Goal: Task Accomplishment & Management: Manage account settings

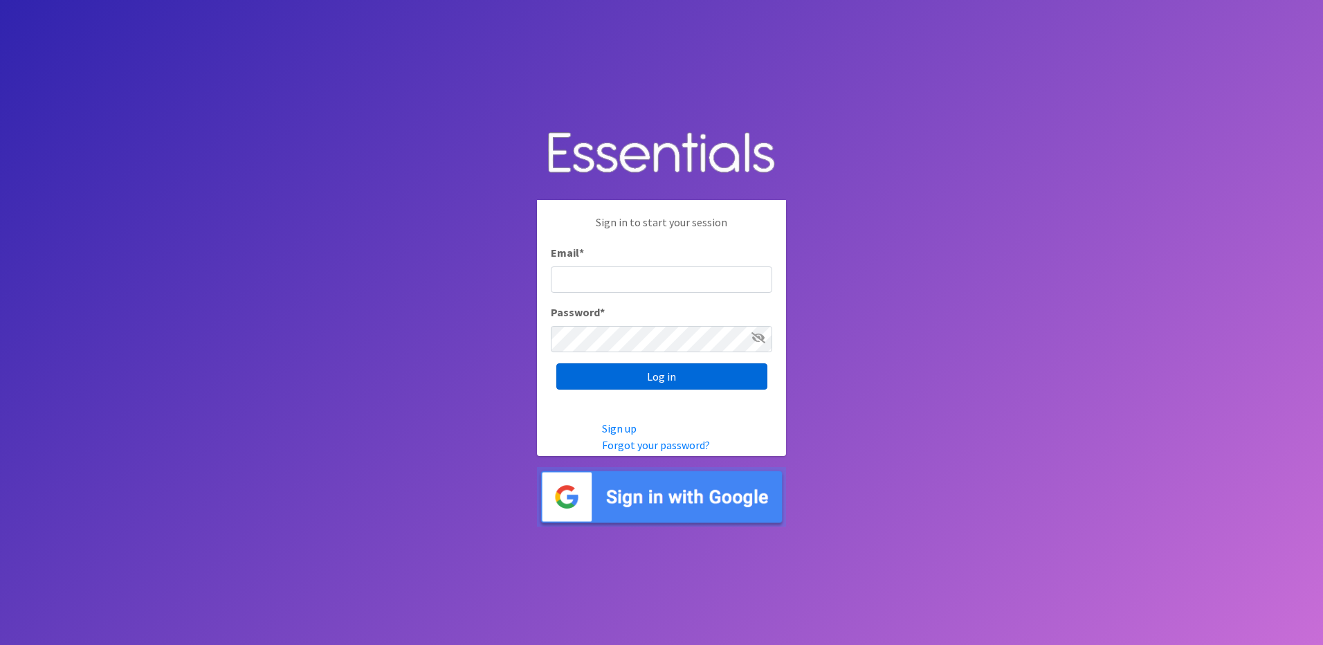
type input "info@marylanddiaperbank.org"
click at [686, 386] on input "Log in" at bounding box center [661, 376] width 211 height 26
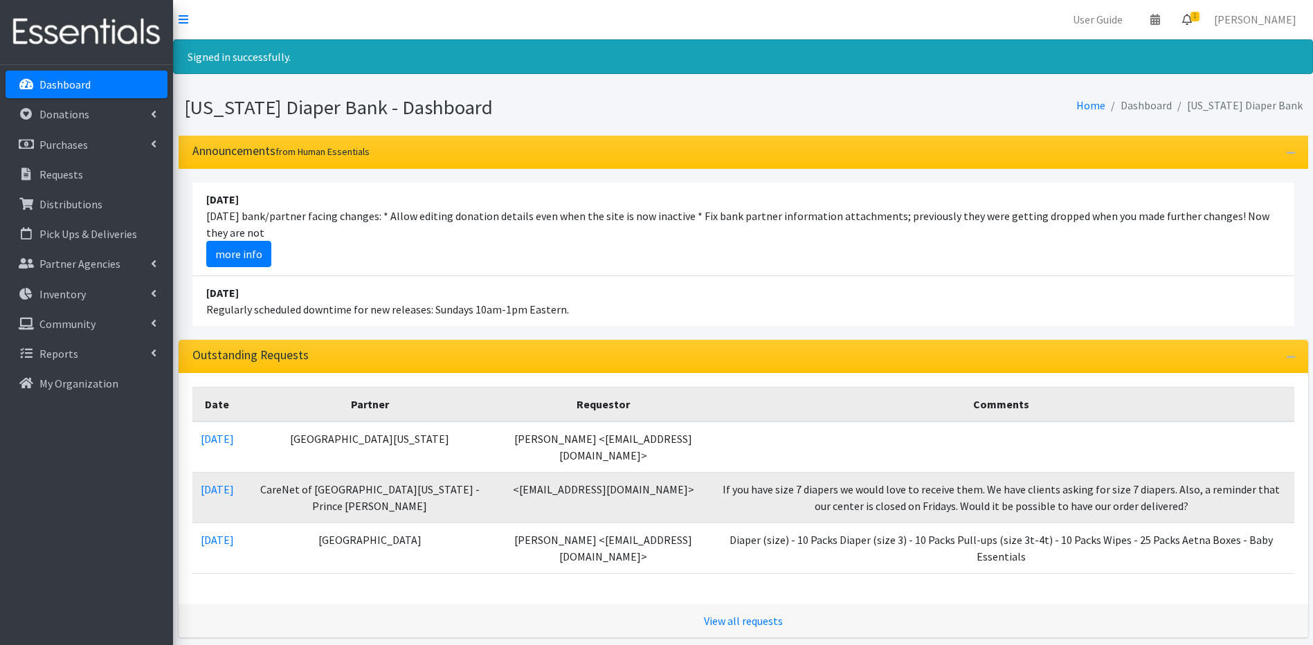
click at [1199, 19] on span "1" at bounding box center [1194, 17] width 9 height 10
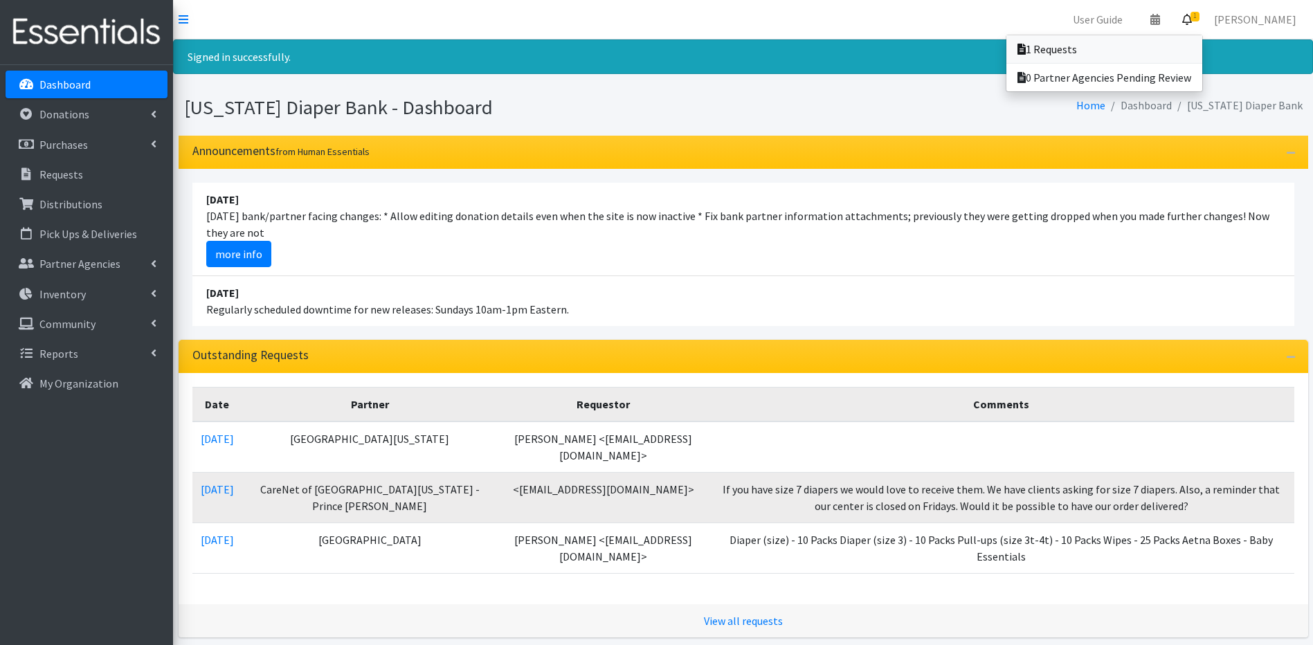
click at [1180, 43] on link "1 Requests" at bounding box center [1104, 49] width 196 height 28
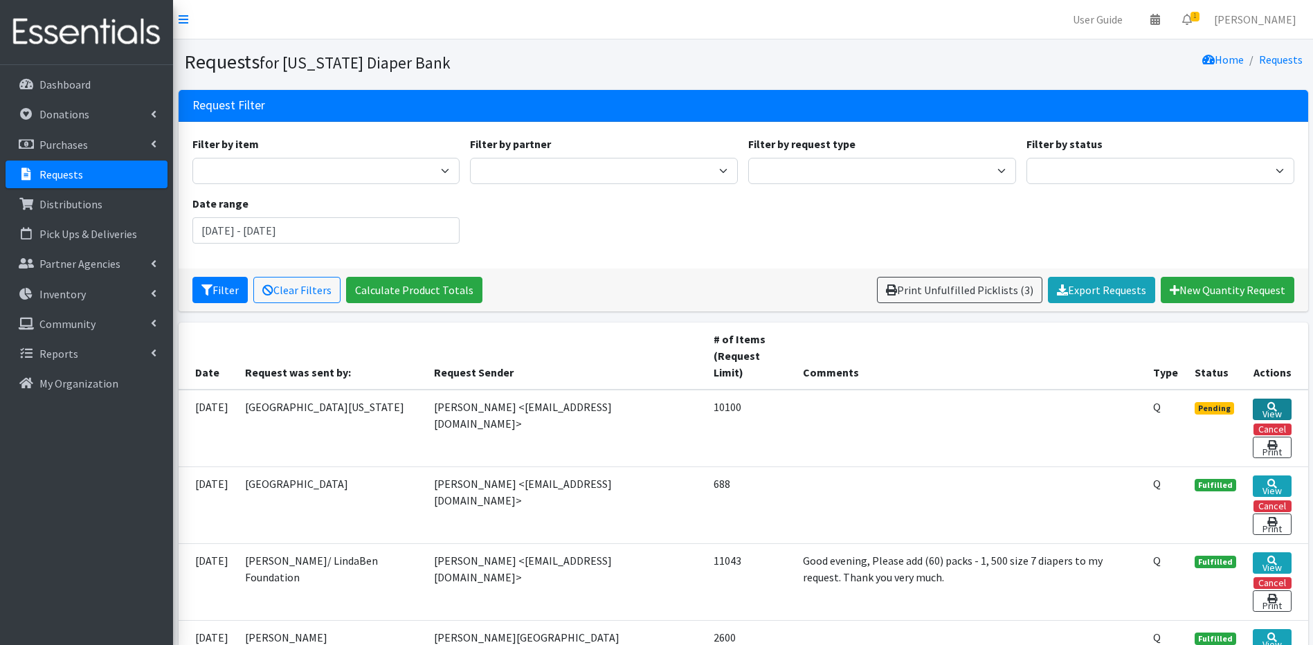
click at [1277, 399] on link "View" at bounding box center [1272, 409] width 39 height 21
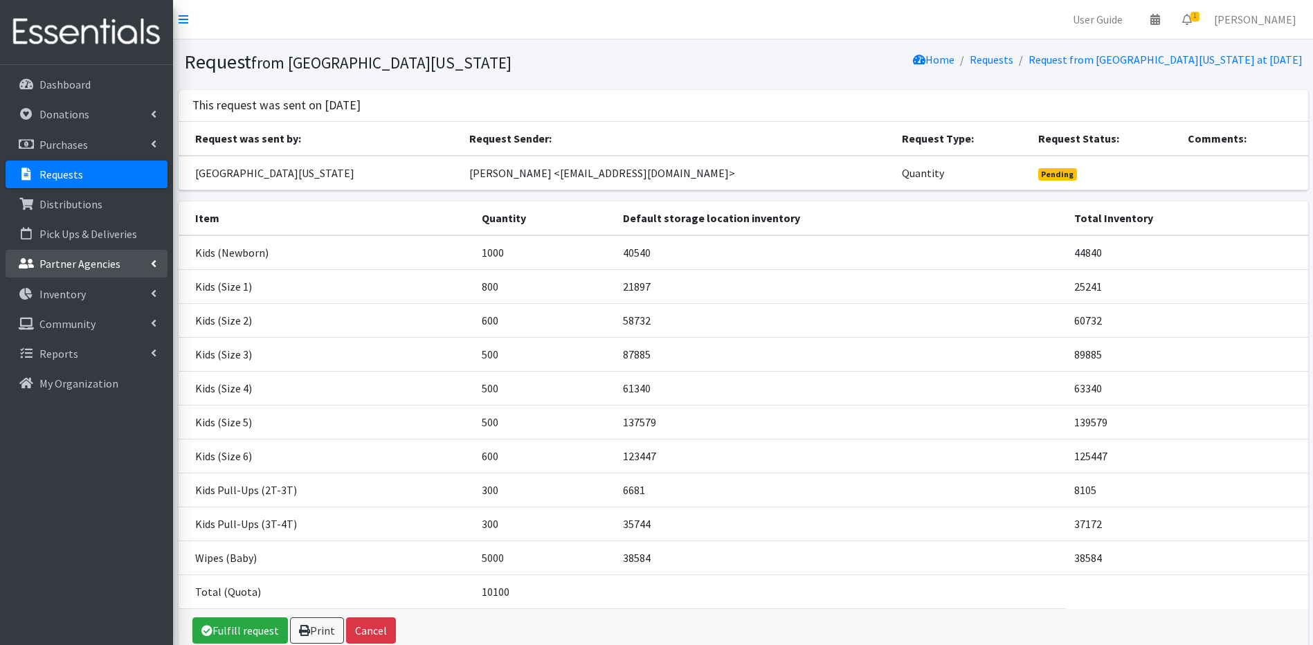
click at [46, 263] on p "Partner Agencies" at bounding box center [79, 264] width 81 height 14
click at [59, 293] on link "All Partners" at bounding box center [87, 294] width 162 height 28
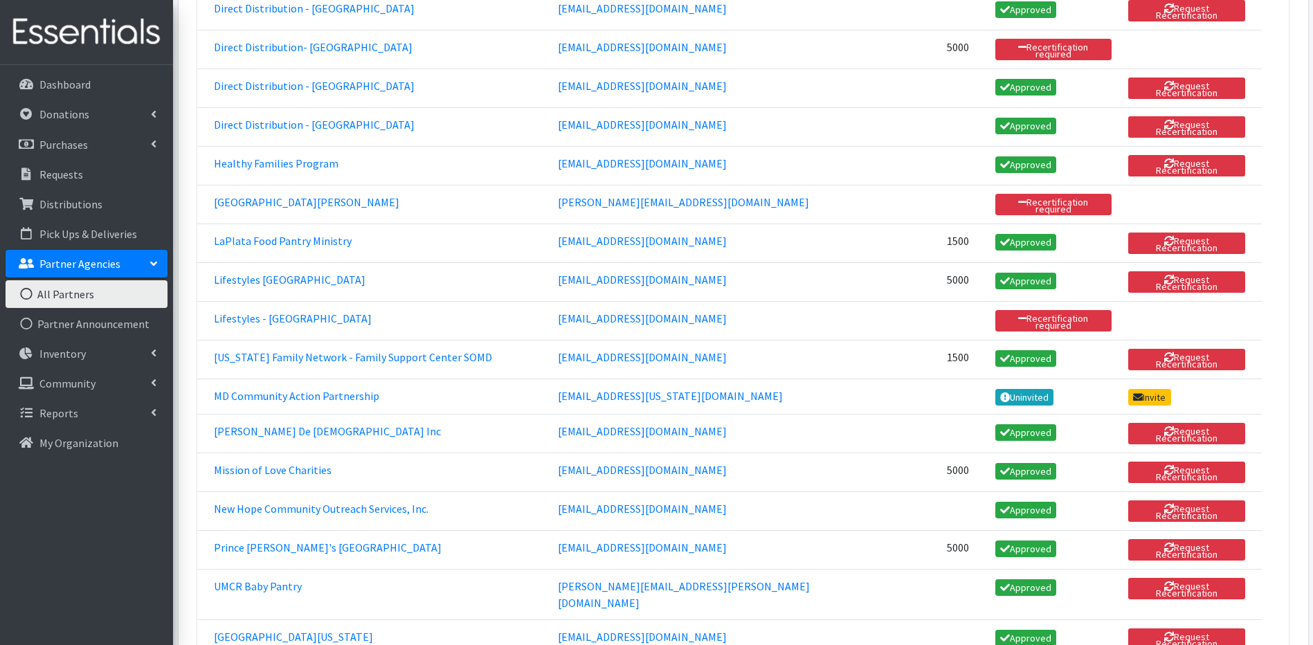
scroll to position [812, 0]
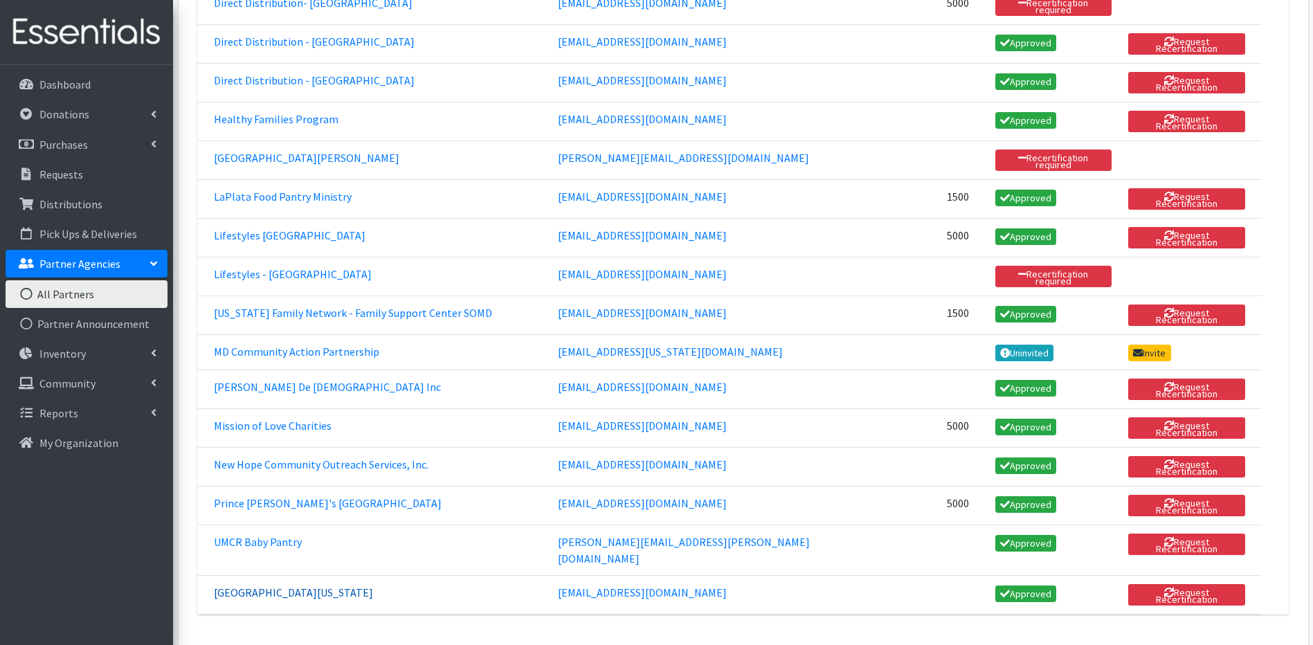
click at [221, 585] on link "[GEOGRAPHIC_DATA][US_STATE]" at bounding box center [293, 592] width 159 height 14
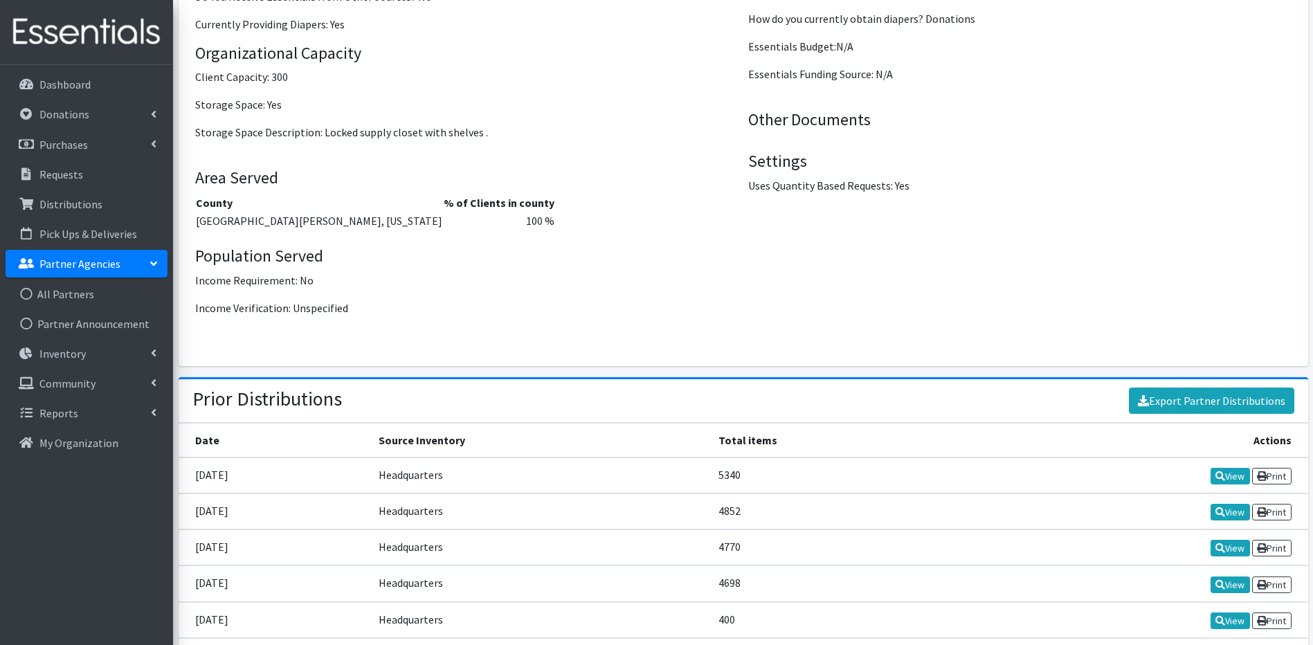
scroll to position [2086, 0]
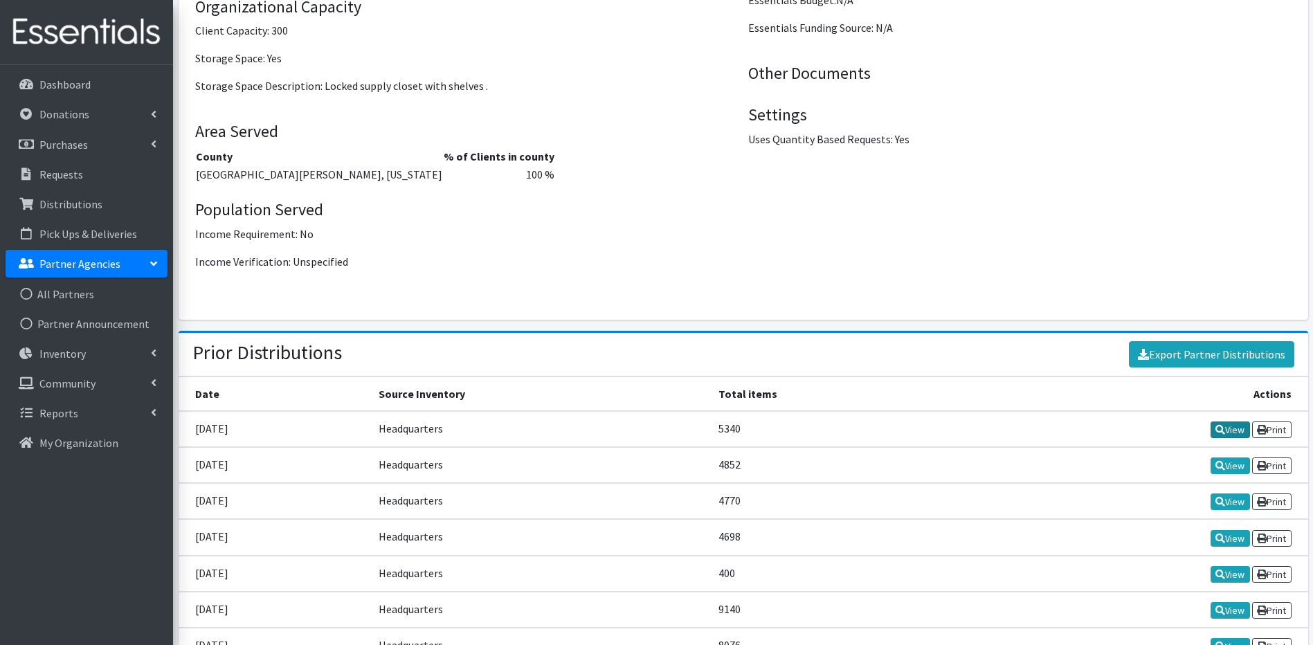
click at [1229, 421] on link "View" at bounding box center [1229, 429] width 39 height 17
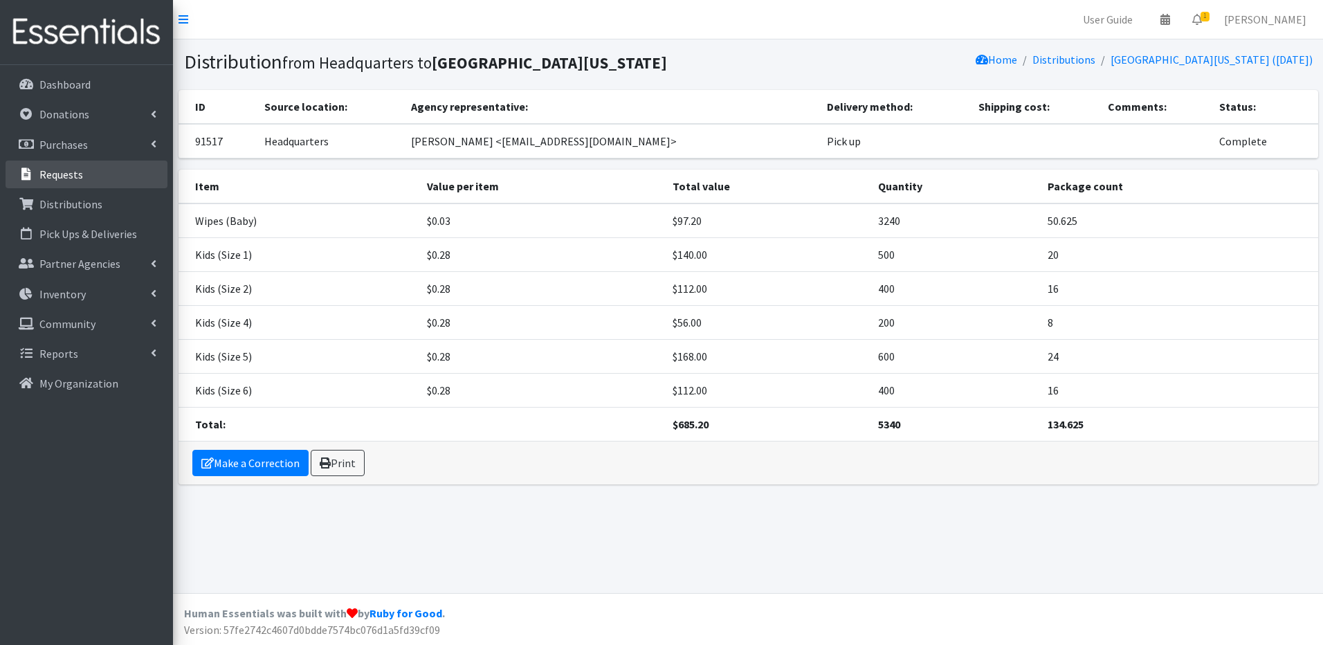
click at [69, 185] on link "Requests" at bounding box center [87, 175] width 162 height 28
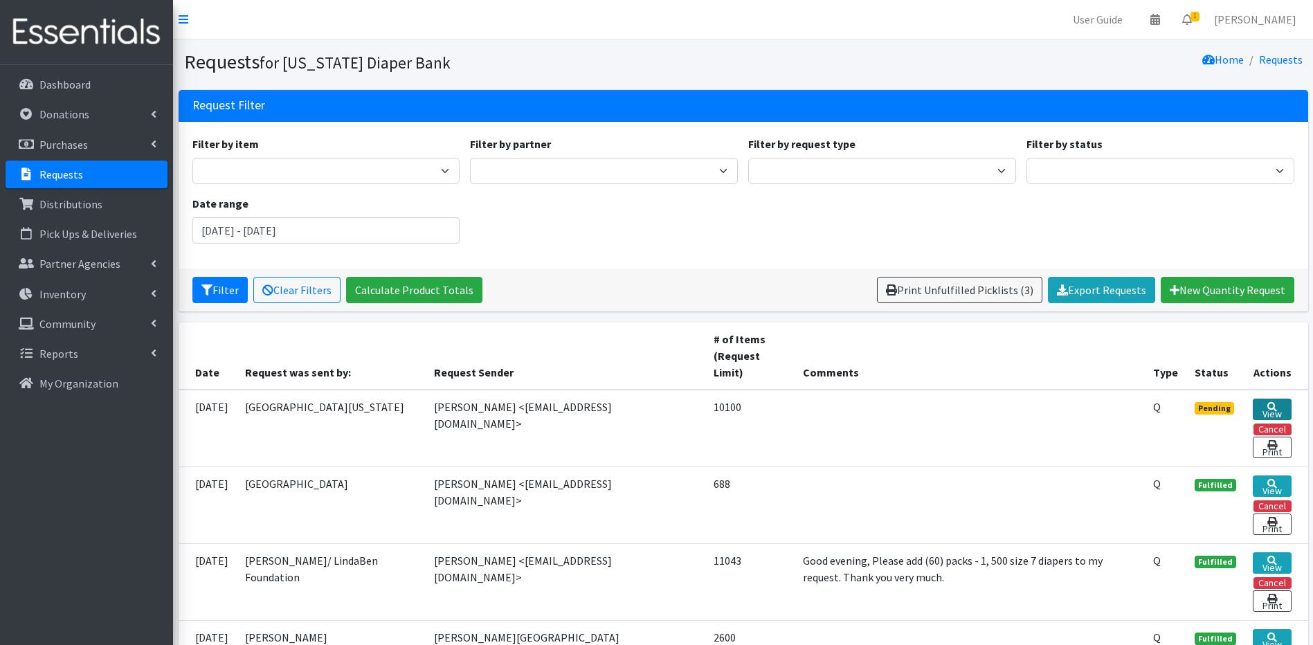
click at [1274, 402] on icon at bounding box center [1272, 407] width 10 height 10
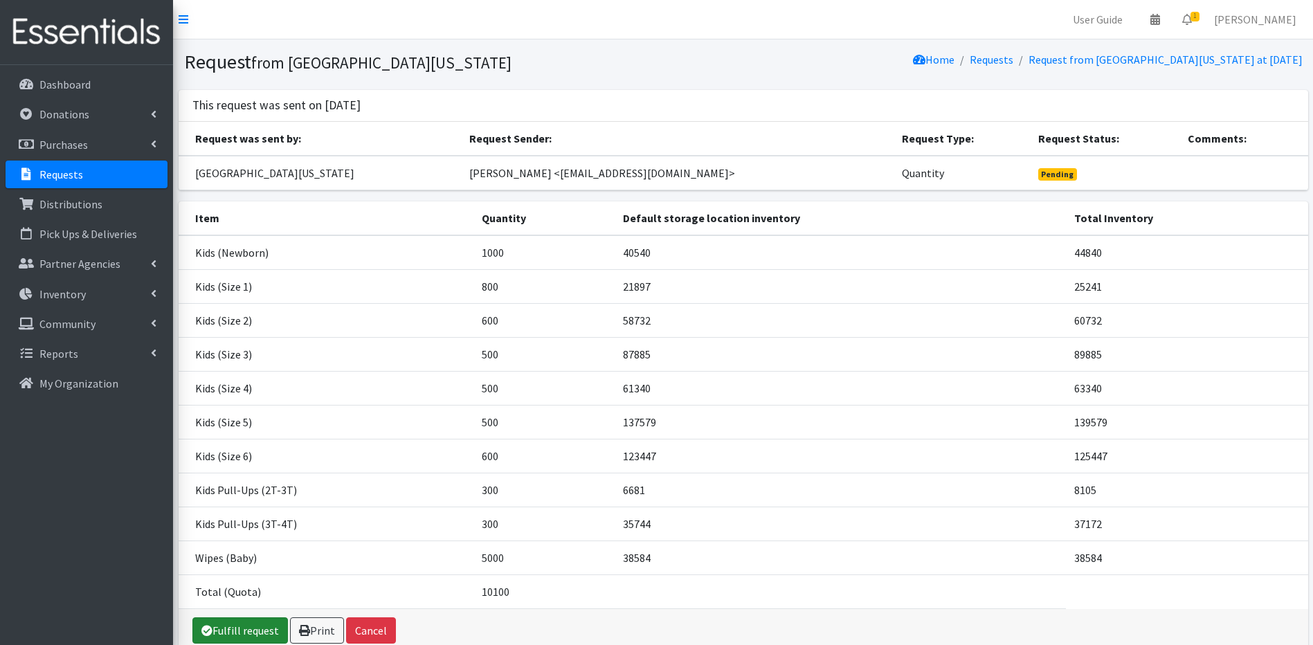
click at [221, 631] on link "Fulfill request" at bounding box center [239, 630] width 95 height 26
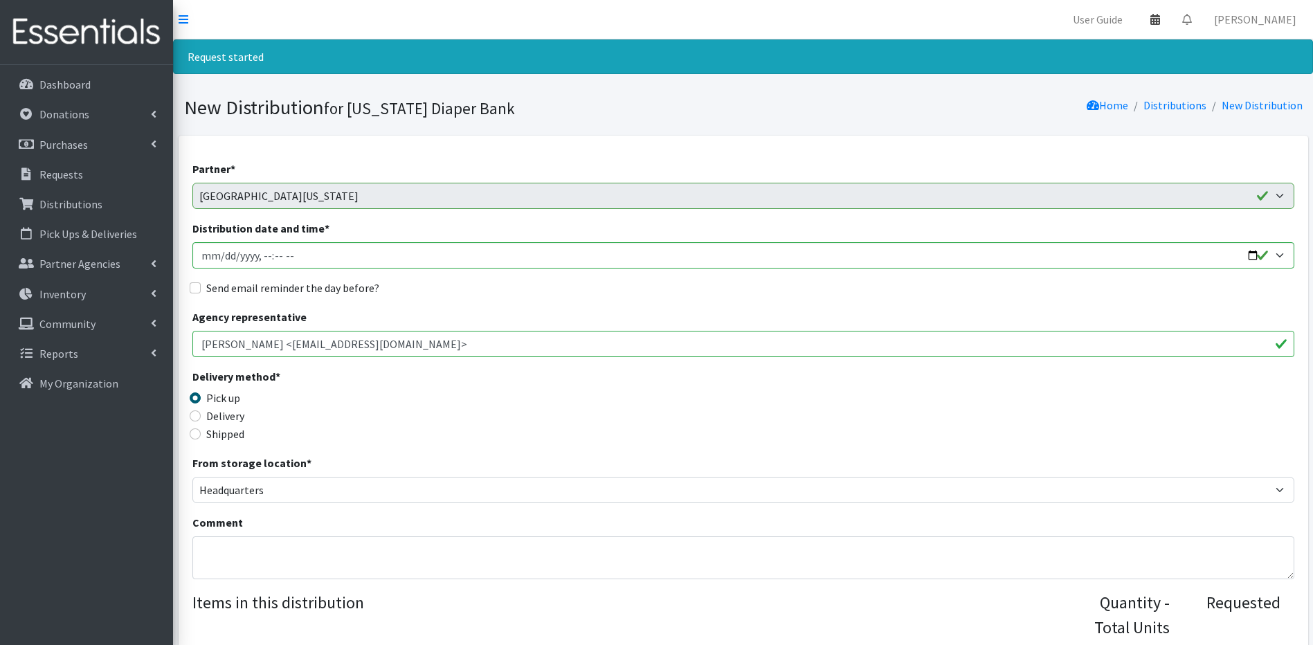
click at [1160, 21] on icon at bounding box center [1155, 19] width 10 height 11
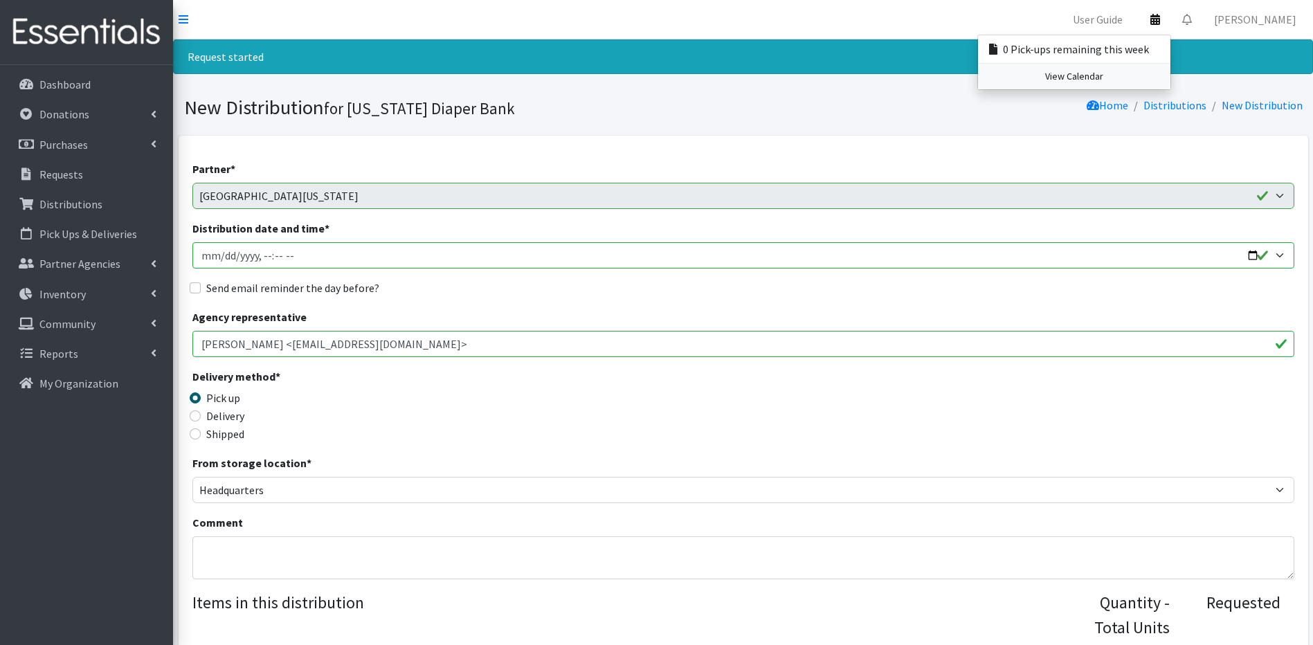
click at [1170, 75] on link "View Calendar" at bounding box center [1074, 77] width 192 height 26
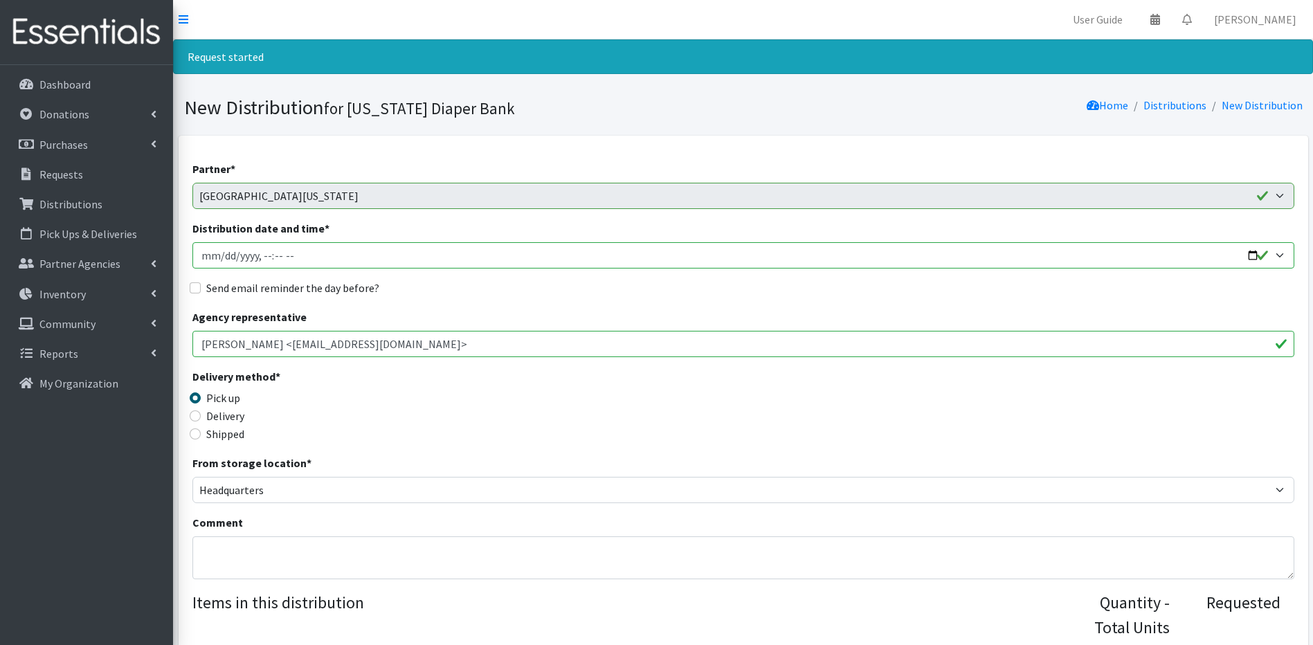
click at [219, 252] on input "Distribution date and time *" at bounding box center [743, 255] width 1102 height 26
click at [255, 255] on input "Distribution date and time *" at bounding box center [743, 255] width 1102 height 26
type input "2025-08-18T10:00"
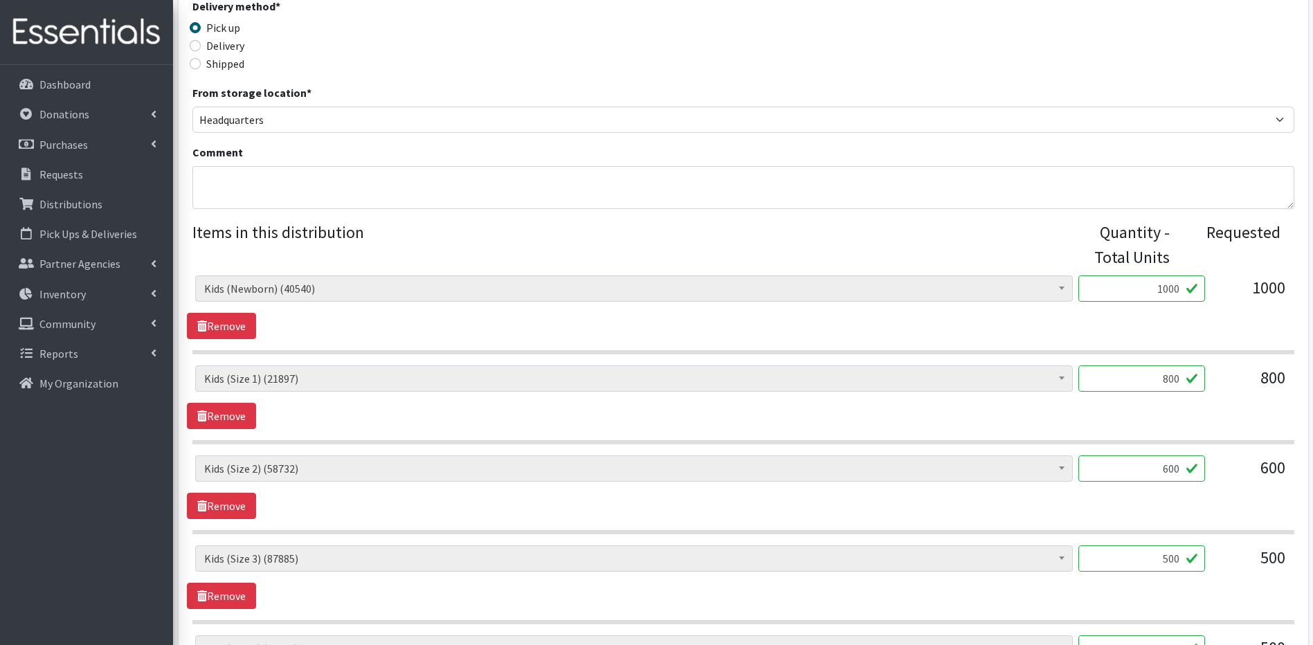
scroll to position [416, 0]
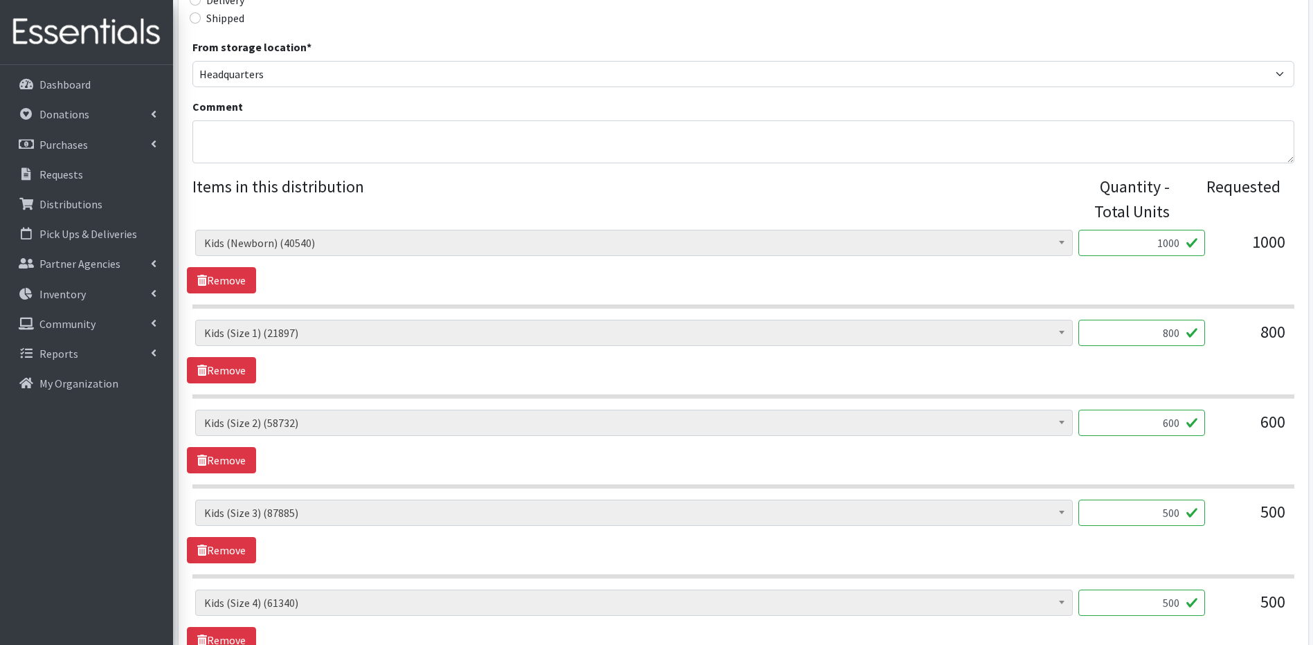
click at [1168, 240] on input "1000" at bounding box center [1141, 243] width 127 height 26
type input "500"
click at [1166, 334] on input "800" at bounding box center [1141, 333] width 127 height 26
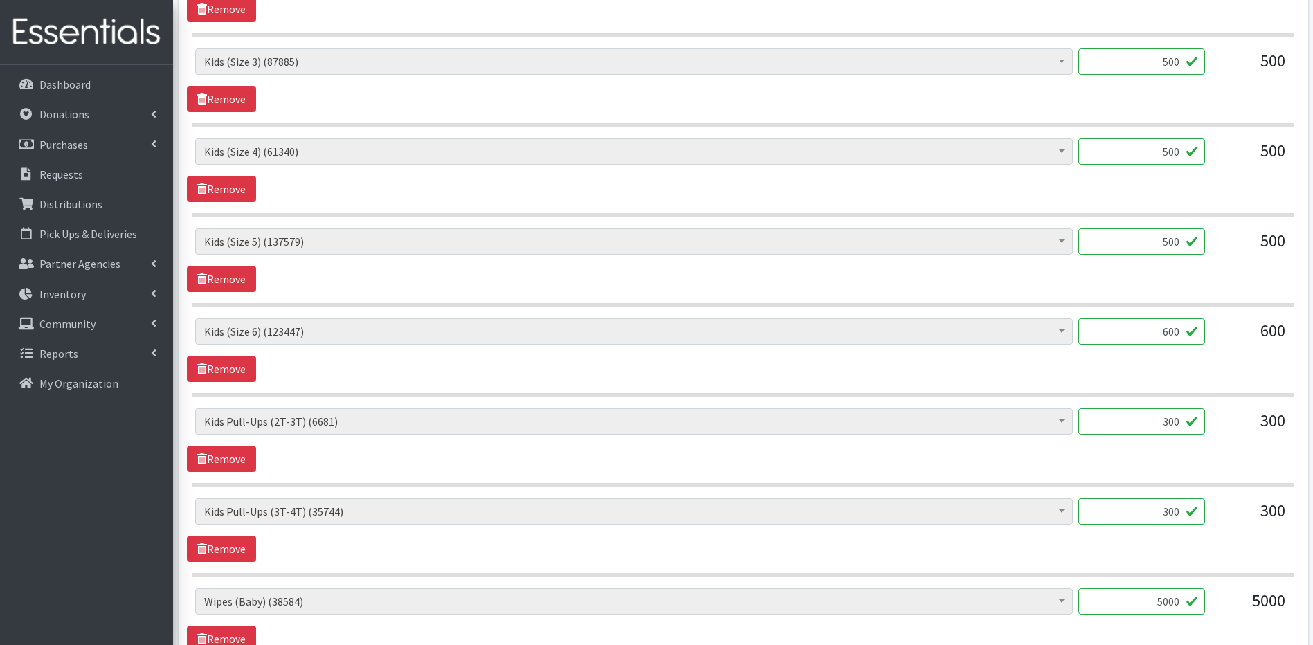
scroll to position [870, 0]
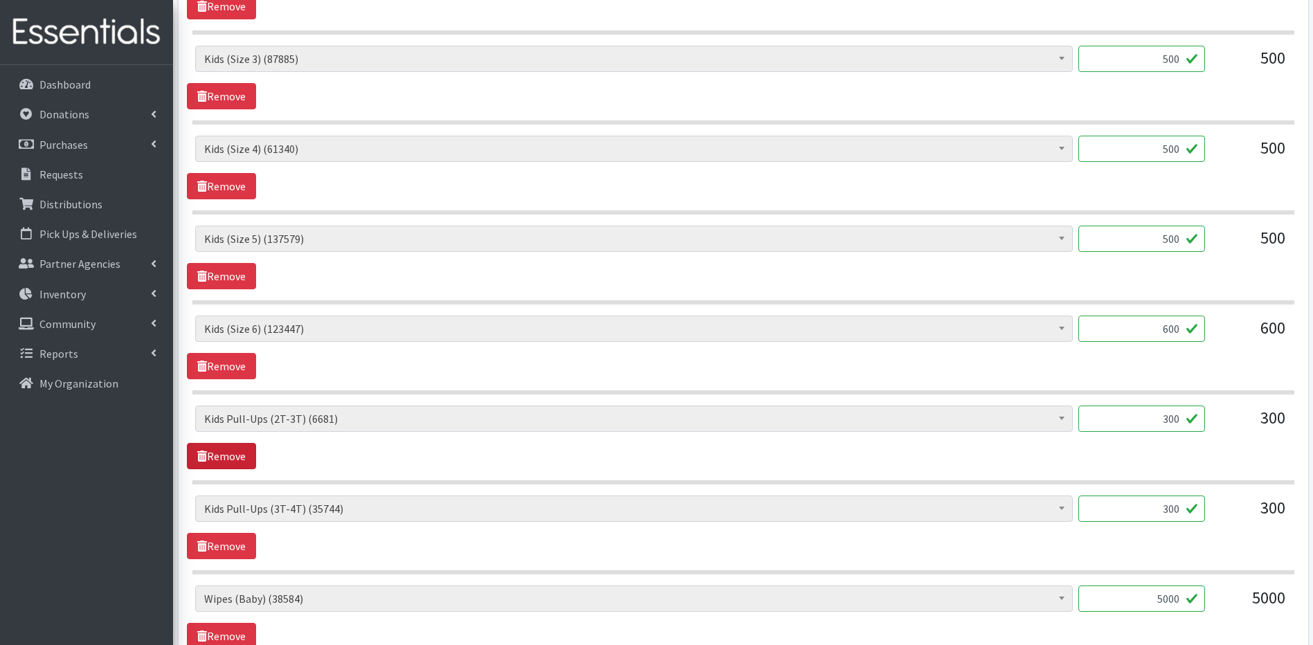
type input "500"
click at [231, 458] on link "Remove" at bounding box center [221, 456] width 69 height 26
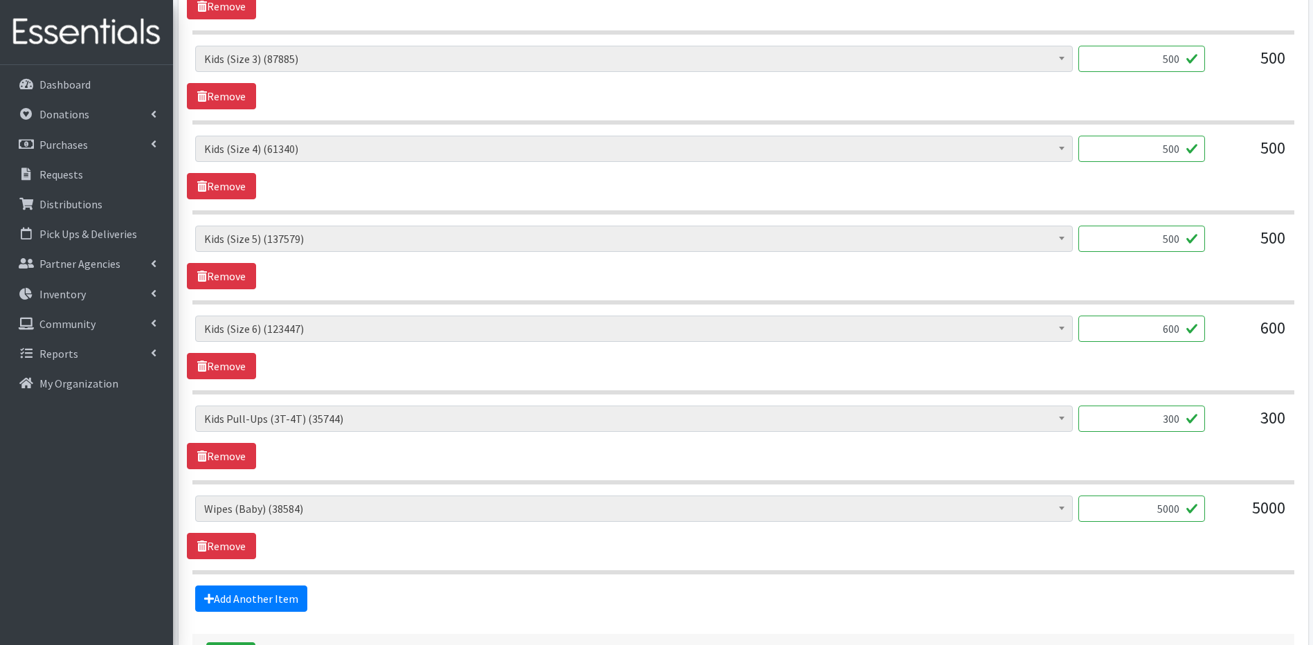
click at [1172, 506] on input "5000" at bounding box center [1141, 508] width 127 height 26
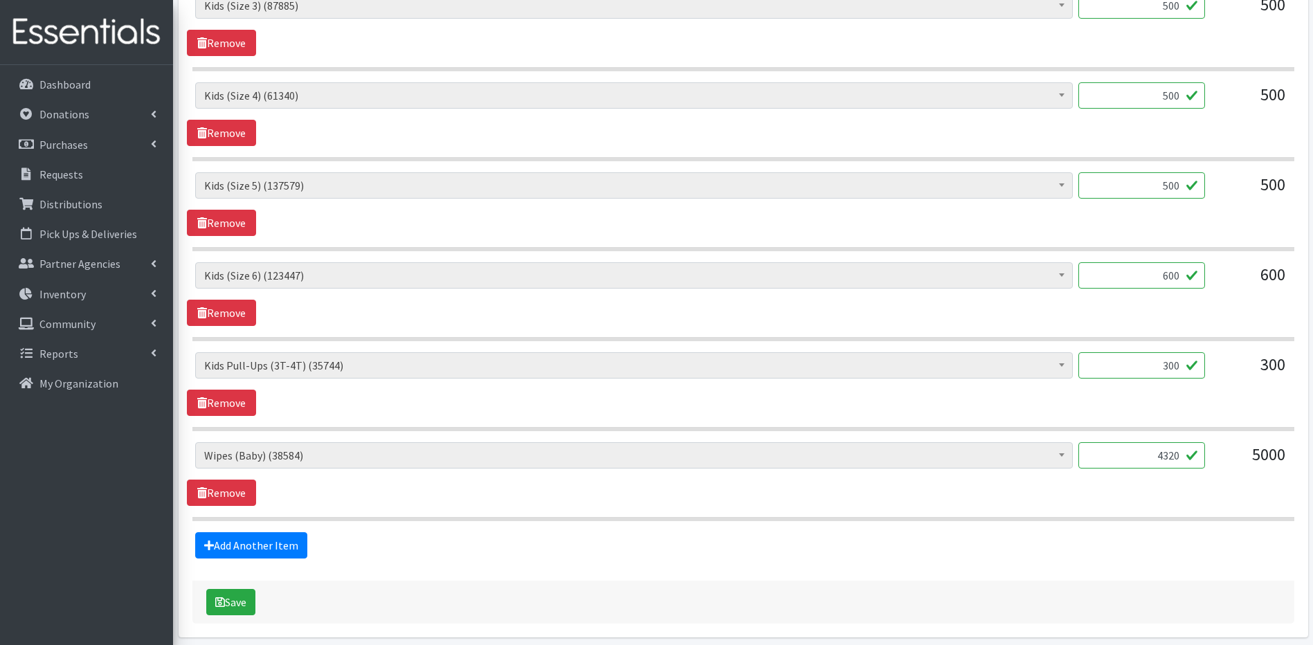
scroll to position [925, 0]
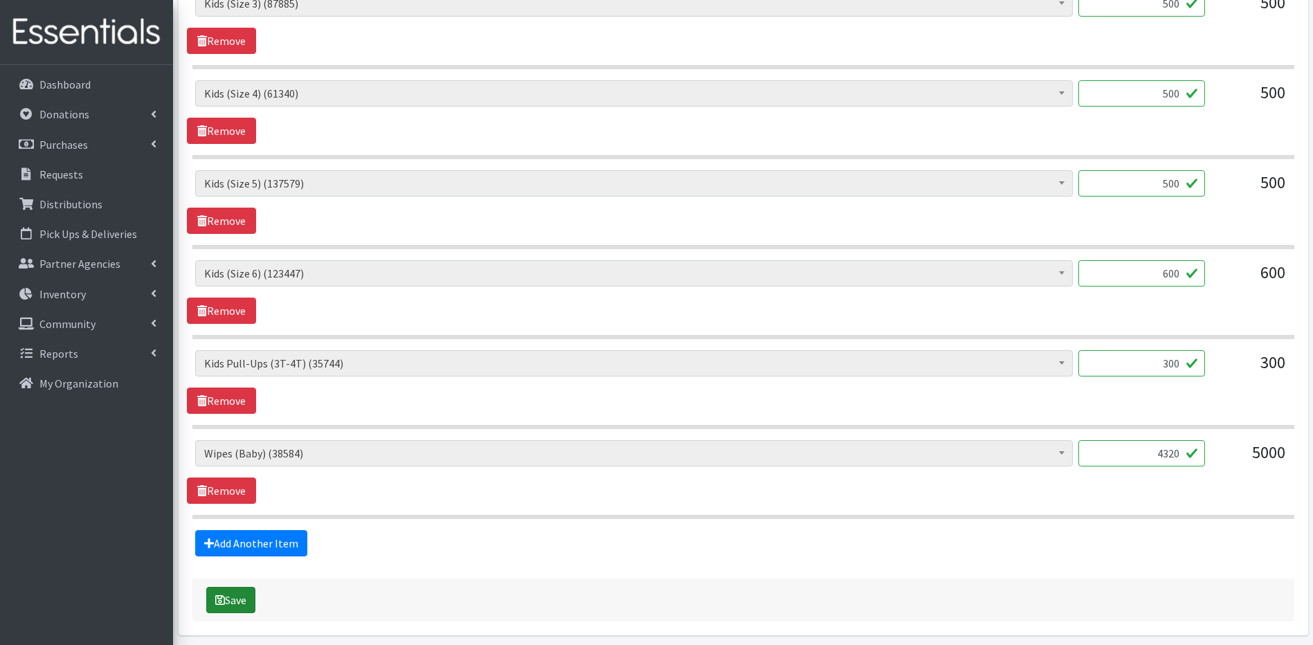
type input "4320"
click at [221, 593] on button "Save" at bounding box center [230, 600] width 49 height 26
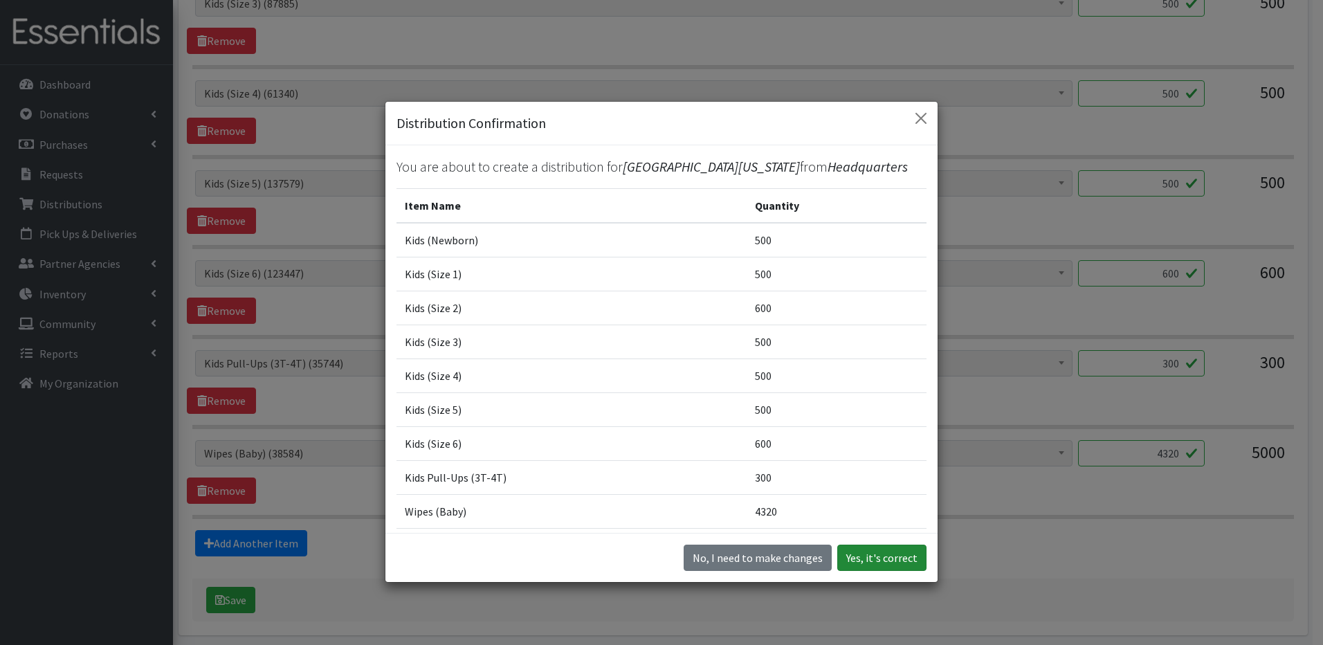
click at [846, 560] on button "Yes, it's correct" at bounding box center [881, 558] width 89 height 26
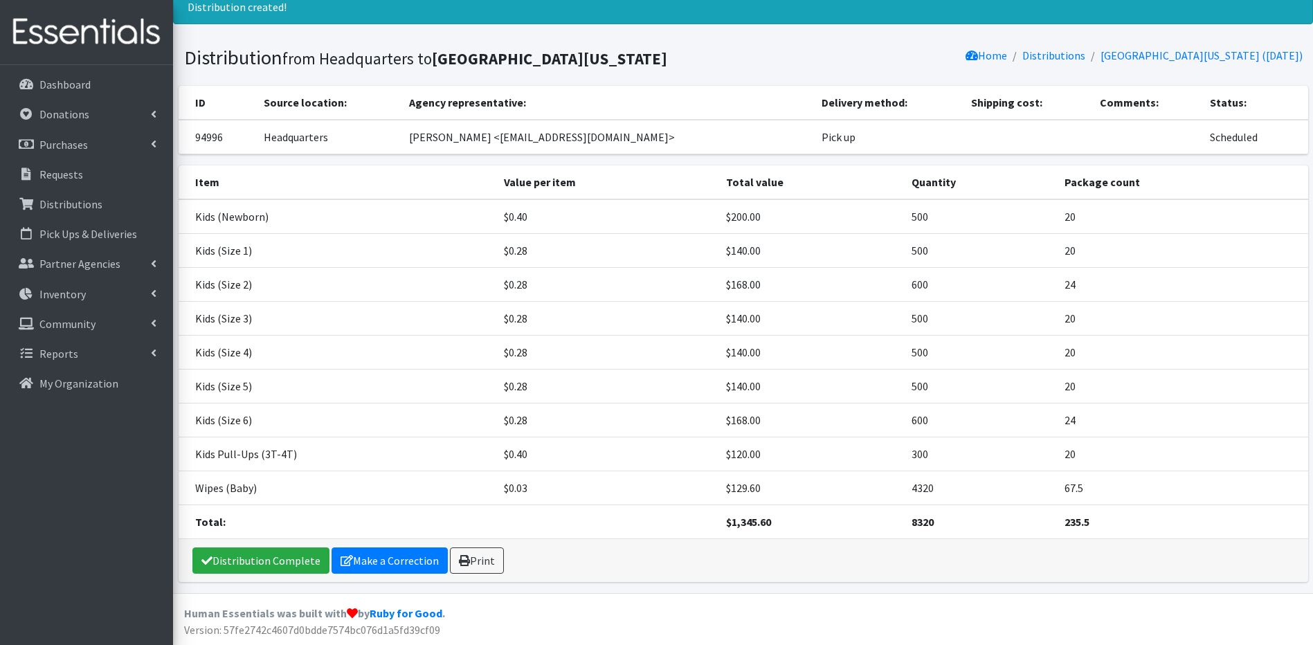
scroll to position [50, 0]
click at [41, 197] on p "Distributions" at bounding box center [70, 204] width 63 height 14
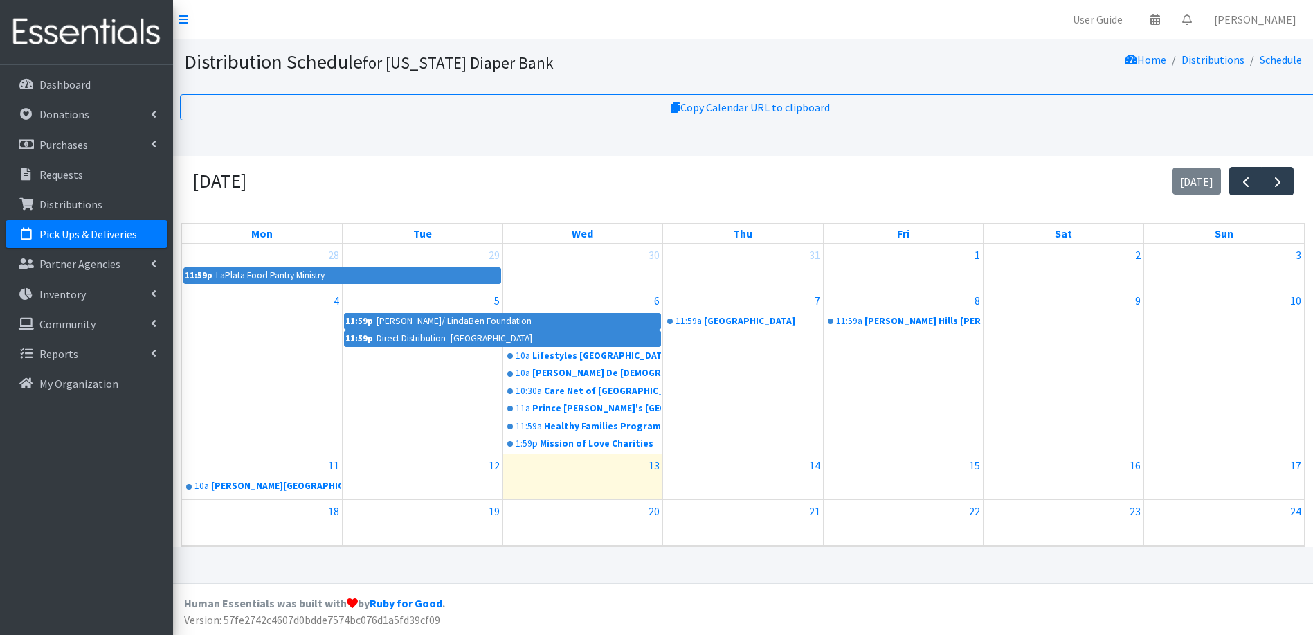
click at [1277, 134] on div "Copy Calendar URL to clipboard [DATE] [DATE] Mon Tue Wed Thu Fri Sat Sun 28 11:…" at bounding box center [743, 338] width 1140 height 489
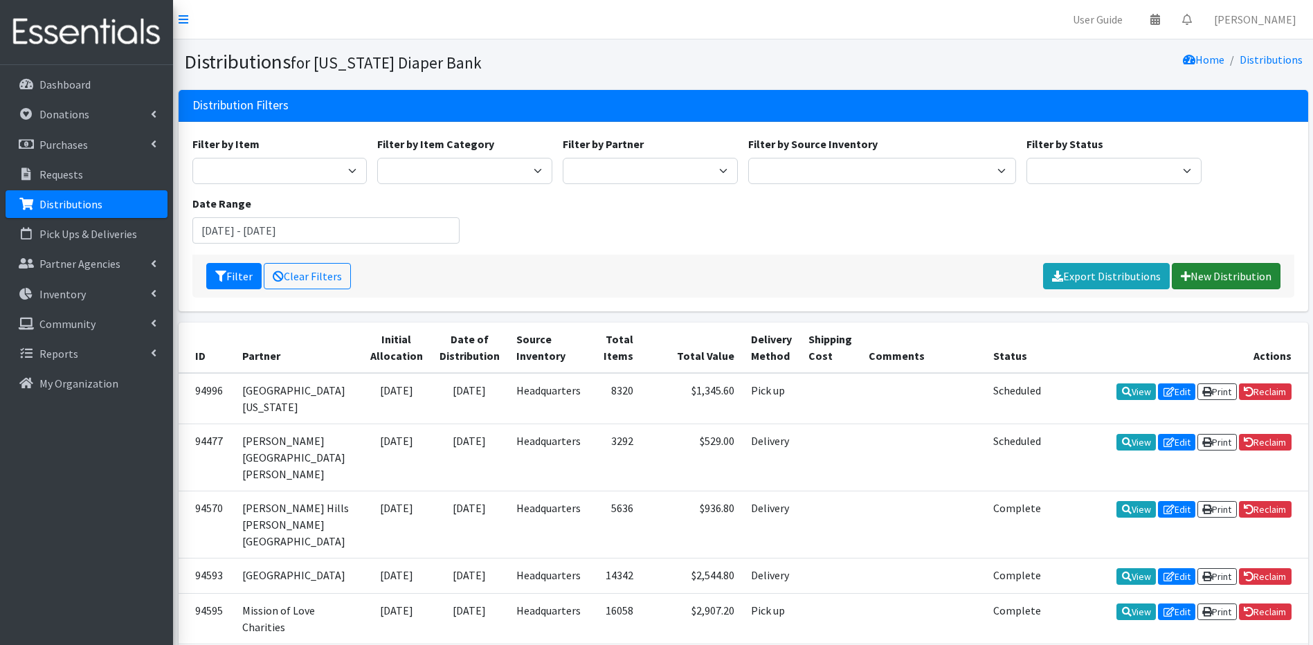
click at [1215, 275] on link "New Distribution" at bounding box center [1226, 276] width 109 height 26
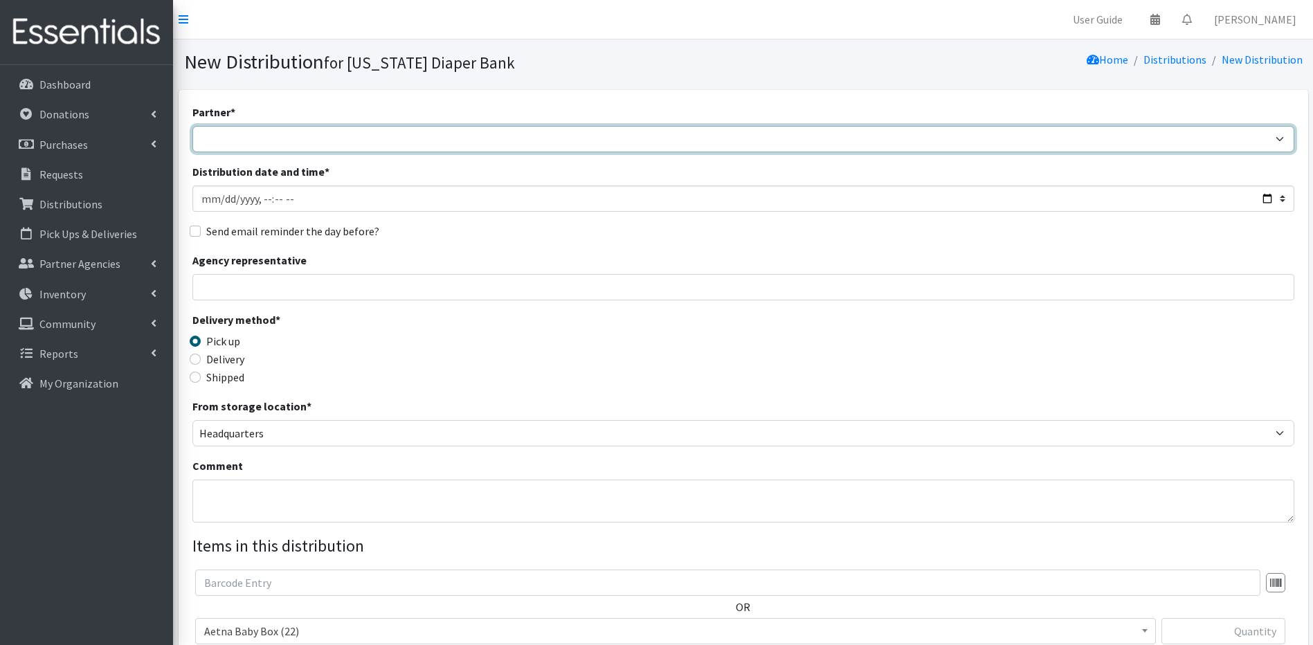
click at [238, 142] on select "[PERSON_NAME]/ LindaBen Foundation [GEOGRAPHIC_DATA] Student Parent Association…" at bounding box center [743, 139] width 1102 height 26
select select "1581"
click at [192, 126] on select "[PERSON_NAME]/ LindaBen Foundation [GEOGRAPHIC_DATA] Student Parent Association…" at bounding box center [743, 139] width 1102 height 26
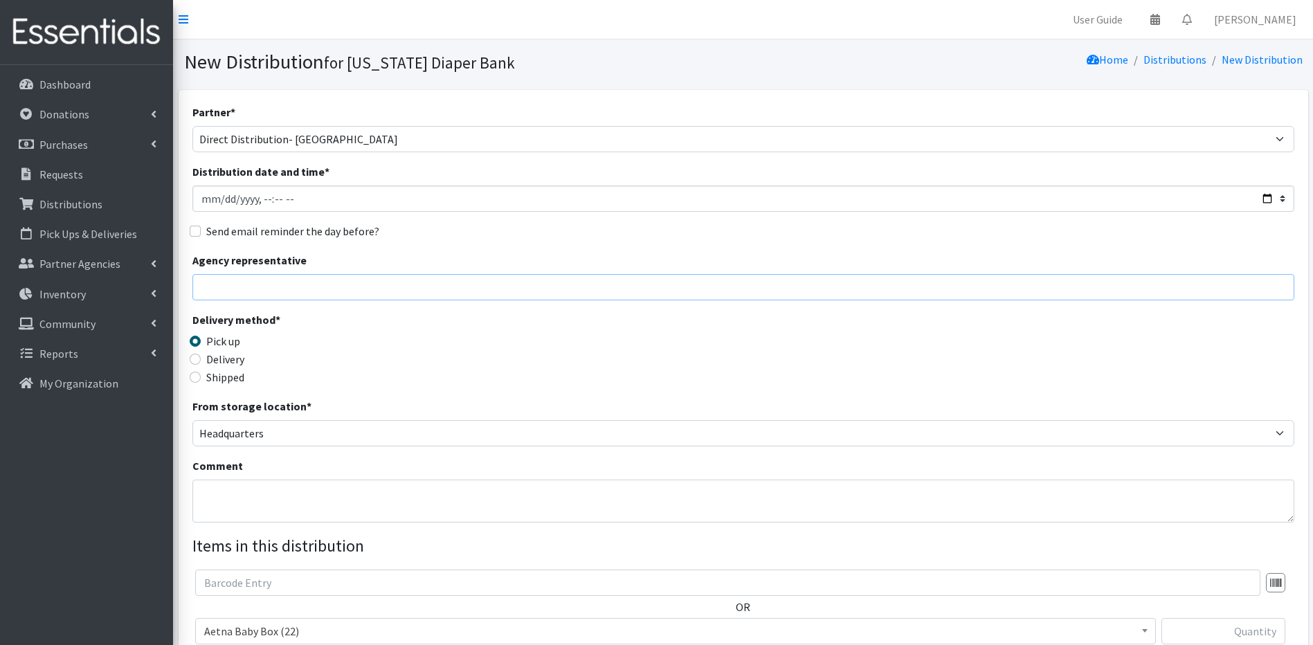
click at [214, 286] on input "Agency representative" at bounding box center [743, 287] width 1102 height 26
type input "WIC Community Event"
click at [1171, 22] on link at bounding box center [1155, 20] width 32 height 28
click at [1169, 74] on link "View Calendar" at bounding box center [1074, 77] width 192 height 26
click at [223, 199] on input "Distribution date and time *" at bounding box center [743, 198] width 1102 height 26
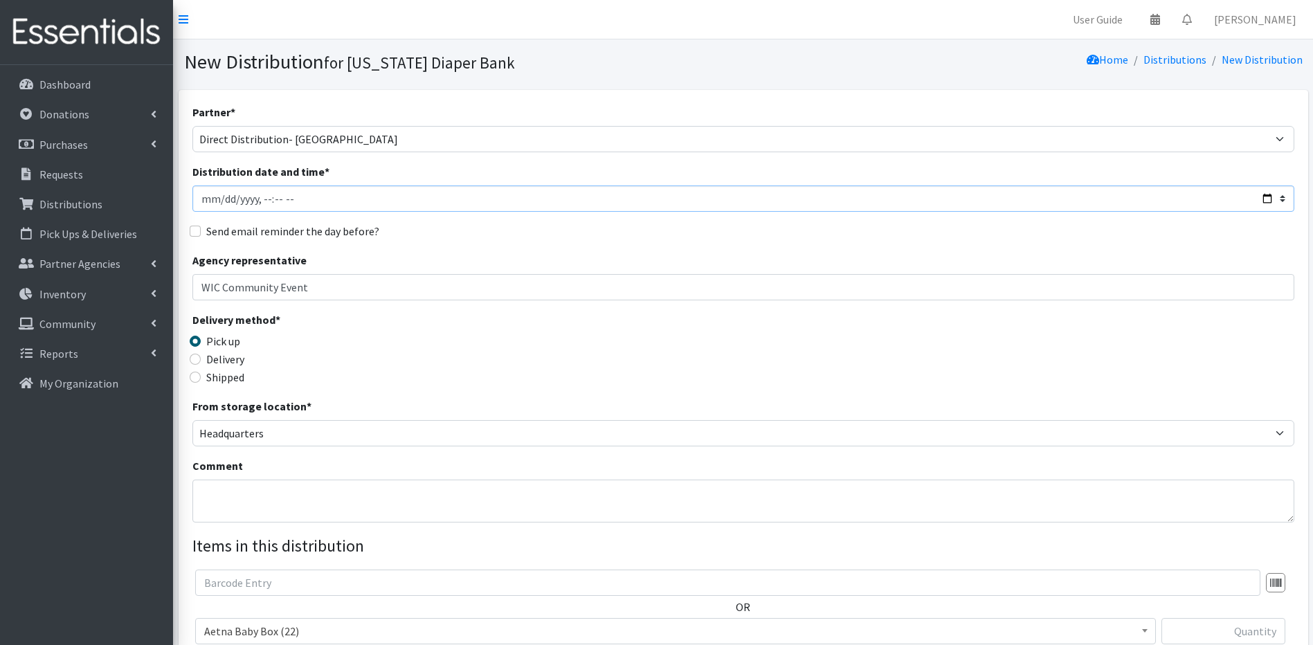
click at [257, 202] on input "Distribution date and time *" at bounding box center [743, 198] width 1102 height 26
type input "2025-08-09T10:00"
click at [192, 358] on input "Delivery" at bounding box center [195, 359] width 11 height 11
radio input "true"
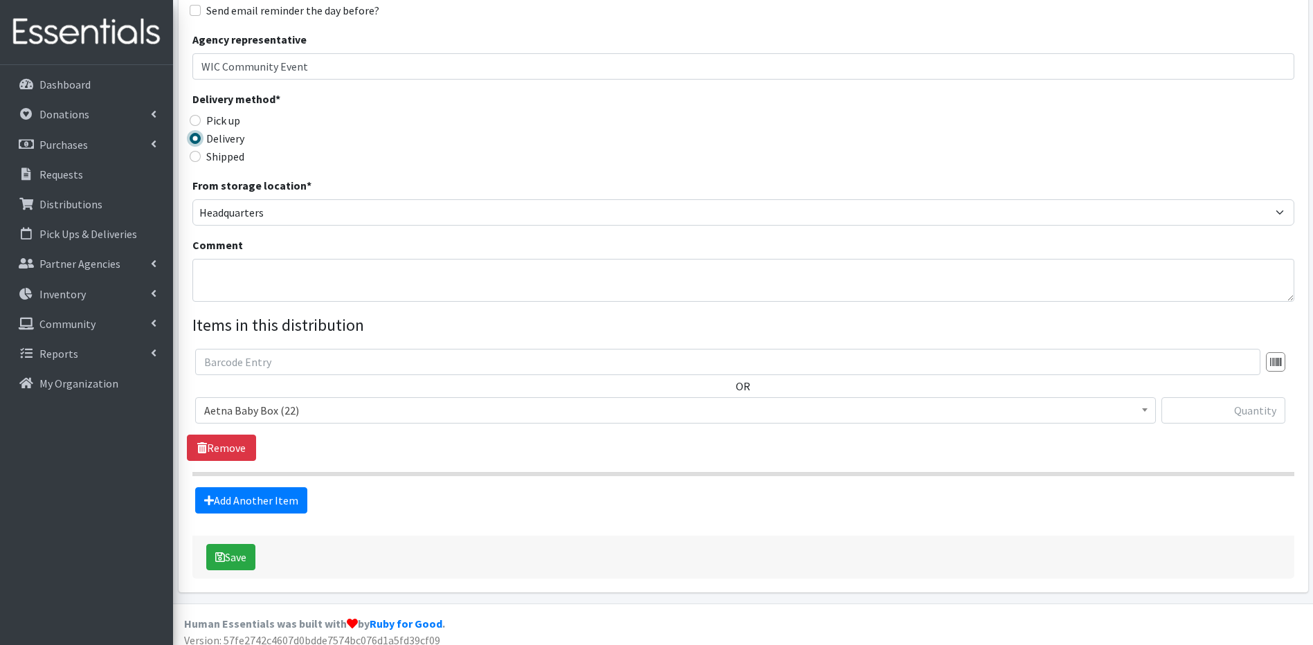
scroll to position [231, 0]
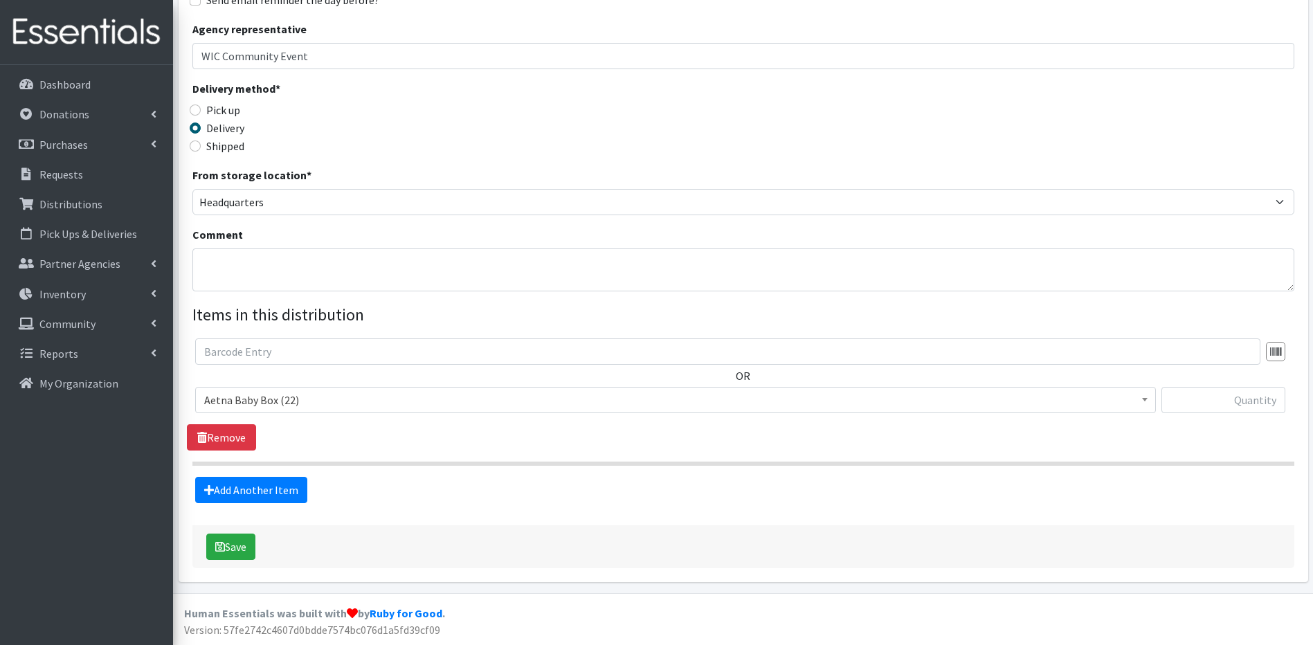
click at [1143, 401] on b at bounding box center [1145, 399] width 6 height 3
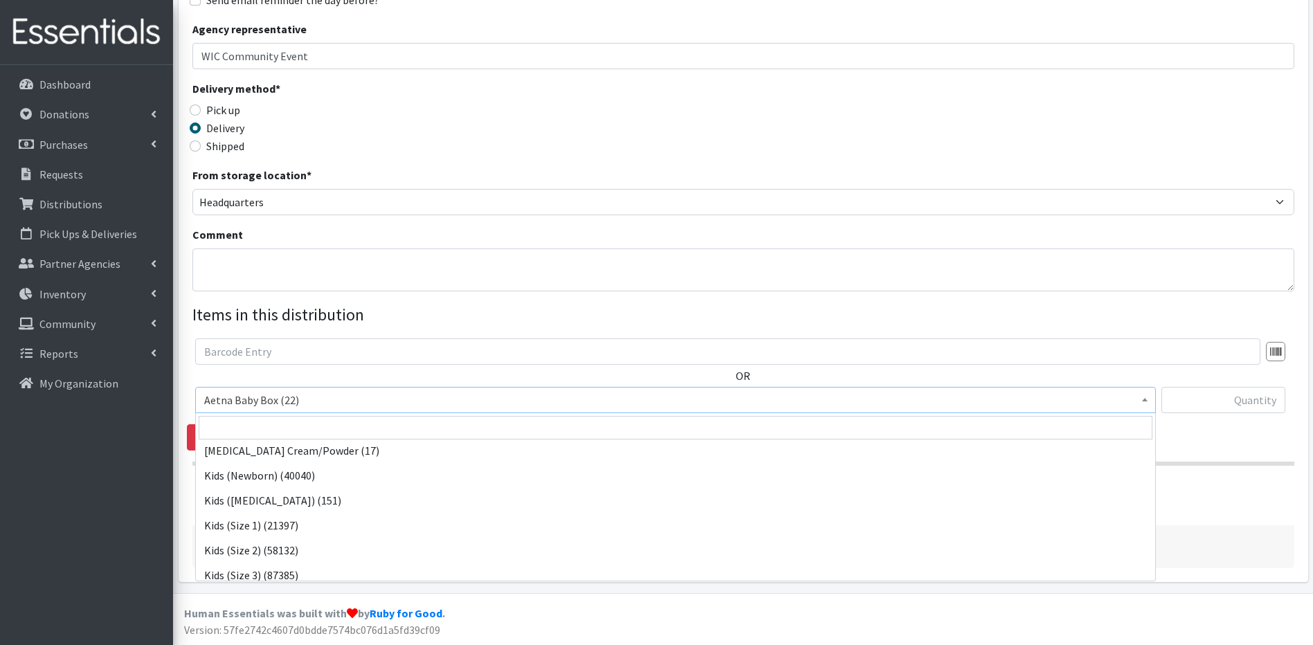
scroll to position [234, 0]
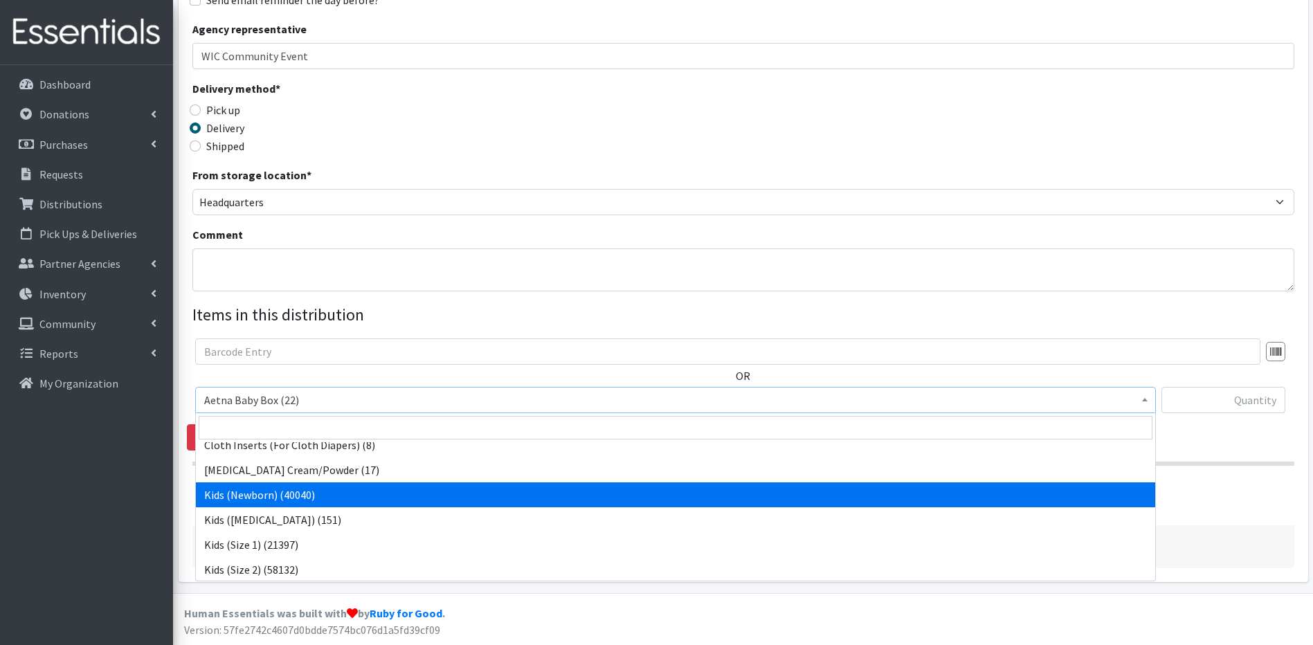
select select "5480"
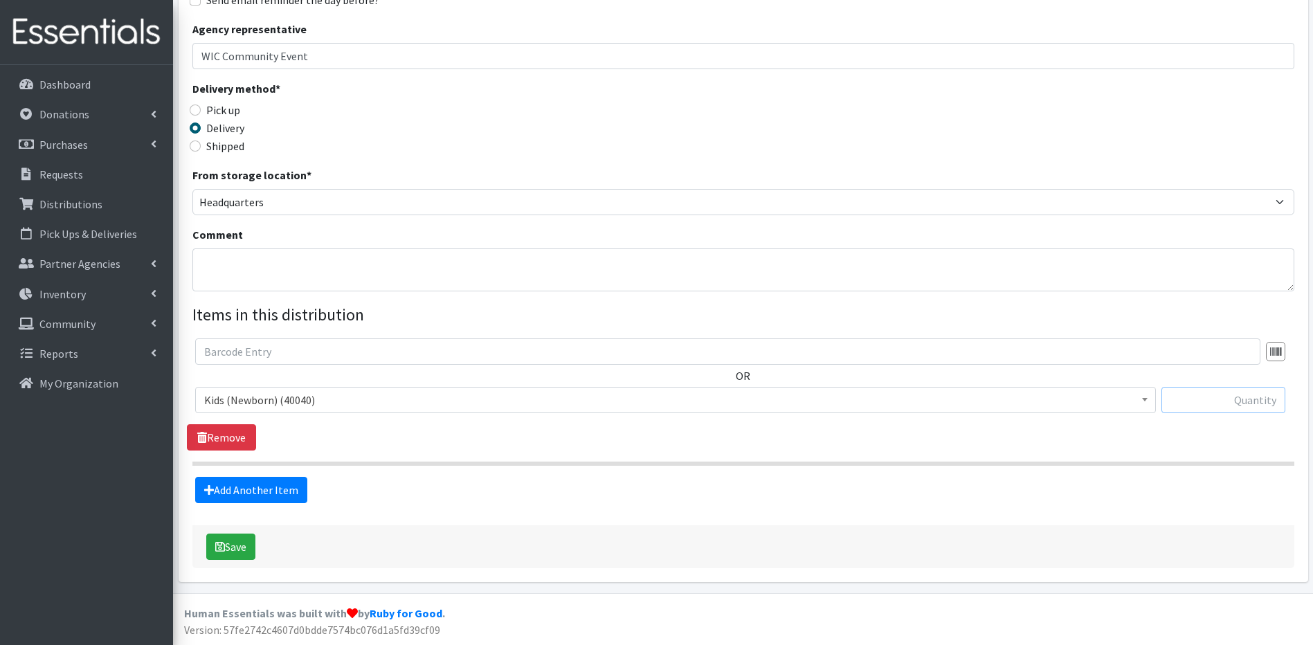
click at [1228, 408] on input "text" at bounding box center [1223, 400] width 124 height 26
type input "650"
click at [286, 490] on link "Add Another Item" at bounding box center [251, 490] width 112 height 26
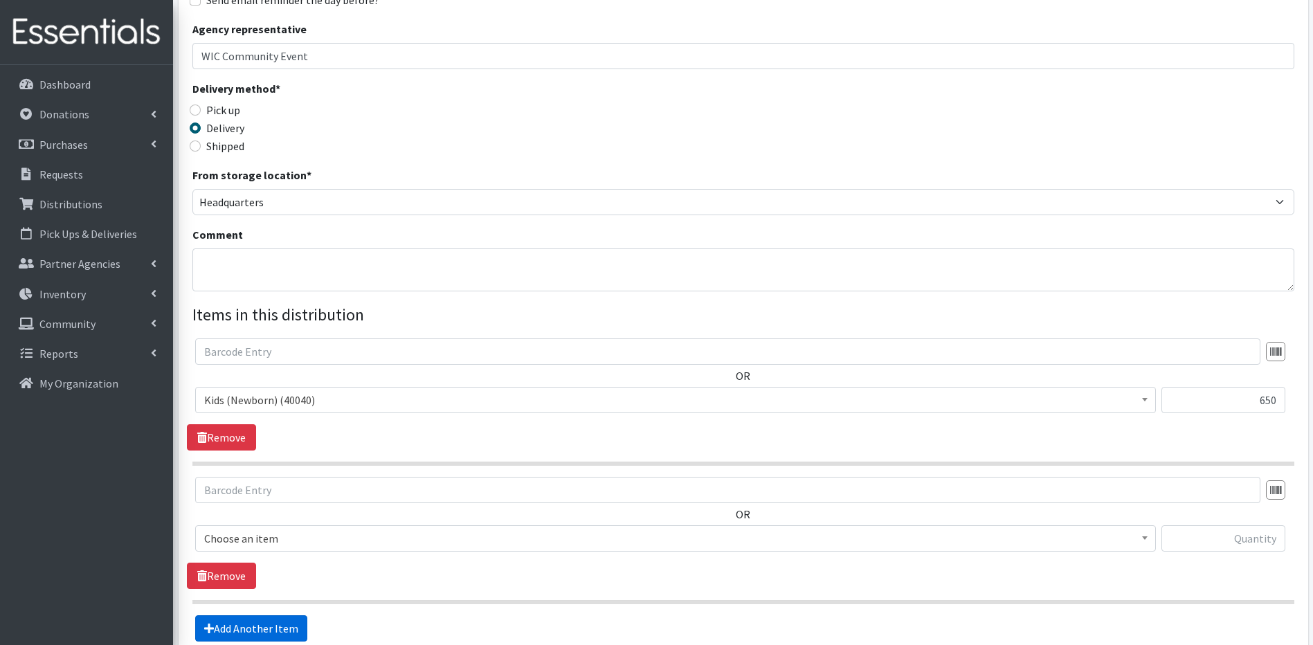
scroll to position [370, 0]
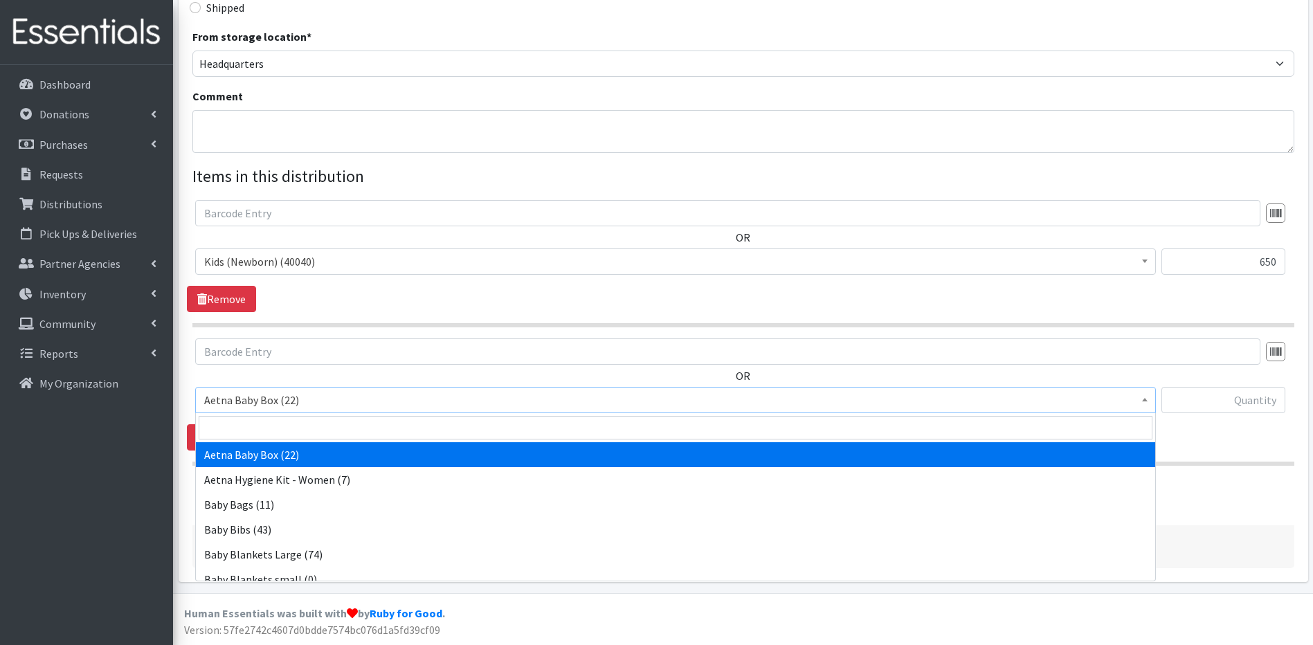
click at [1143, 400] on b at bounding box center [1145, 399] width 6 height 3
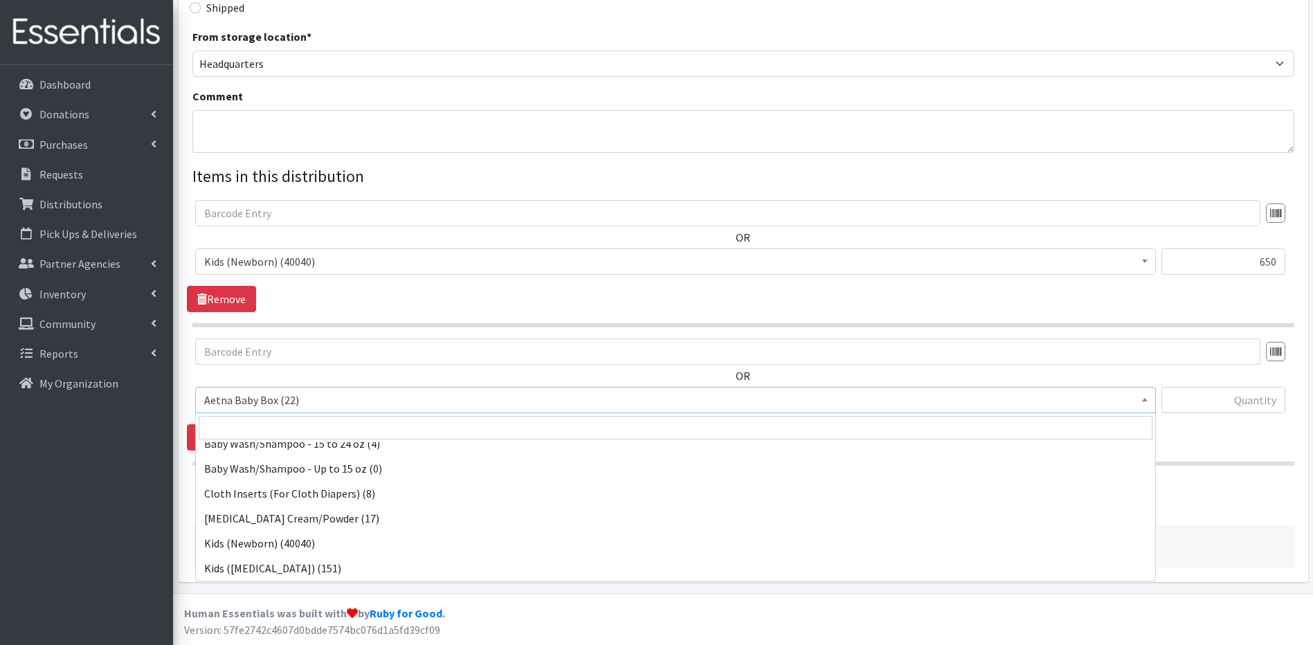
scroll to position [244, 0]
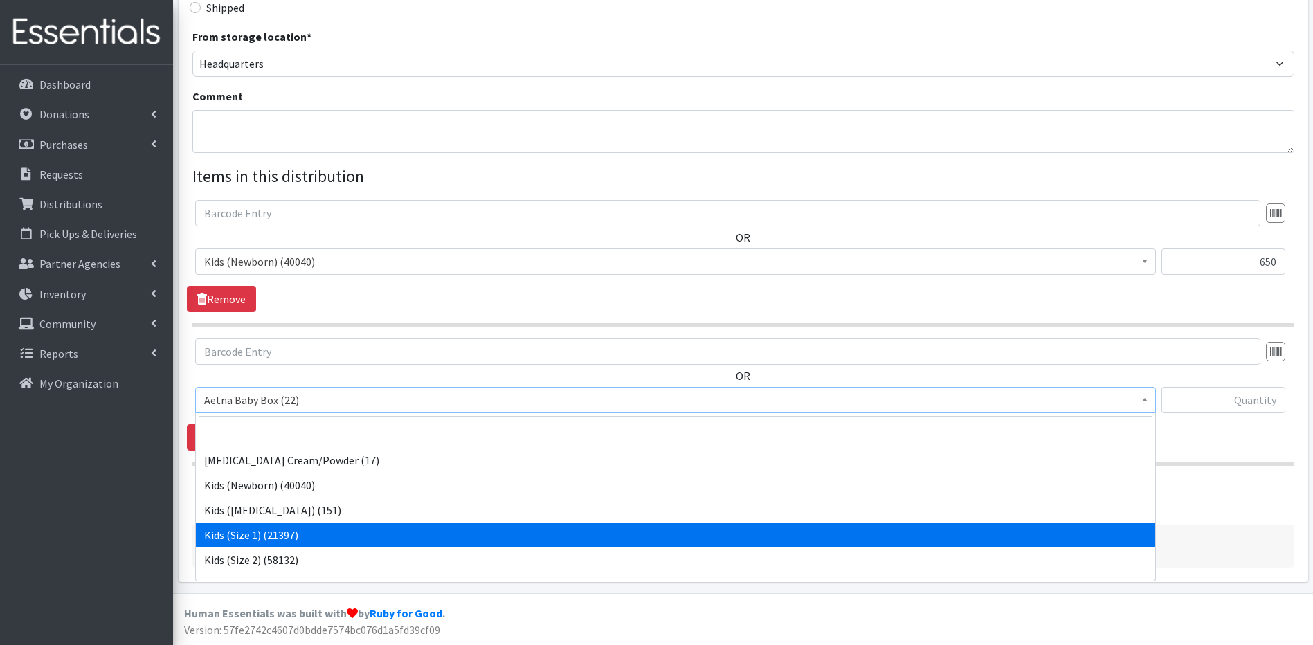
select select "5481"
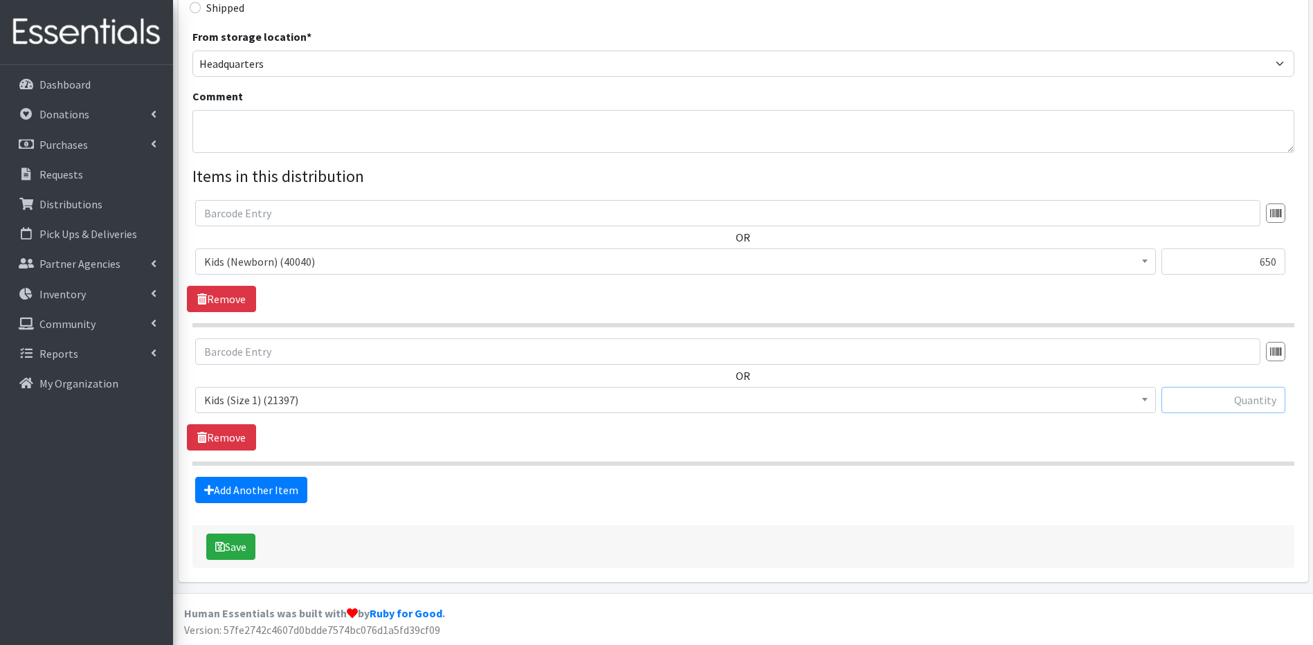
click at [1254, 403] on input "text" at bounding box center [1223, 400] width 124 height 26
type input "500"
click at [232, 483] on link "Add Another Item" at bounding box center [251, 490] width 112 height 26
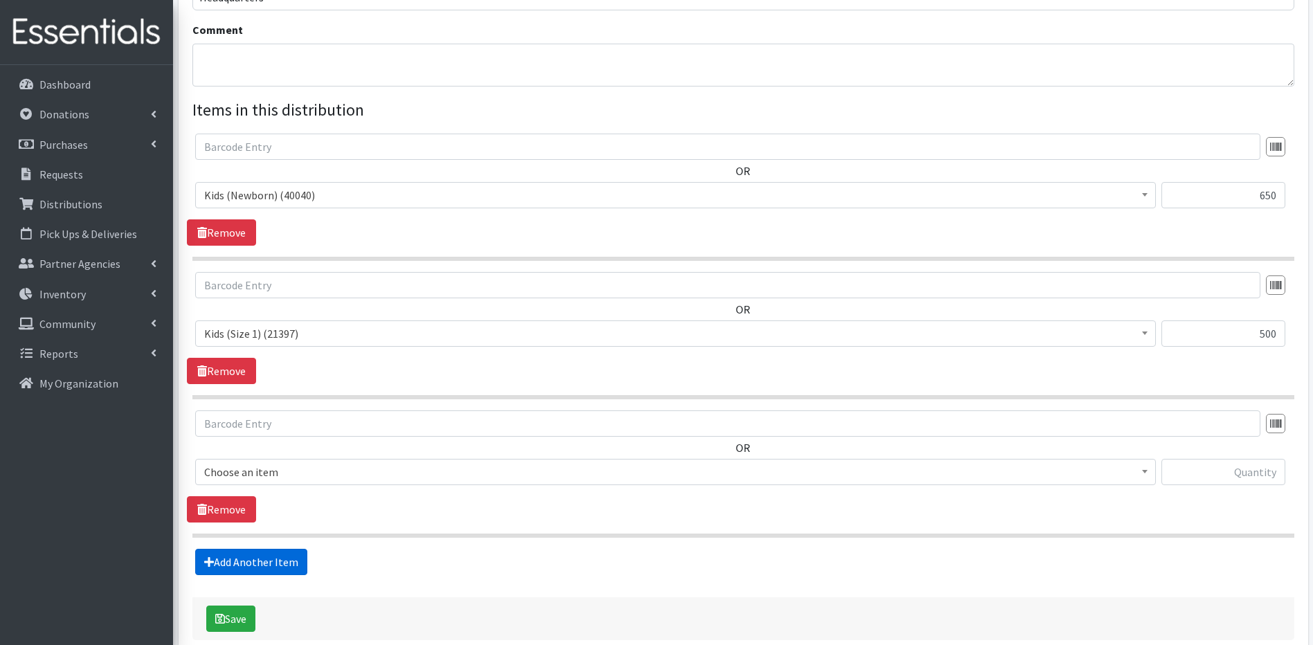
scroll to position [508, 0]
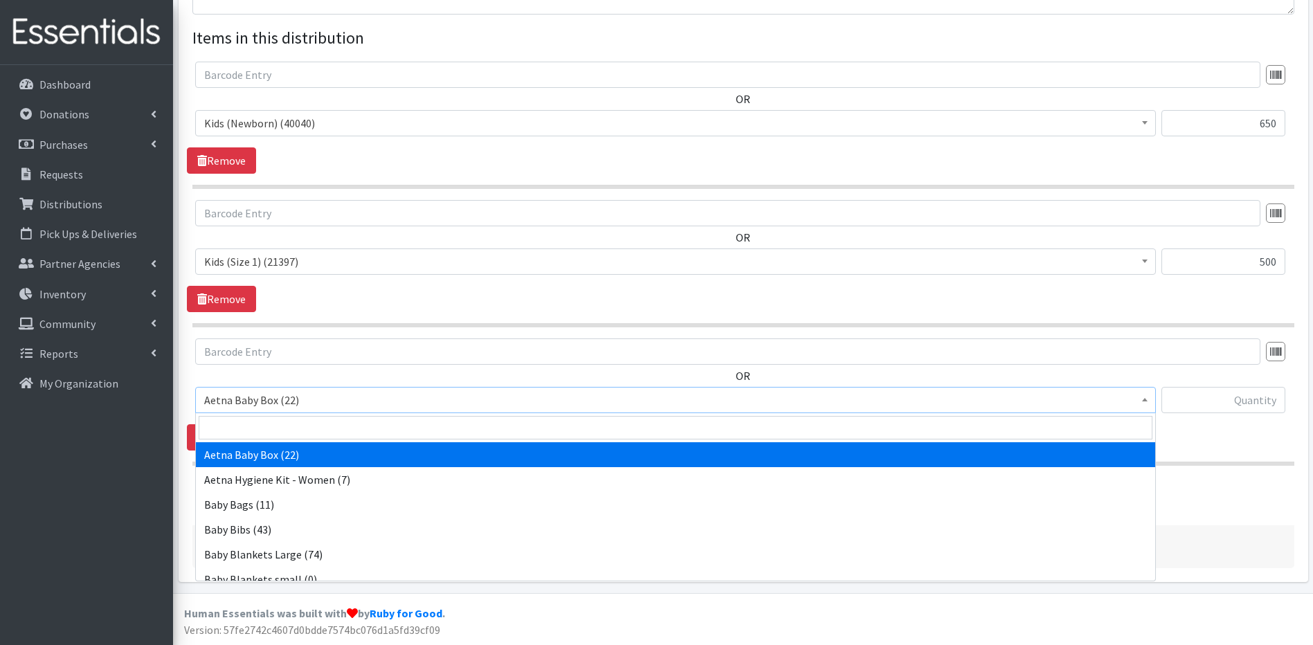
click at [1143, 397] on span at bounding box center [1145, 398] width 14 height 21
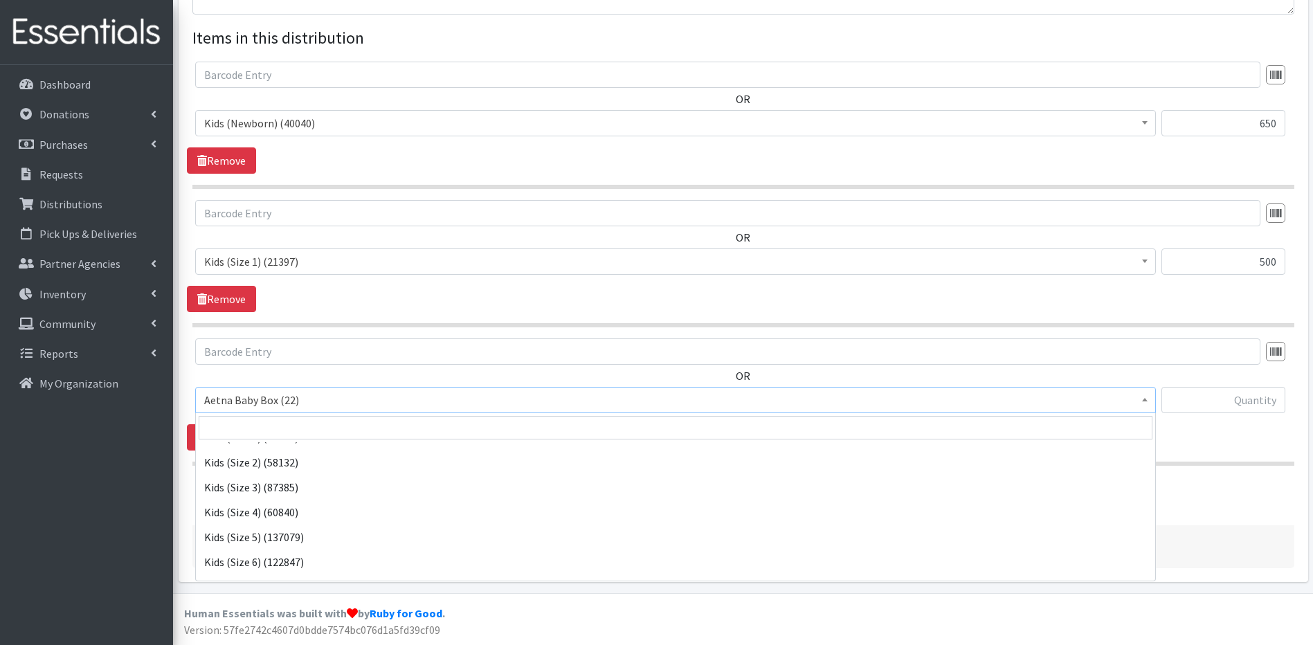
scroll to position [351, 0]
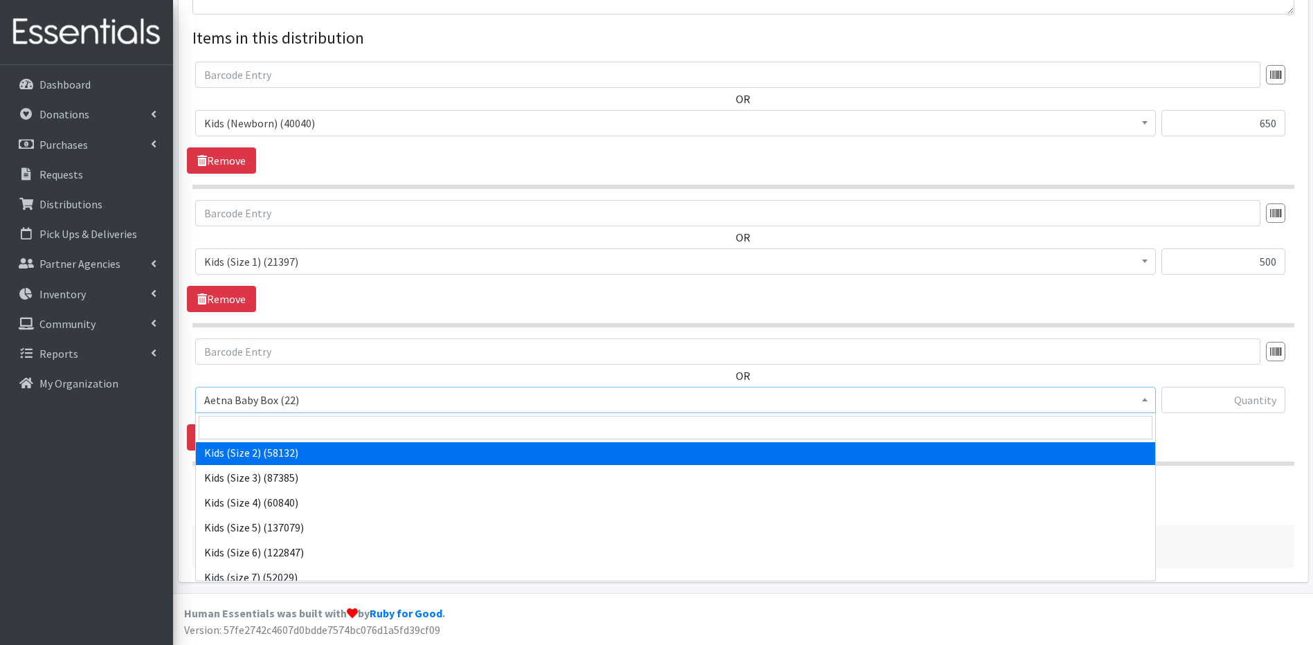
select select "5482"
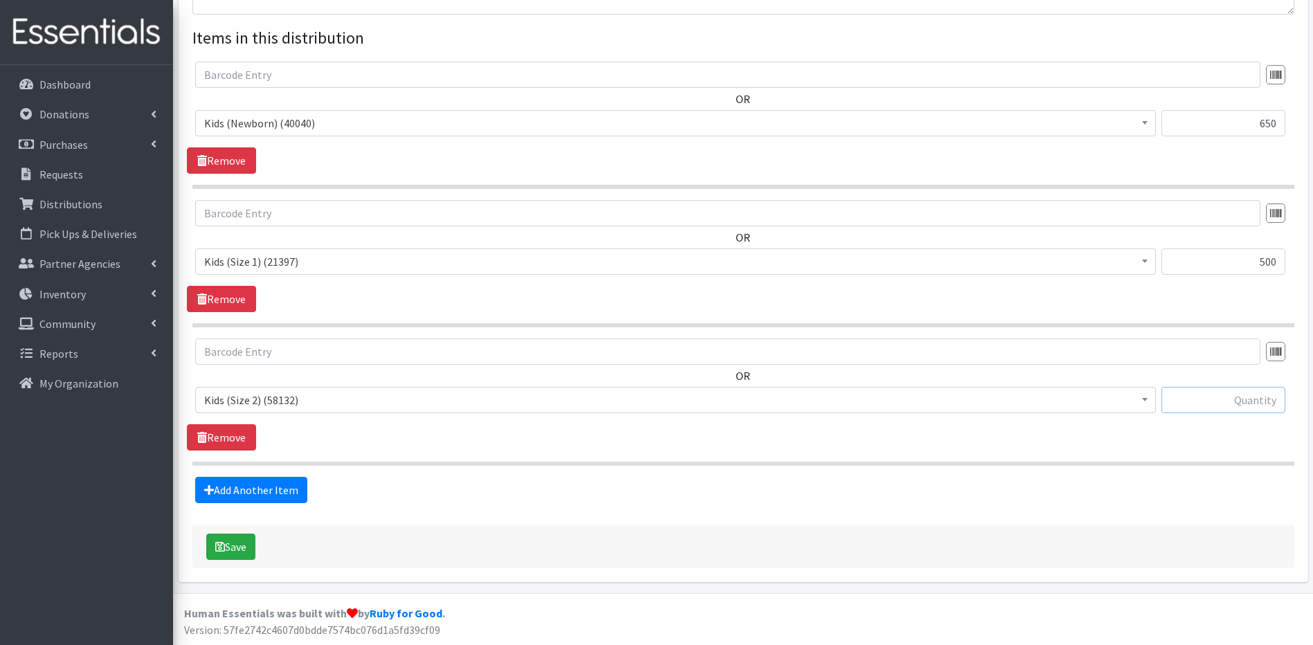
click at [1205, 403] on input "text" at bounding box center [1223, 400] width 124 height 26
type input "550"
click at [286, 488] on link "Add Another Item" at bounding box center [251, 490] width 112 height 26
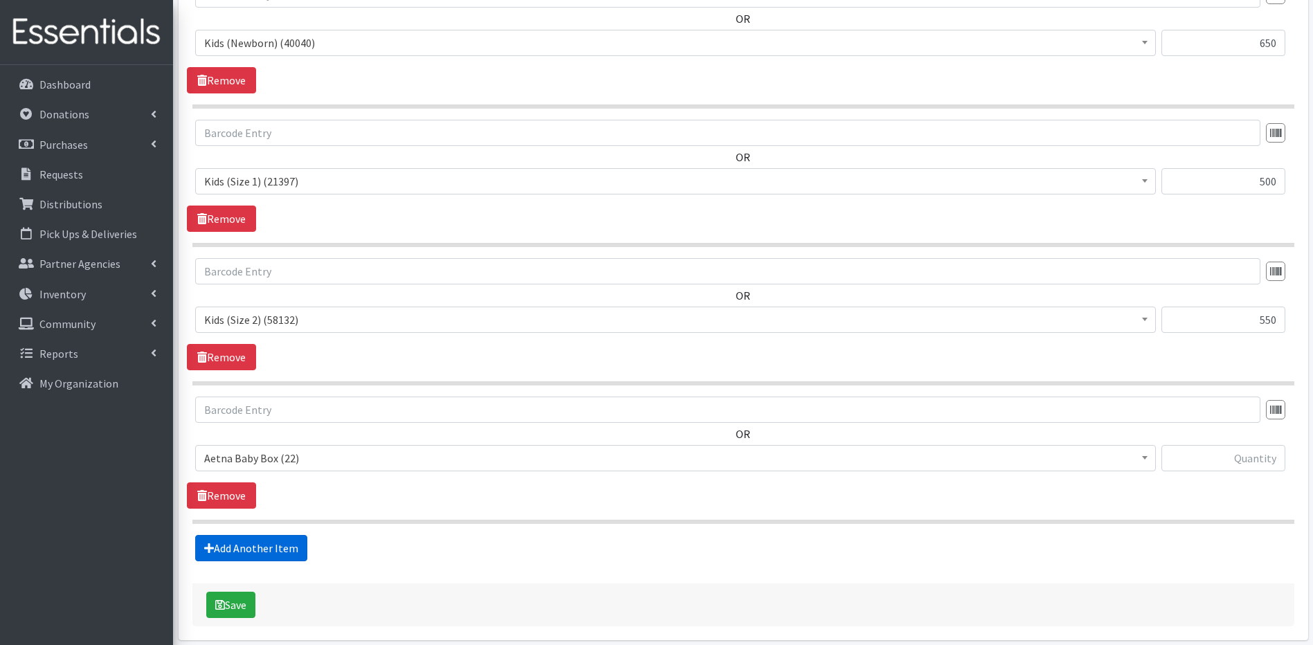
scroll to position [646, 0]
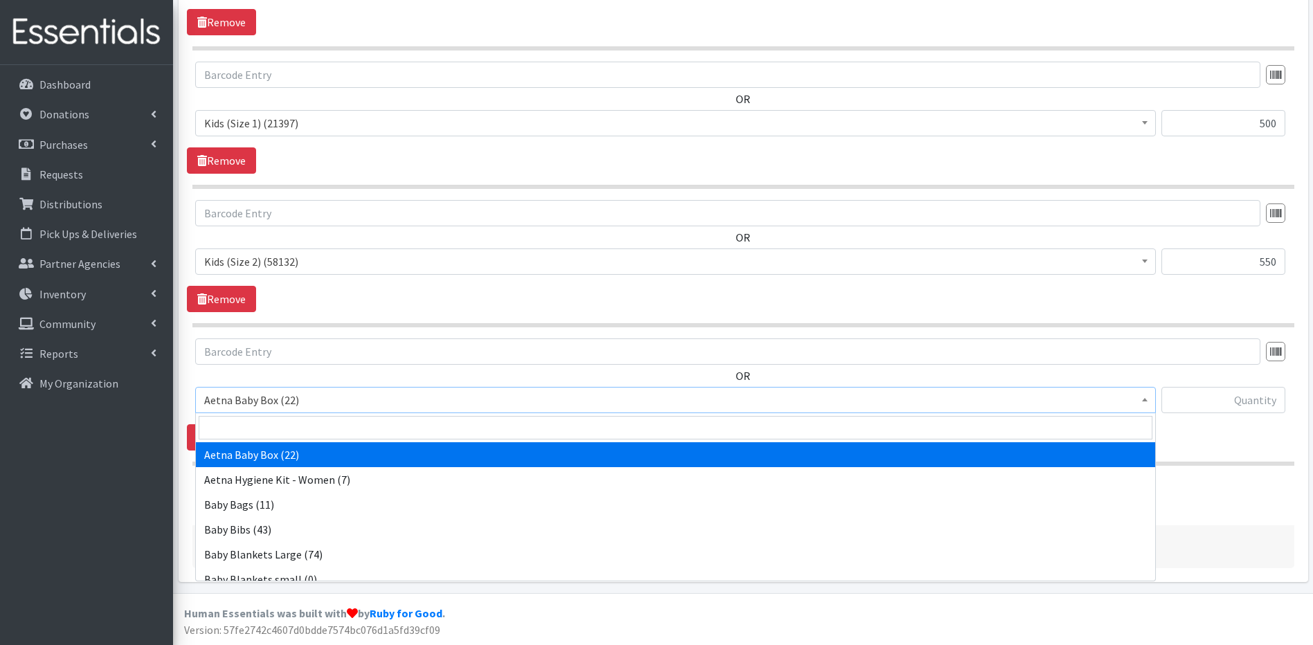
click at [1140, 398] on span at bounding box center [1145, 398] width 14 height 21
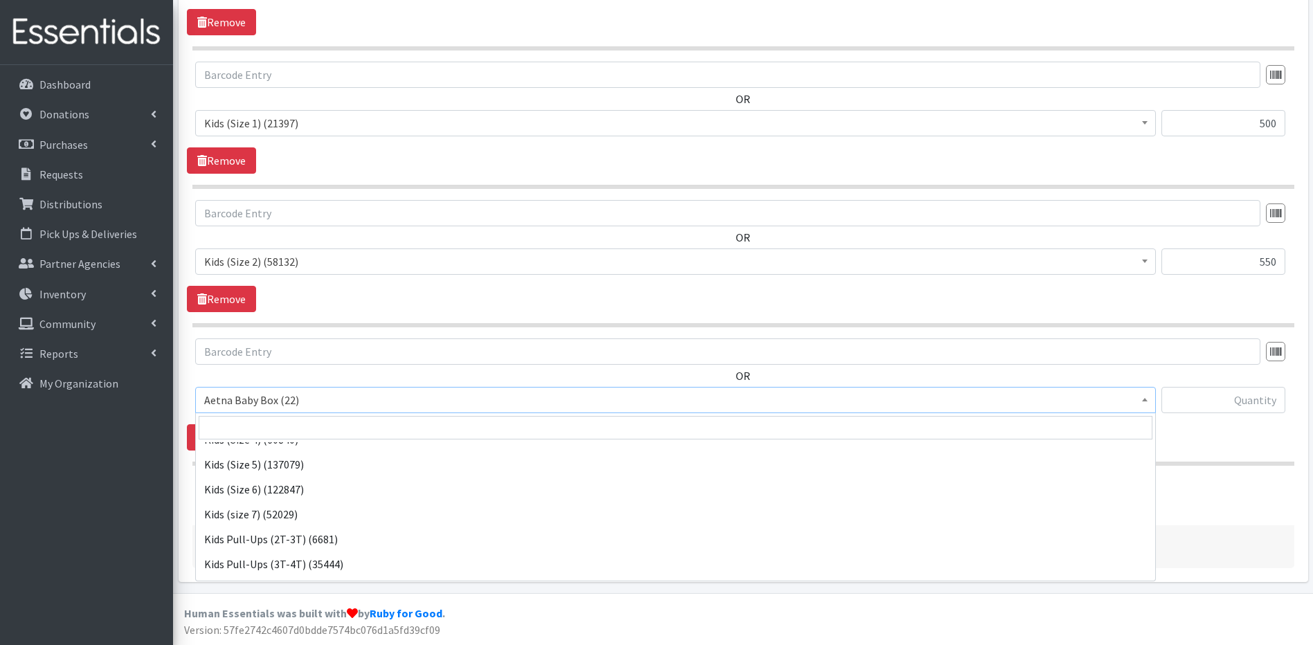
scroll to position [263, 0]
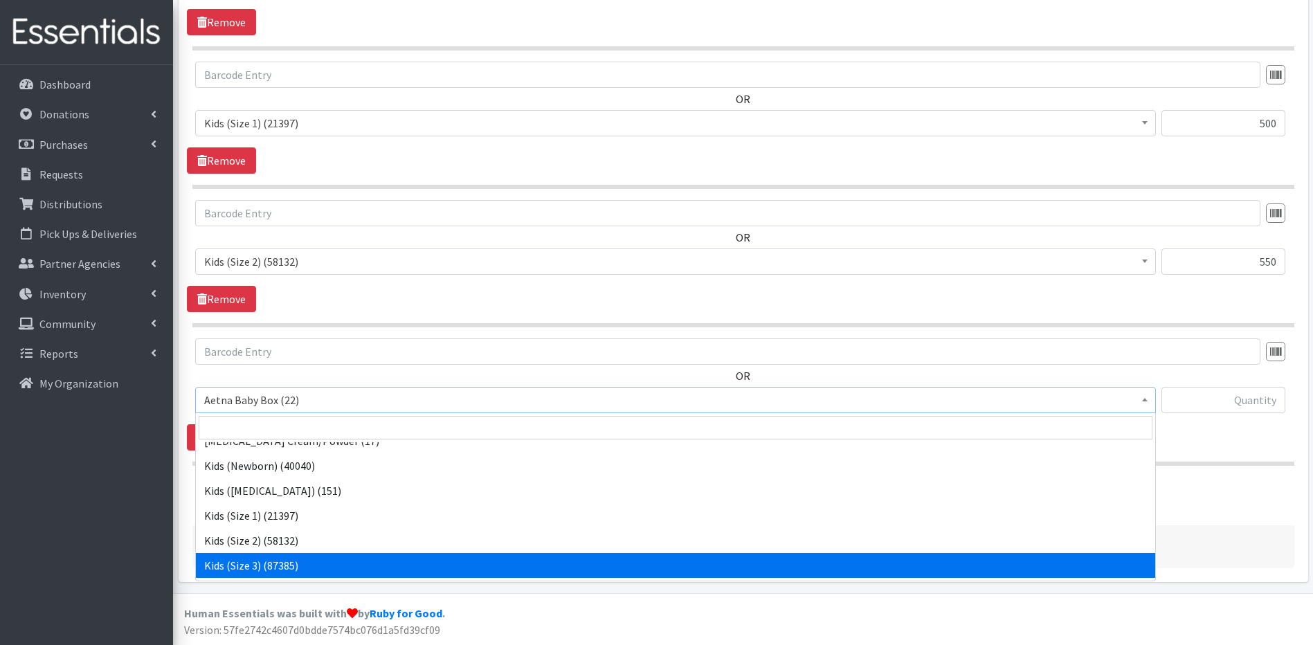
select select "5483"
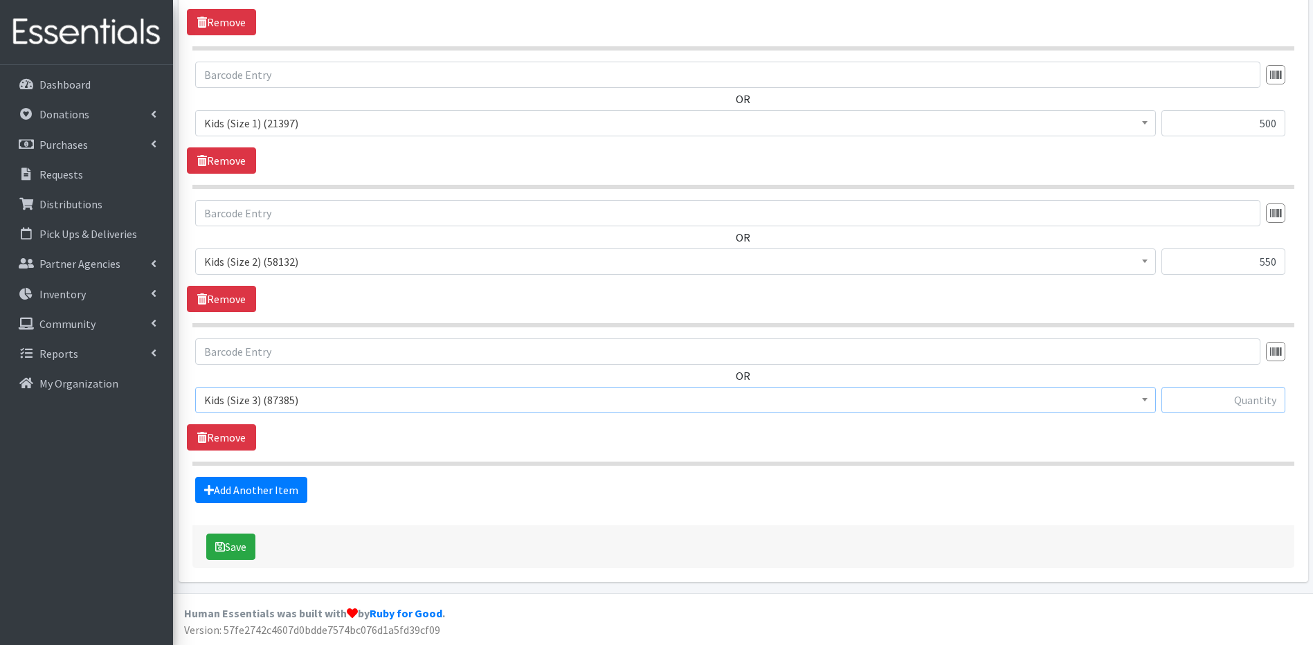
click at [1198, 408] on input "text" at bounding box center [1223, 400] width 124 height 26
type input "200"
click at [229, 490] on link "Add Another Item" at bounding box center [251, 490] width 112 height 26
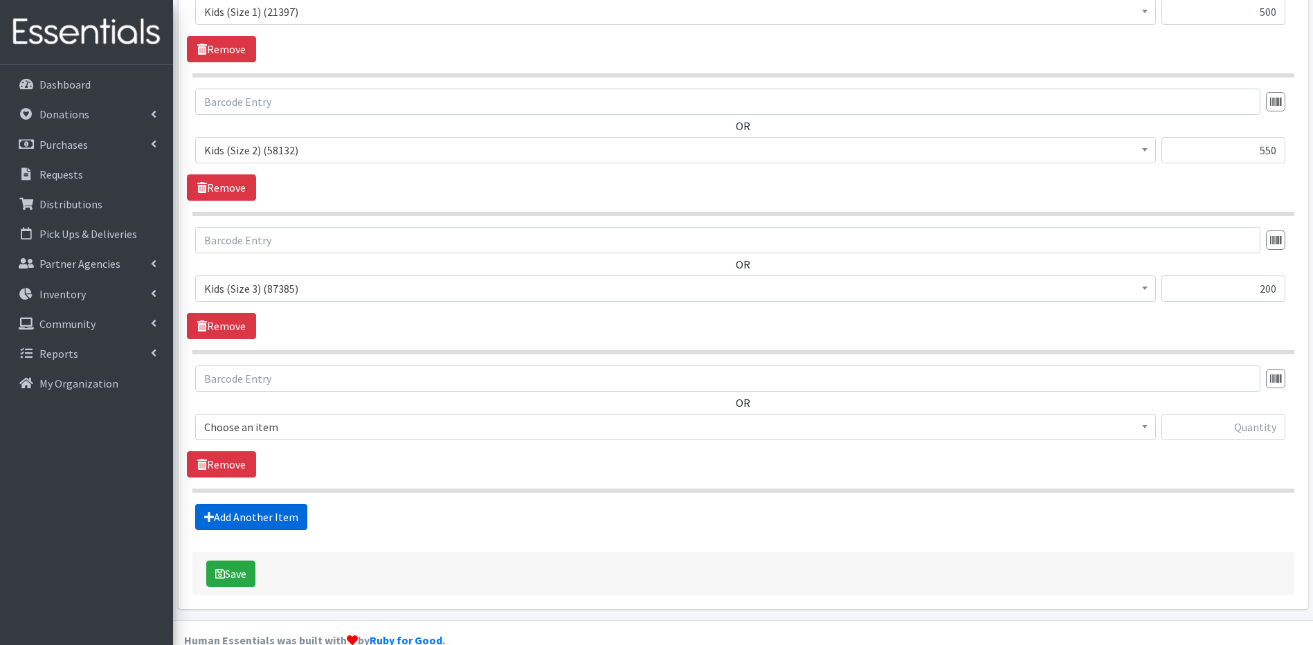
scroll to position [785, 0]
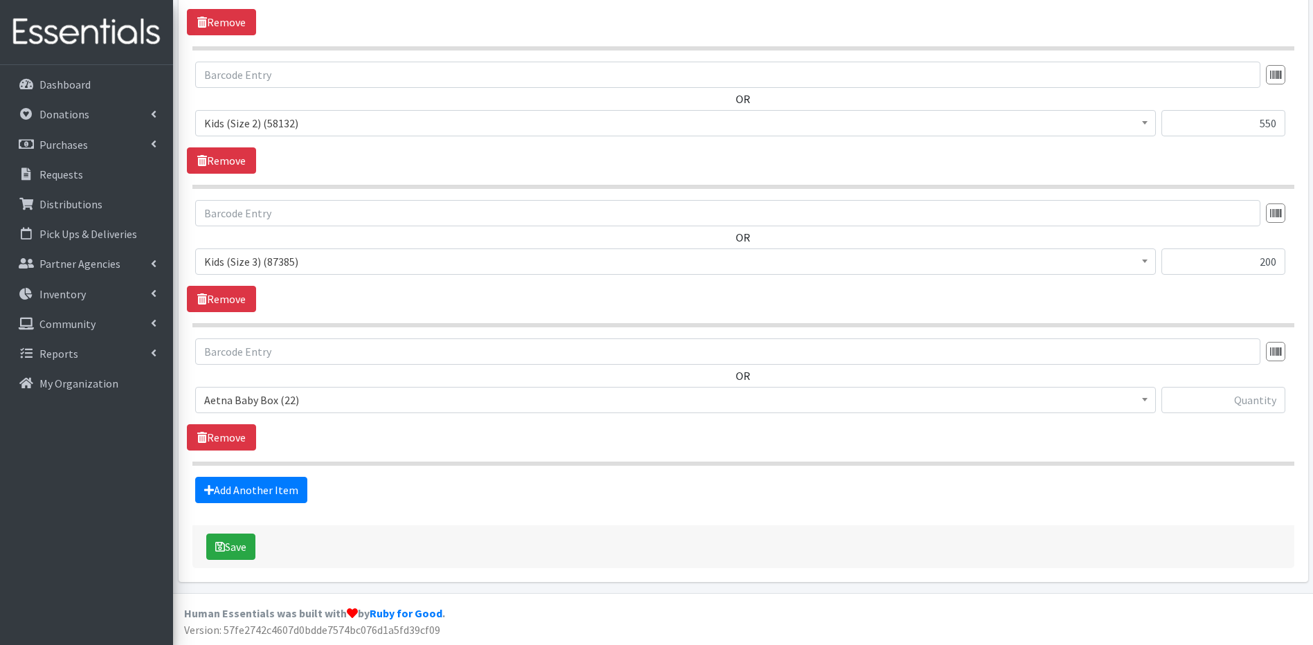
click at [1145, 400] on b at bounding box center [1145, 399] width 6 height 3
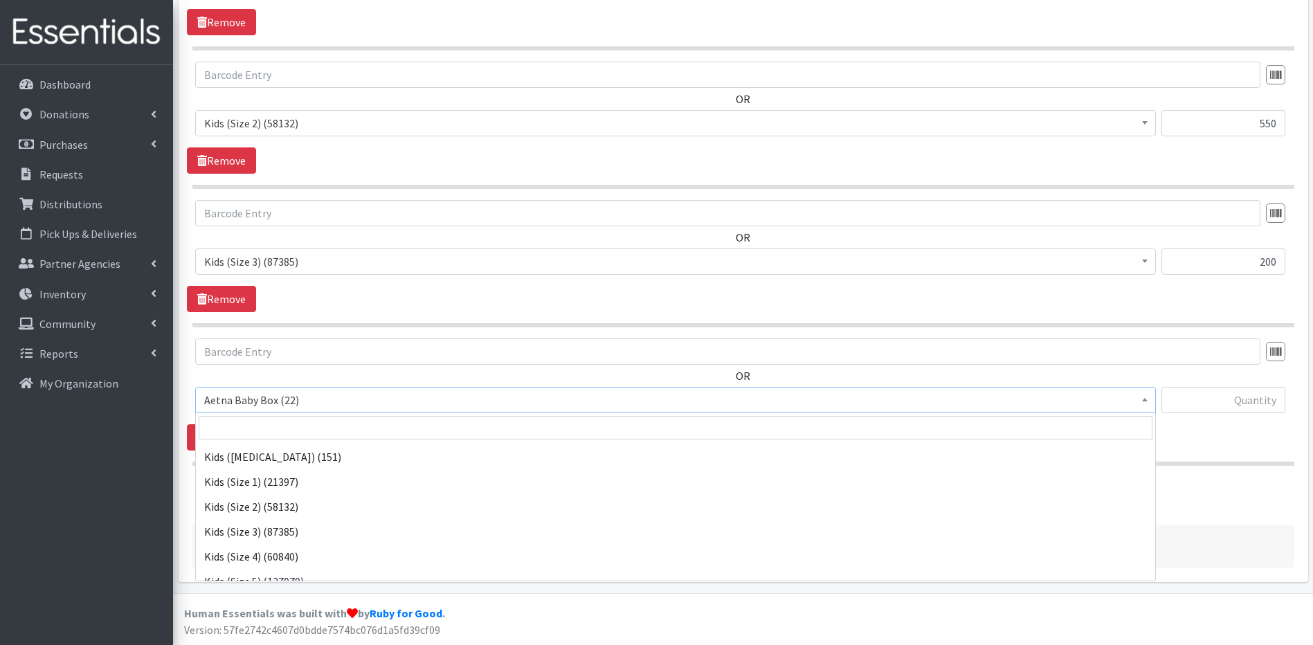
scroll to position [307, 0]
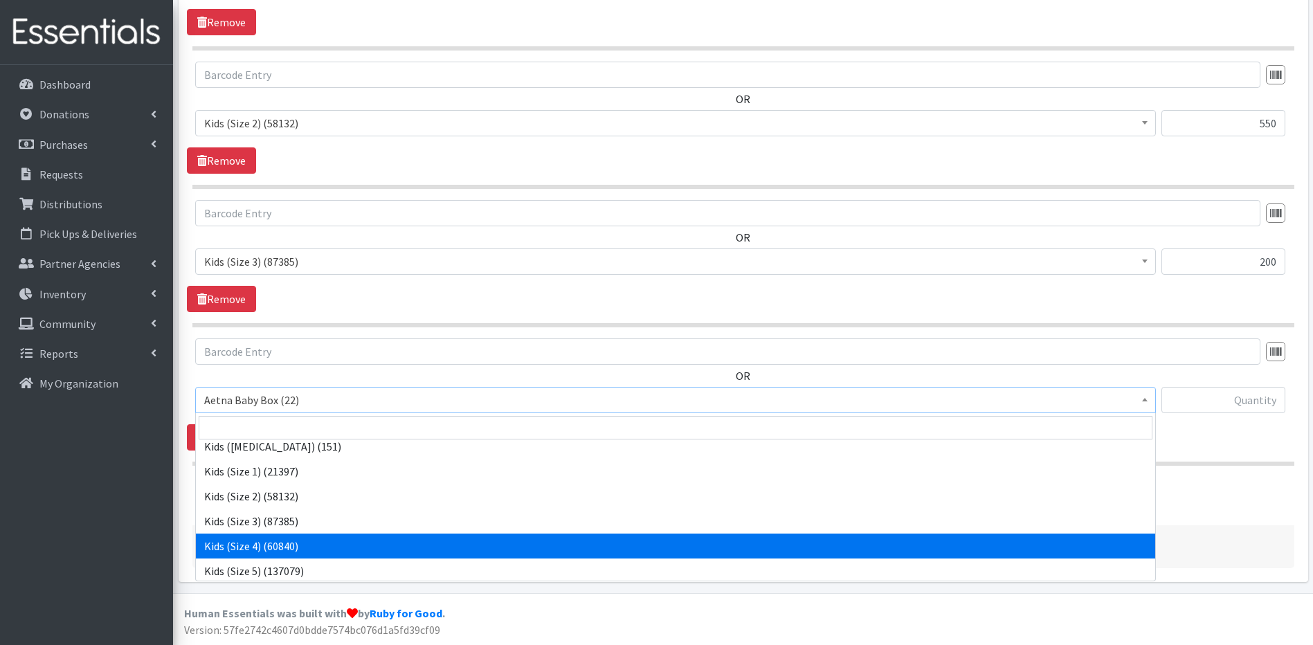
select select "5484"
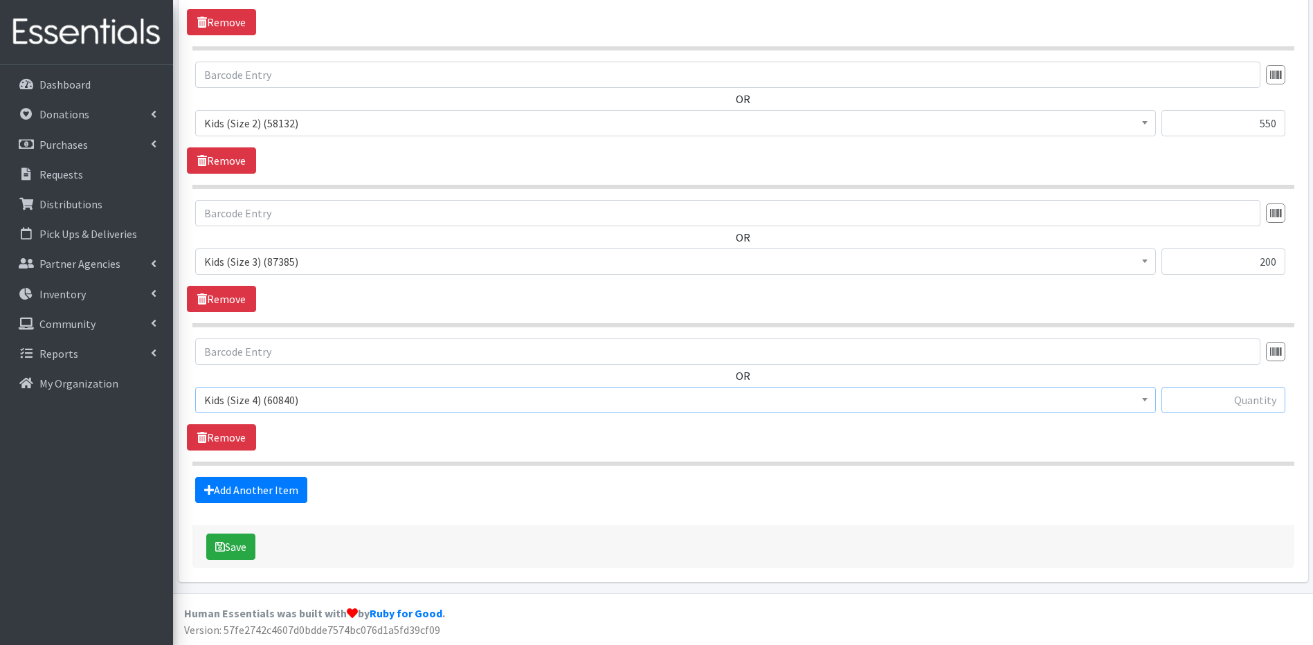
click at [1228, 401] on input "text" at bounding box center [1223, 400] width 124 height 26
type input "200"
click at [300, 490] on link "Add Another Item" at bounding box center [251, 490] width 112 height 26
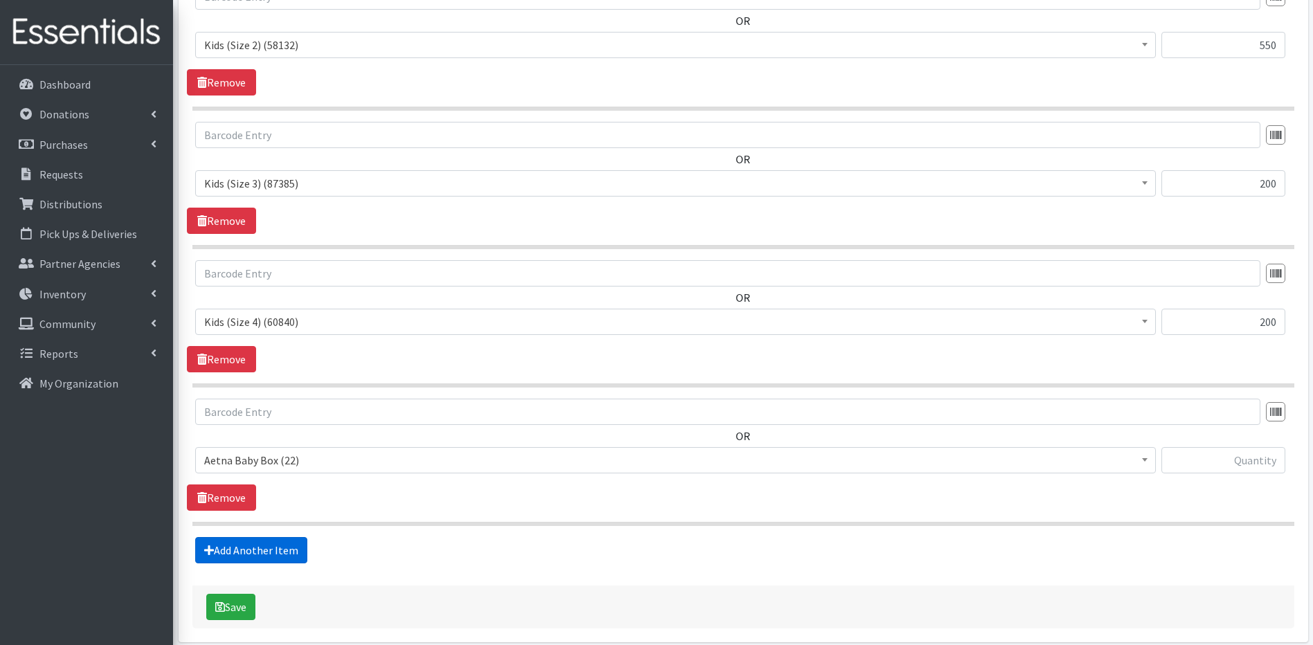
scroll to position [923, 0]
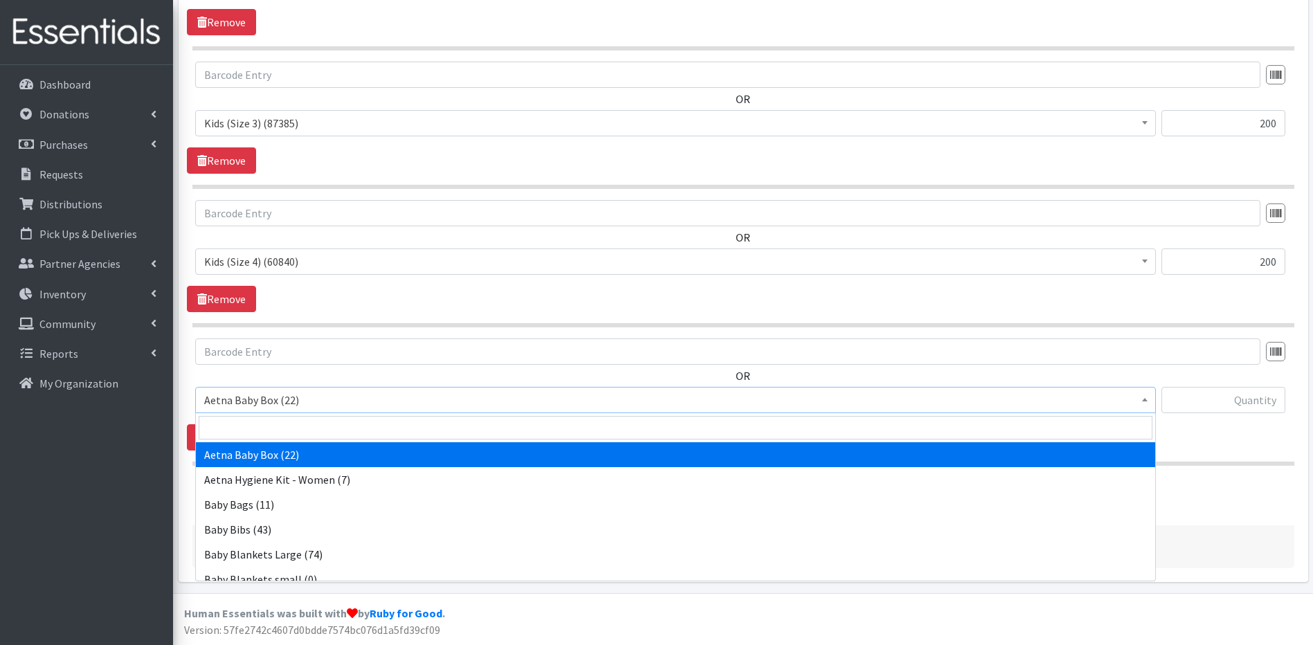
click at [1140, 398] on span at bounding box center [1145, 398] width 14 height 21
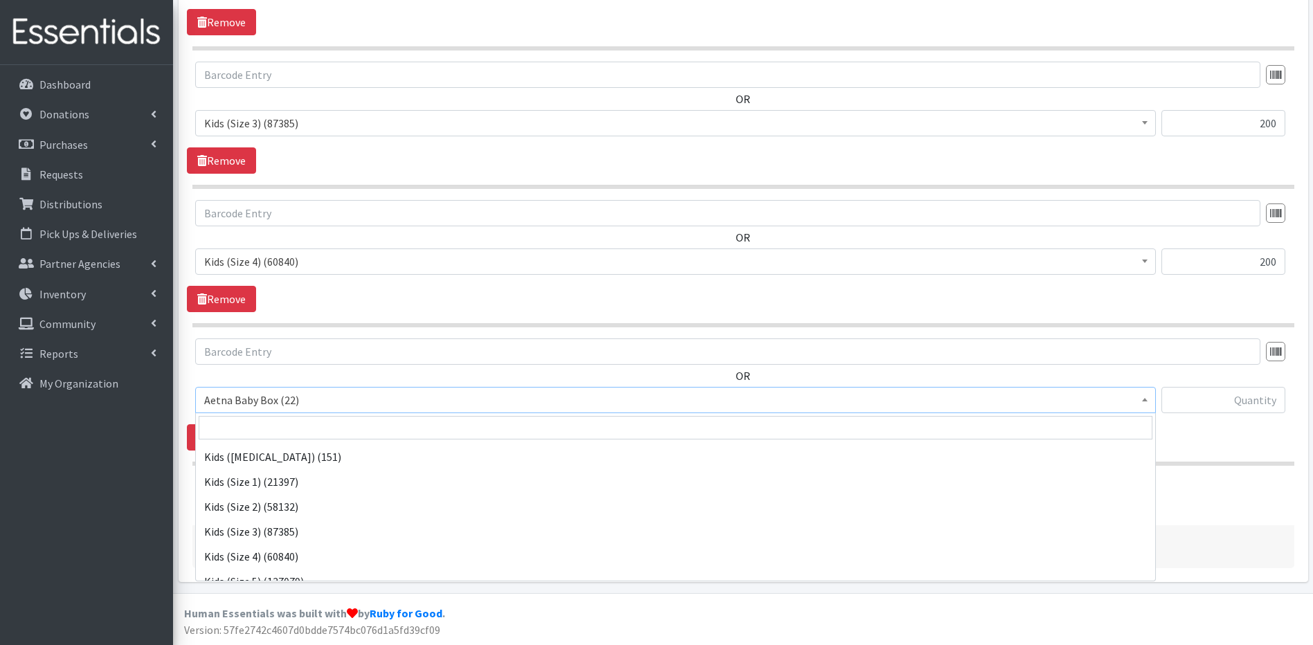
scroll to position [331, 0]
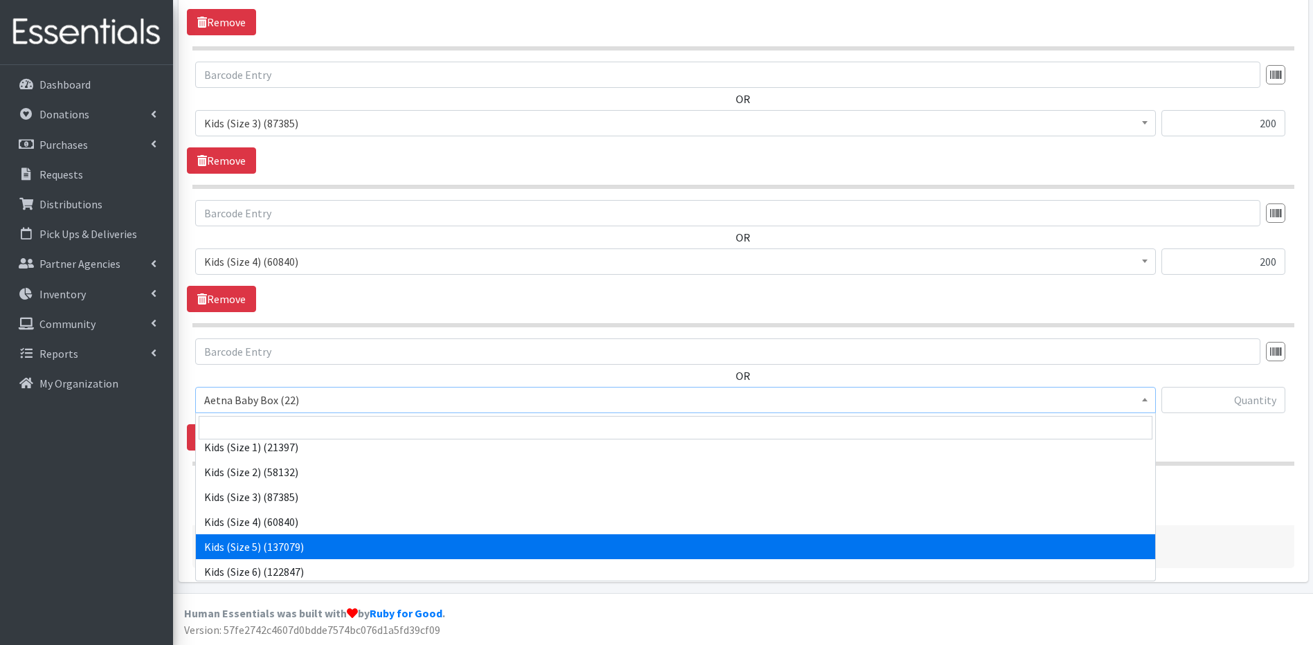
select select "5485"
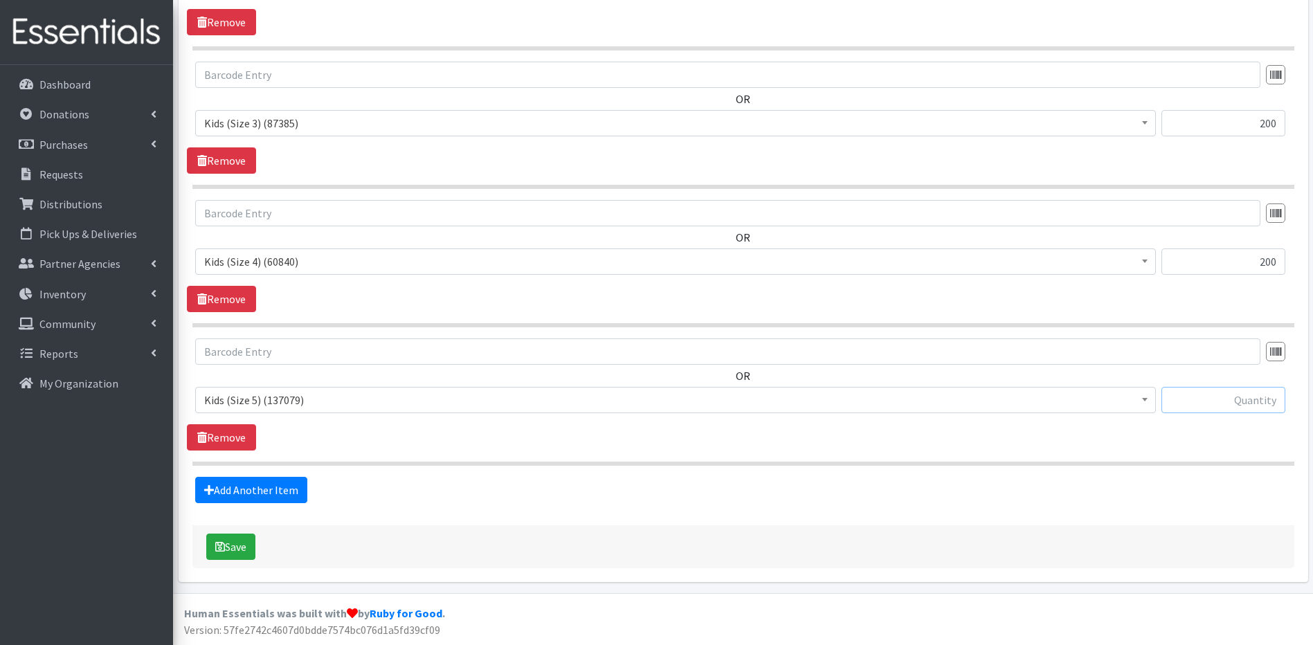
click at [1226, 399] on input "text" at bounding box center [1223, 400] width 124 height 26
type input "100"
click at [300, 490] on link "Add Another Item" at bounding box center [251, 490] width 112 height 26
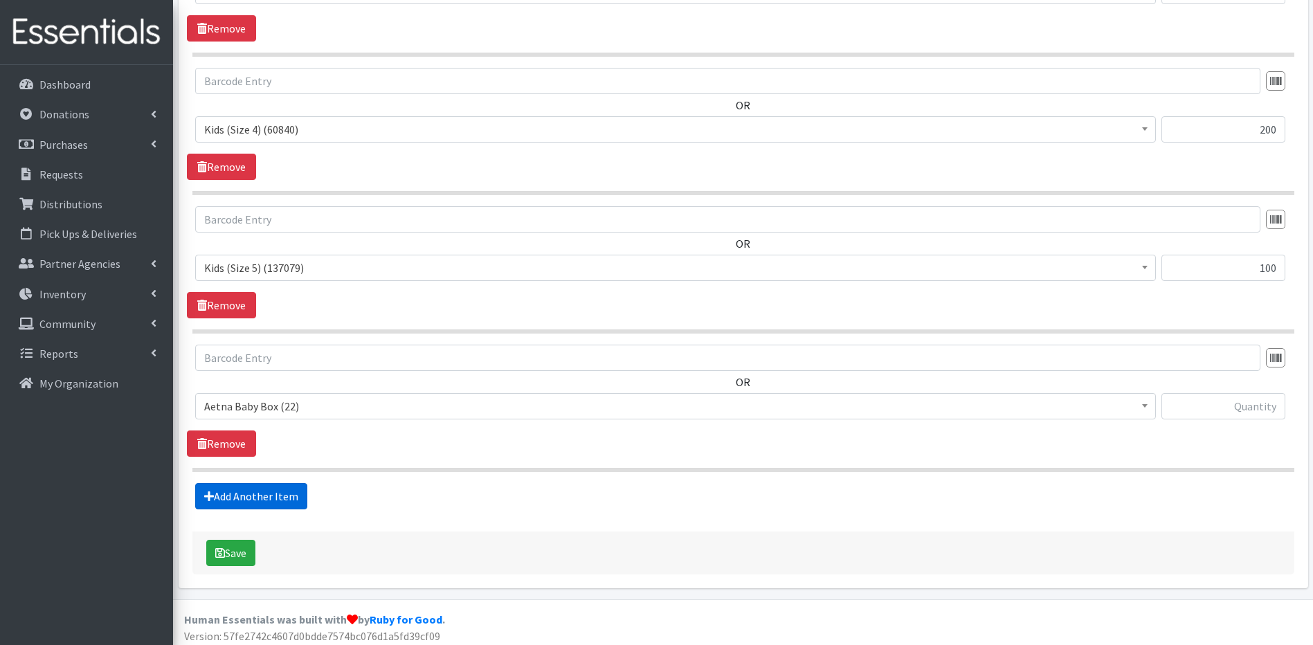
scroll to position [1062, 0]
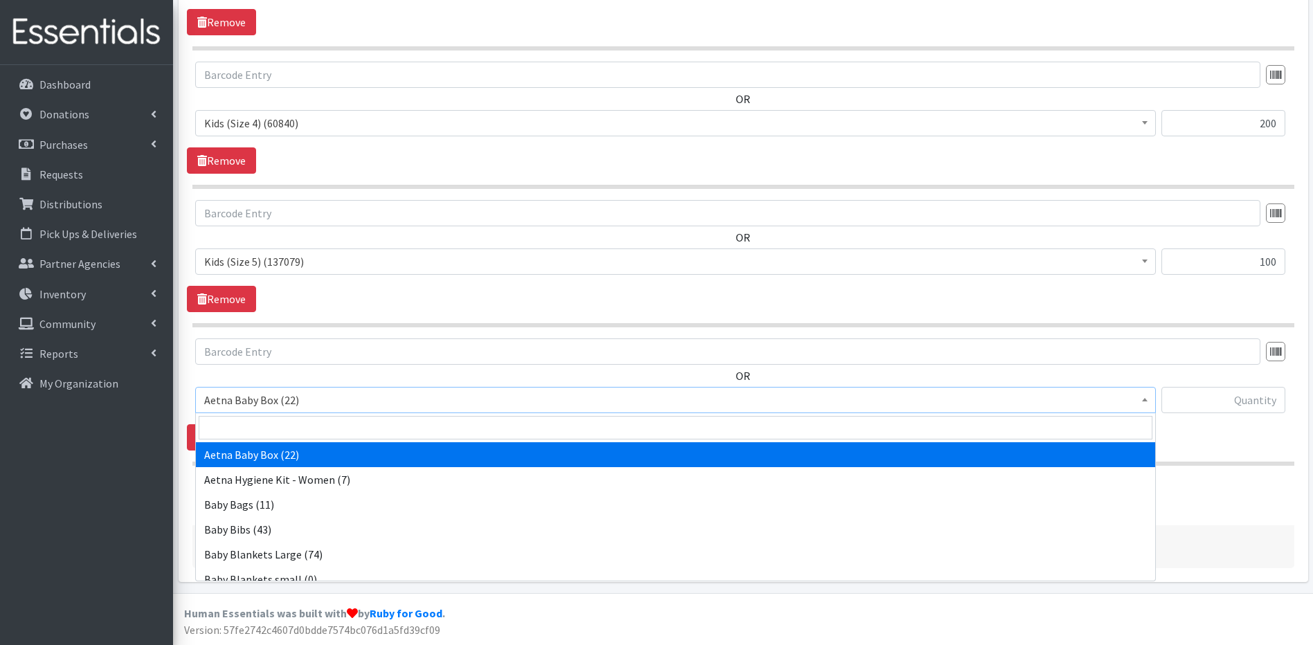
click at [1142, 399] on b at bounding box center [1145, 399] width 6 height 3
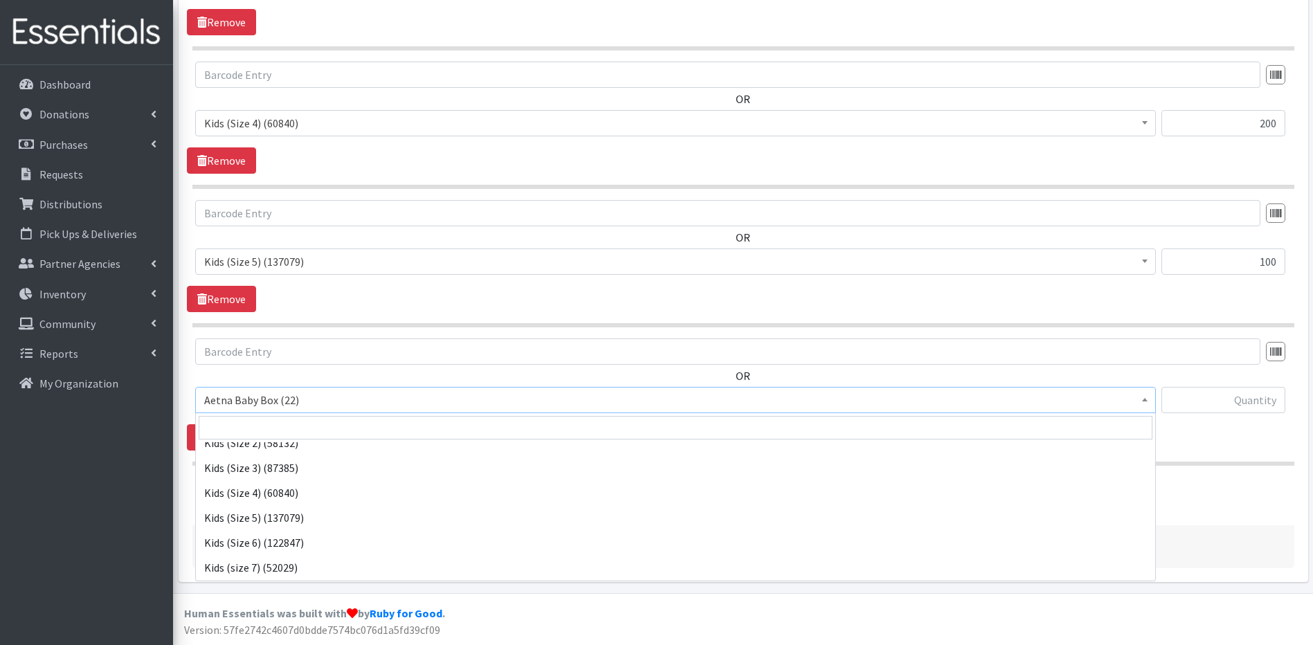
scroll to position [385, 0]
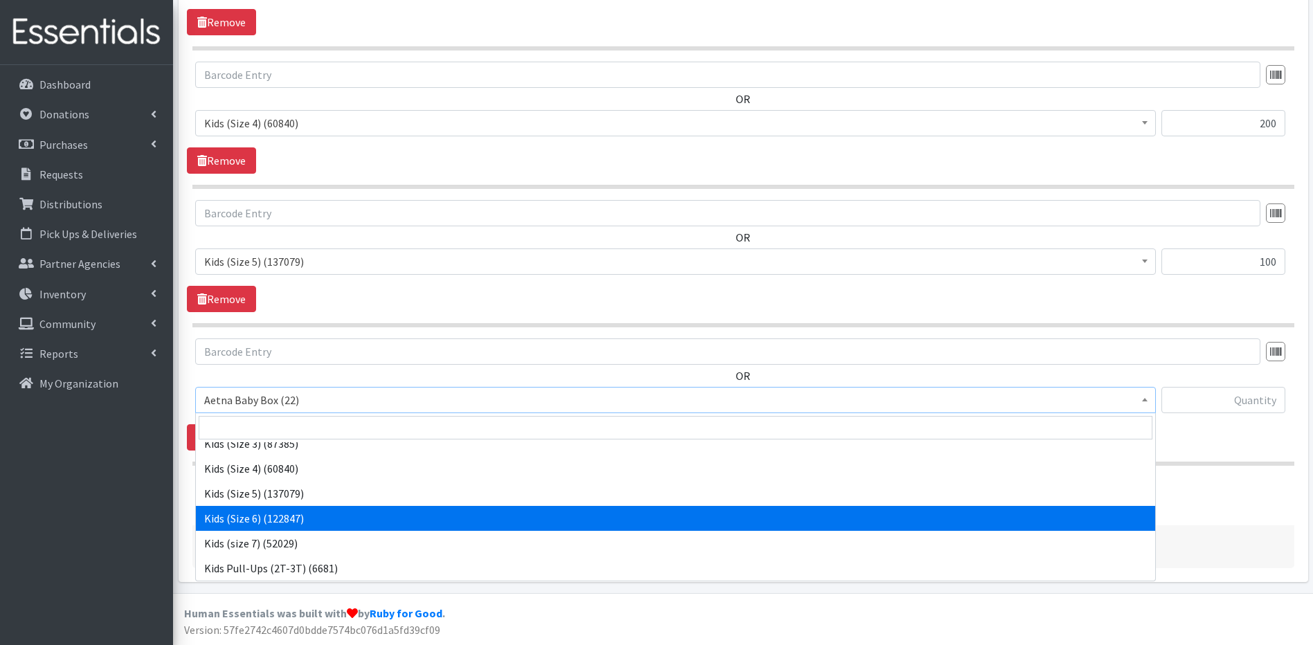
select select "5486"
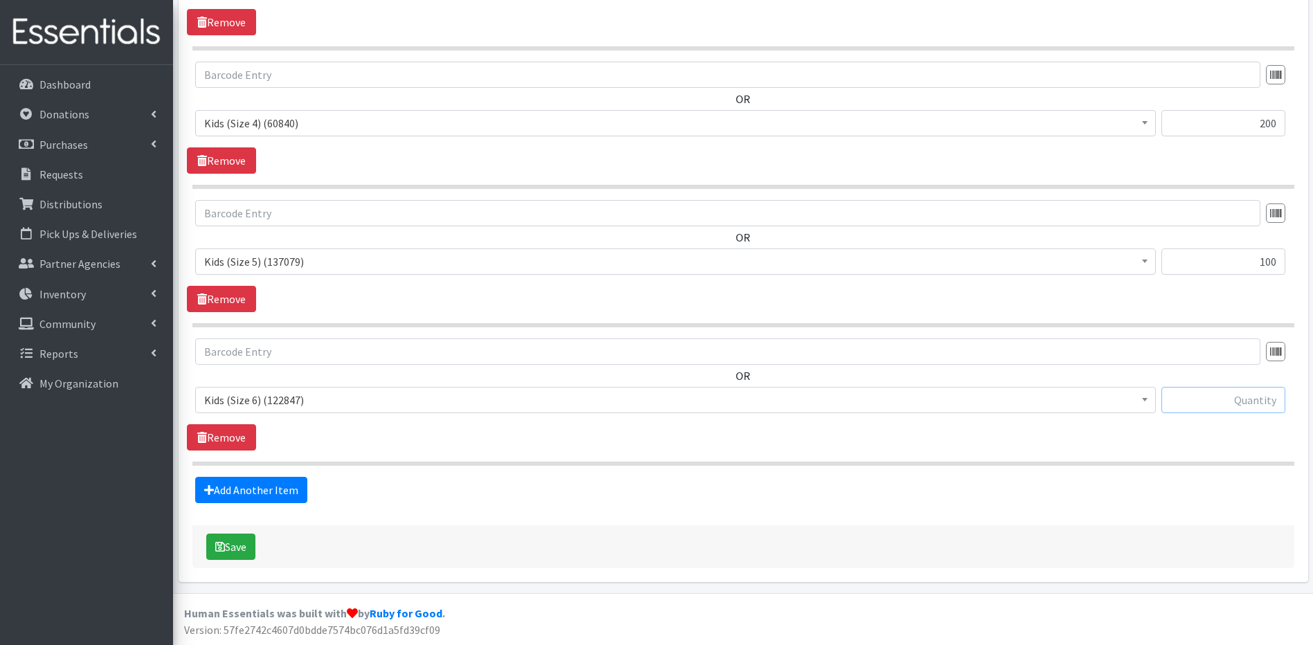
click at [1264, 408] on input "text" at bounding box center [1223, 400] width 124 height 26
type input "200"
click at [245, 489] on link "Add Another Item" at bounding box center [251, 490] width 112 height 26
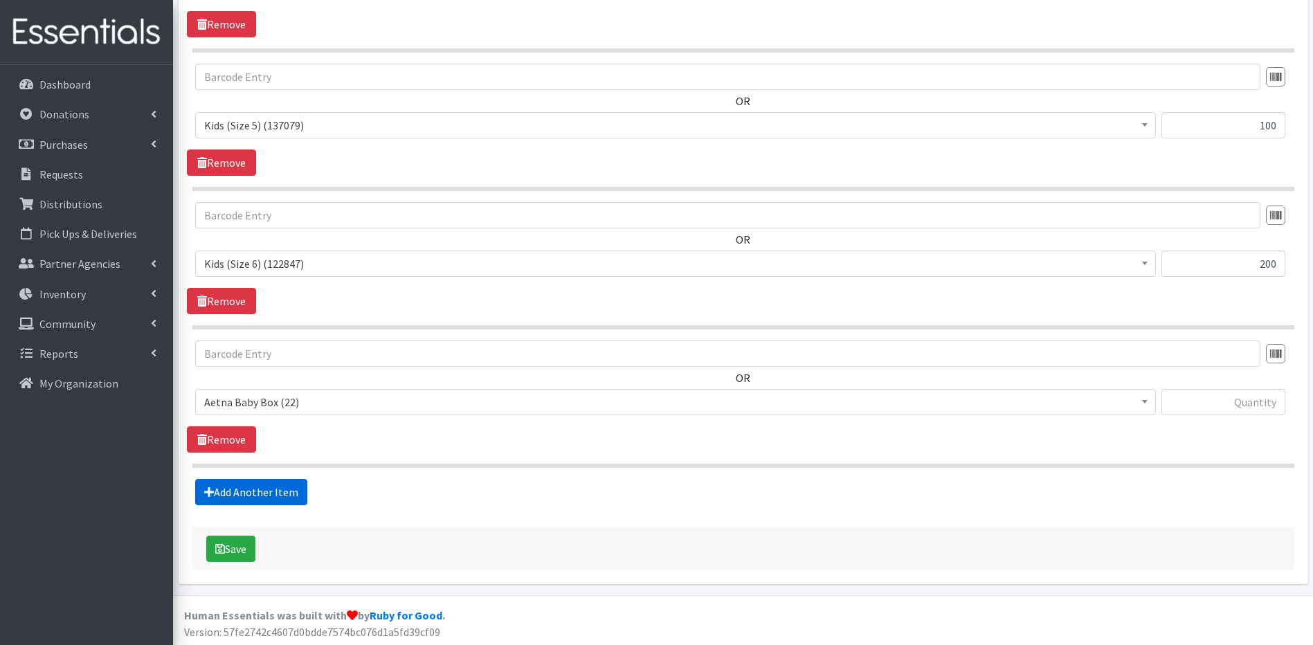
scroll to position [1200, 0]
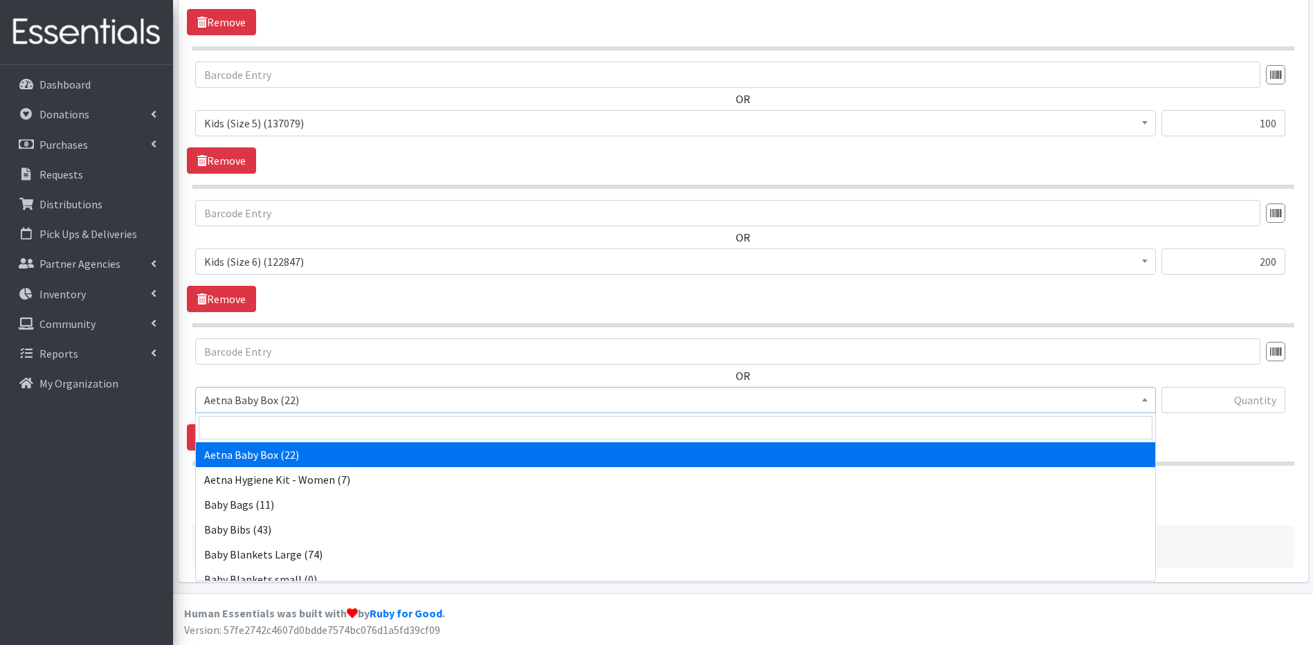
click at [1146, 399] on b at bounding box center [1145, 399] width 6 height 3
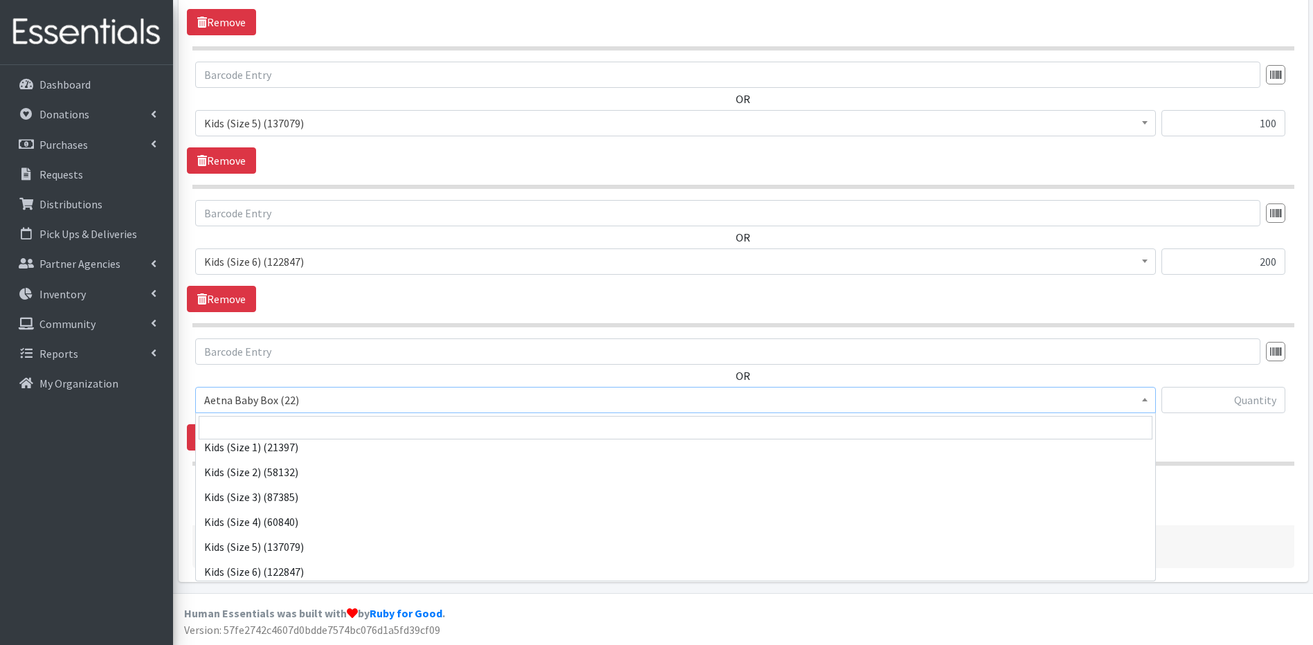
scroll to position [609, 0]
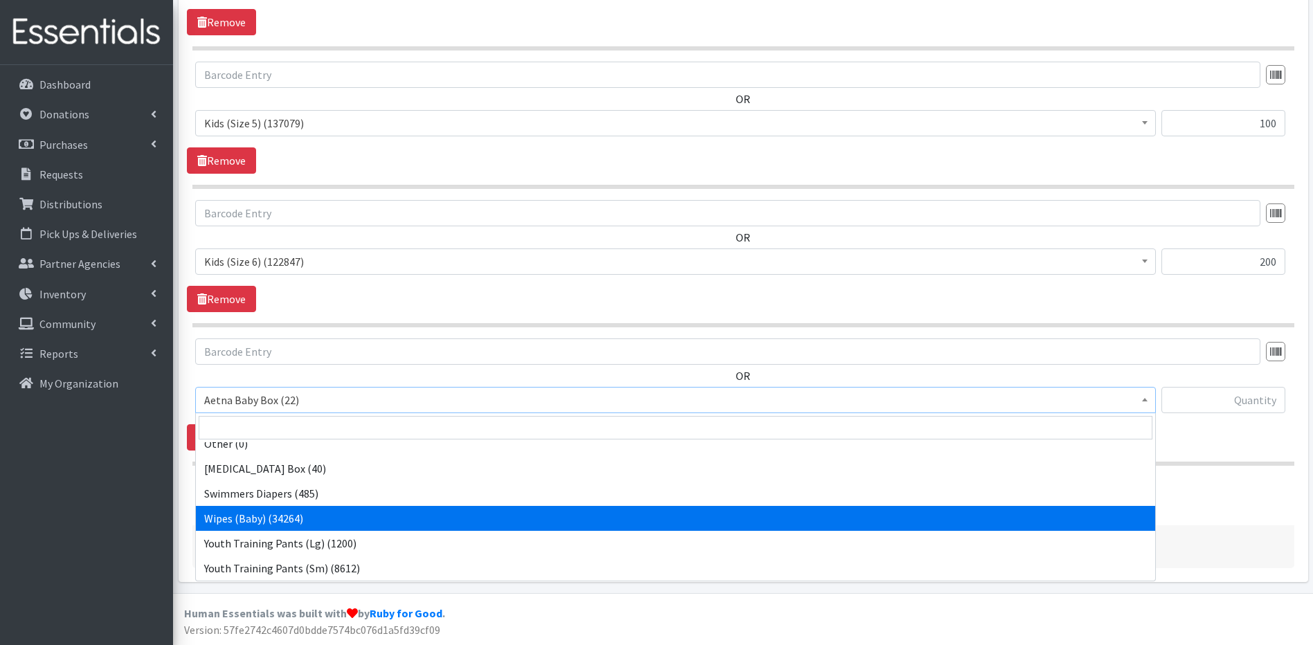
select select "5491"
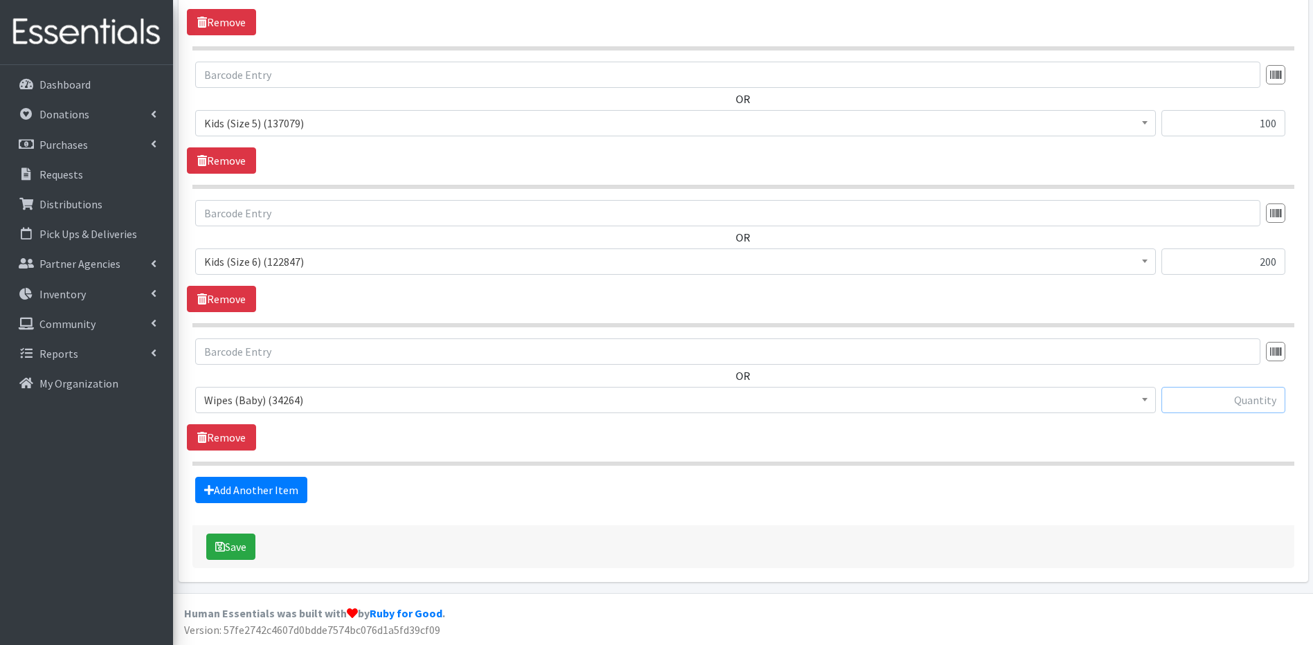
click at [1259, 403] on input "text" at bounding box center [1223, 400] width 124 height 26
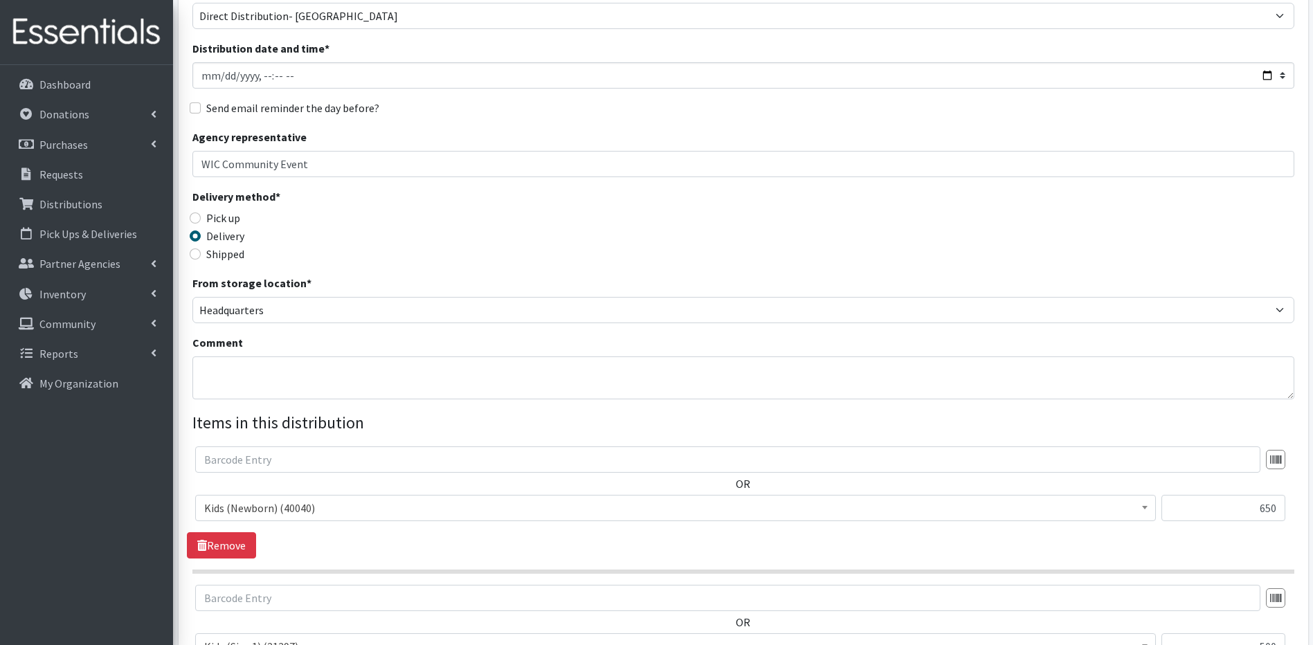
scroll to position [118, 0]
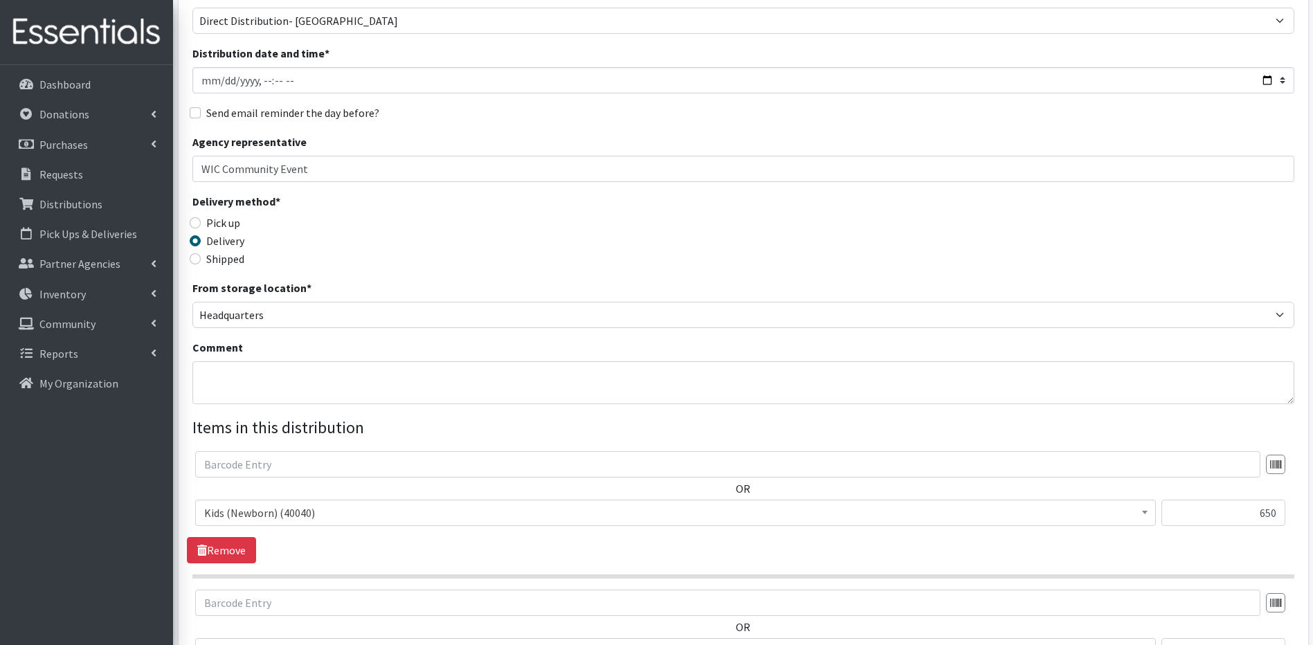
type input "2880"
drag, startPoint x: 207, startPoint y: 390, endPoint x: 168, endPoint y: 383, distance: 39.2
click at [197, 390] on textarea "Comment" at bounding box center [743, 382] width 1102 height 43
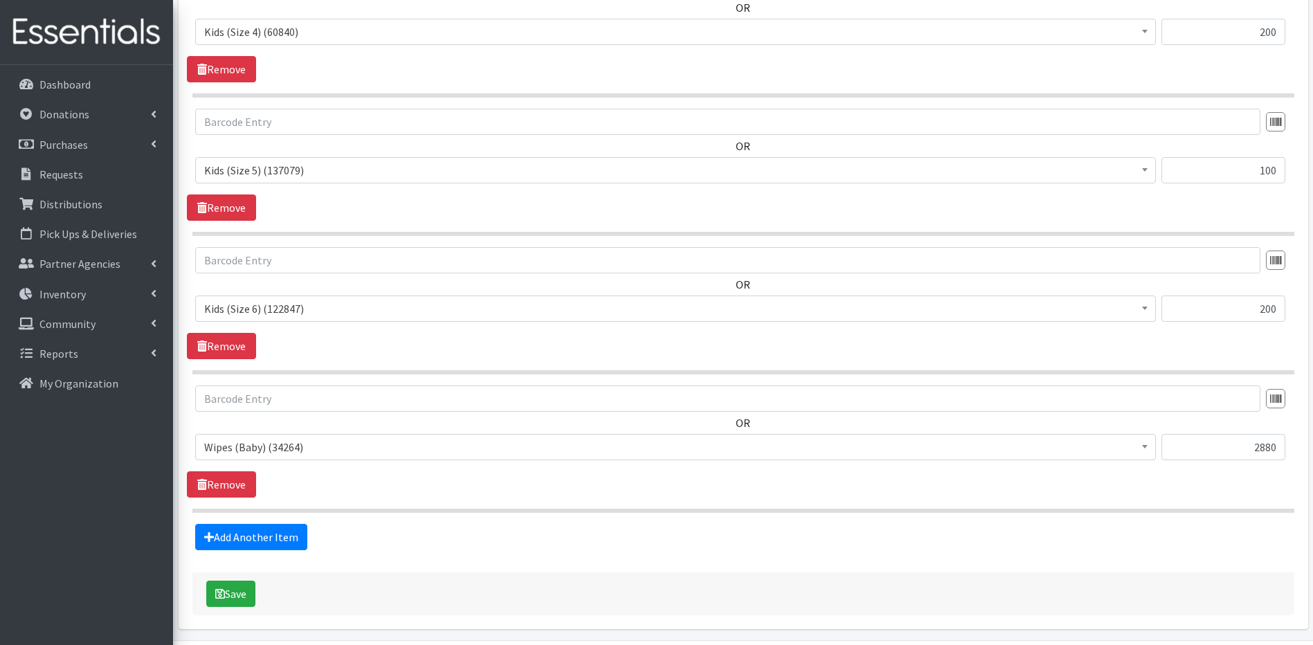
scroll to position [1200, 0]
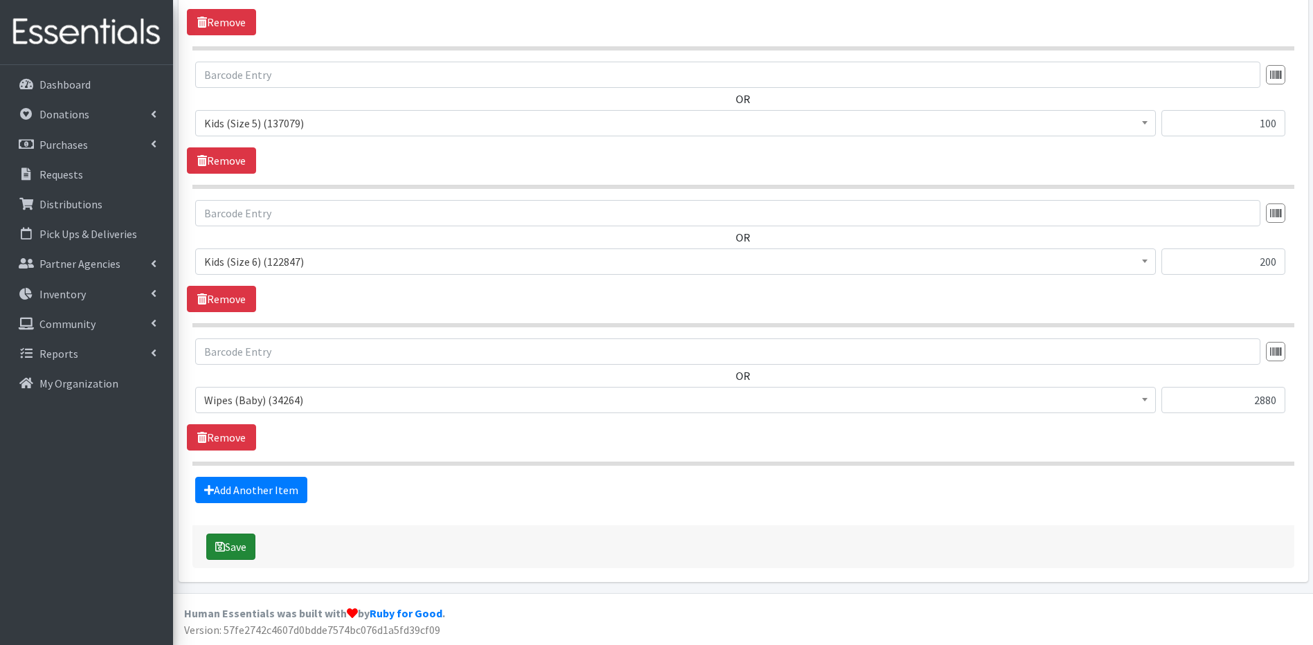
type textarea "WIC Baby Shower"
click at [232, 547] on button "Save" at bounding box center [230, 547] width 49 height 26
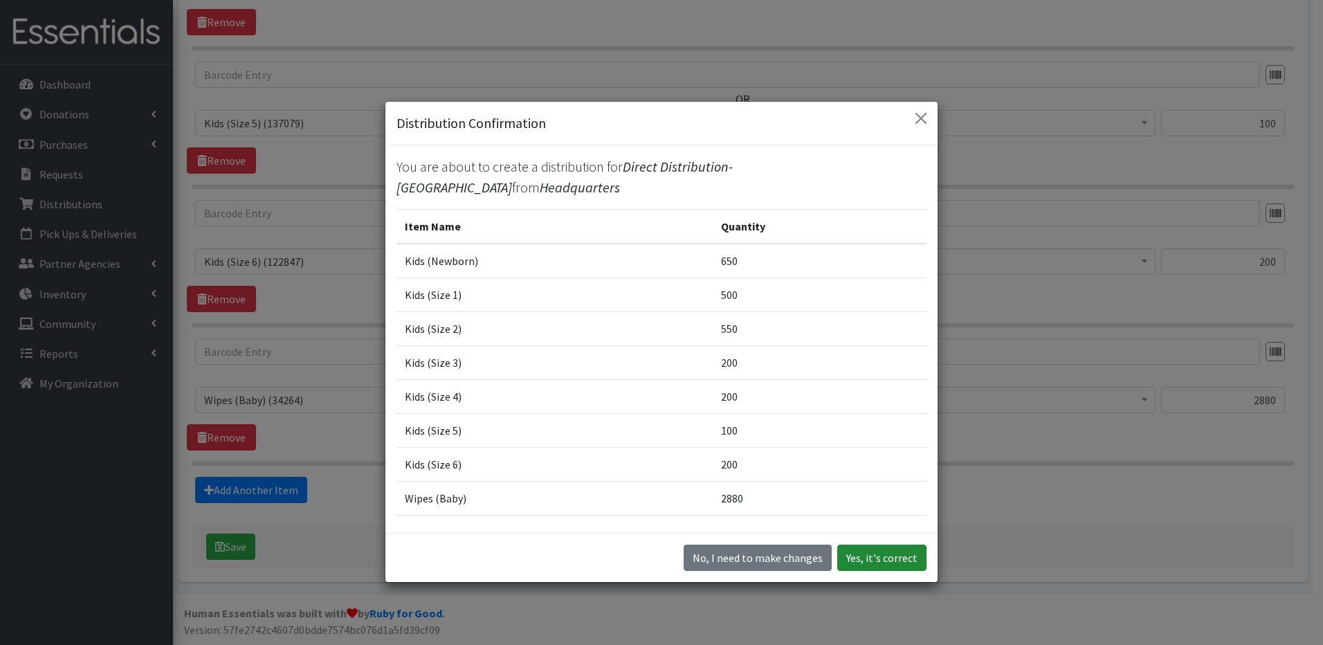
click at [899, 552] on button "Yes, it's correct" at bounding box center [881, 558] width 89 height 26
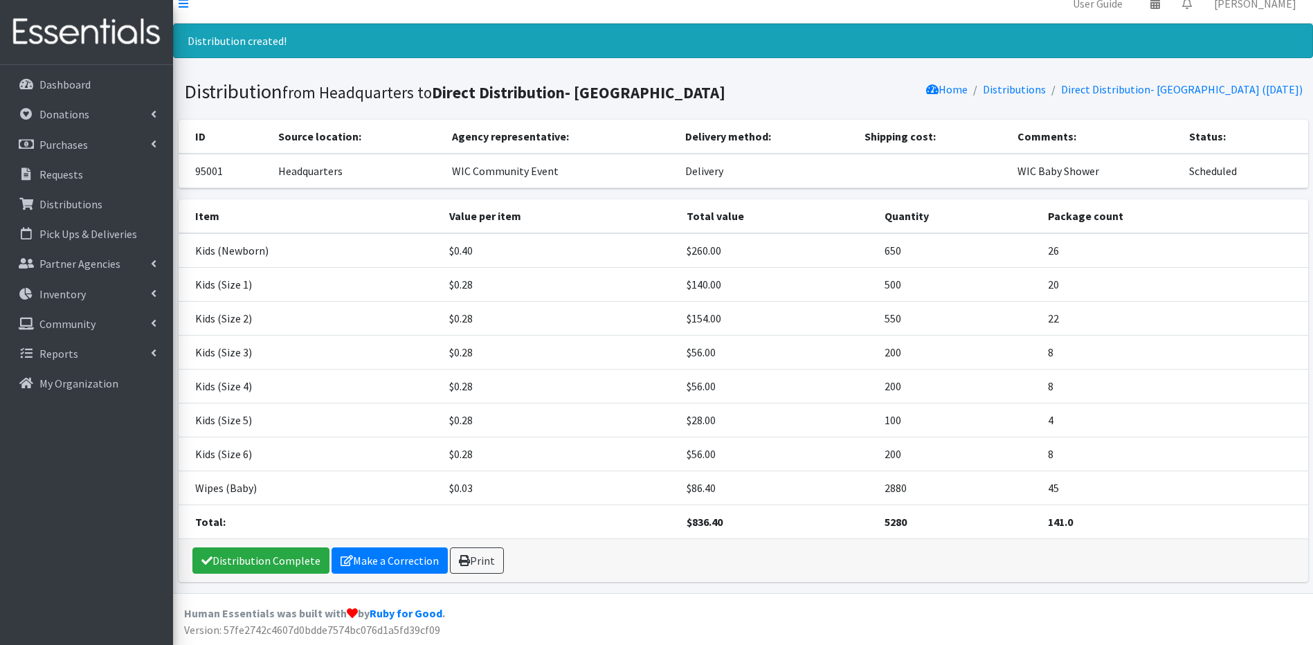
scroll to position [16, 0]
click at [70, 170] on p "Requests" at bounding box center [61, 174] width 44 height 14
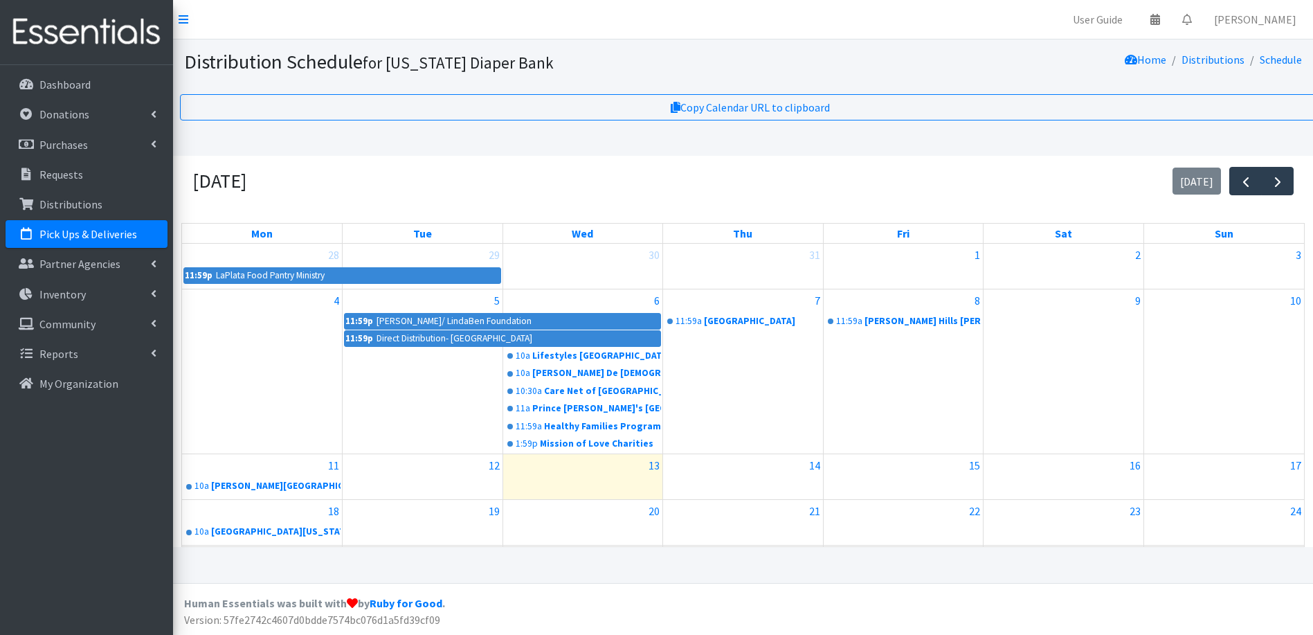
click at [940, 27] on nav "User Guide 0 Pick-ups remaining this week View Calendar 0 Requests 0 Partner Ag…" at bounding box center [743, 19] width 1140 height 39
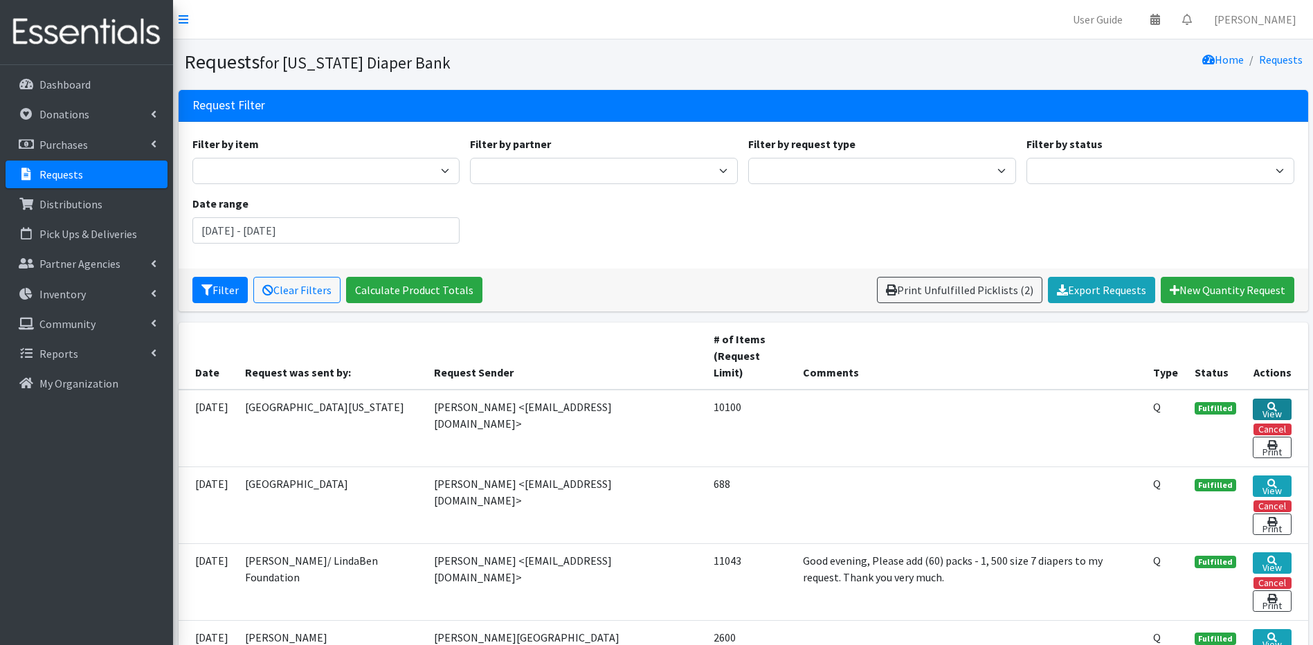
click at [1262, 399] on link "View" at bounding box center [1272, 409] width 39 height 21
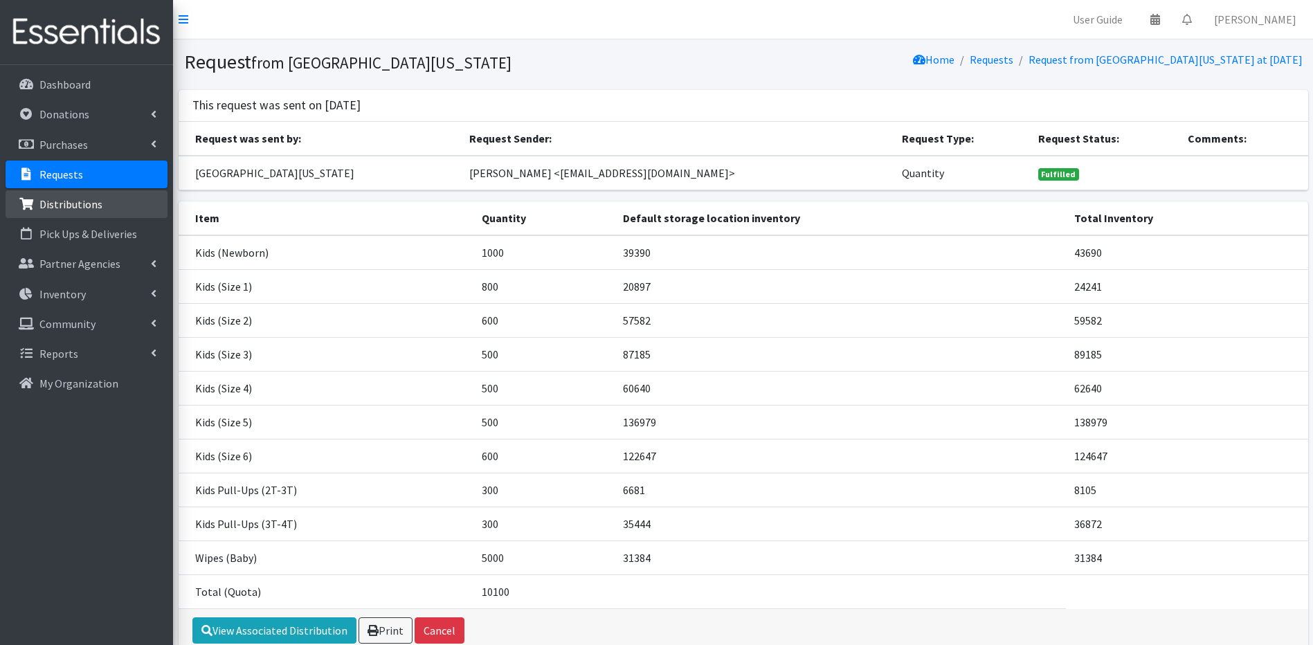
click at [78, 192] on link "Distributions" at bounding box center [87, 204] width 162 height 28
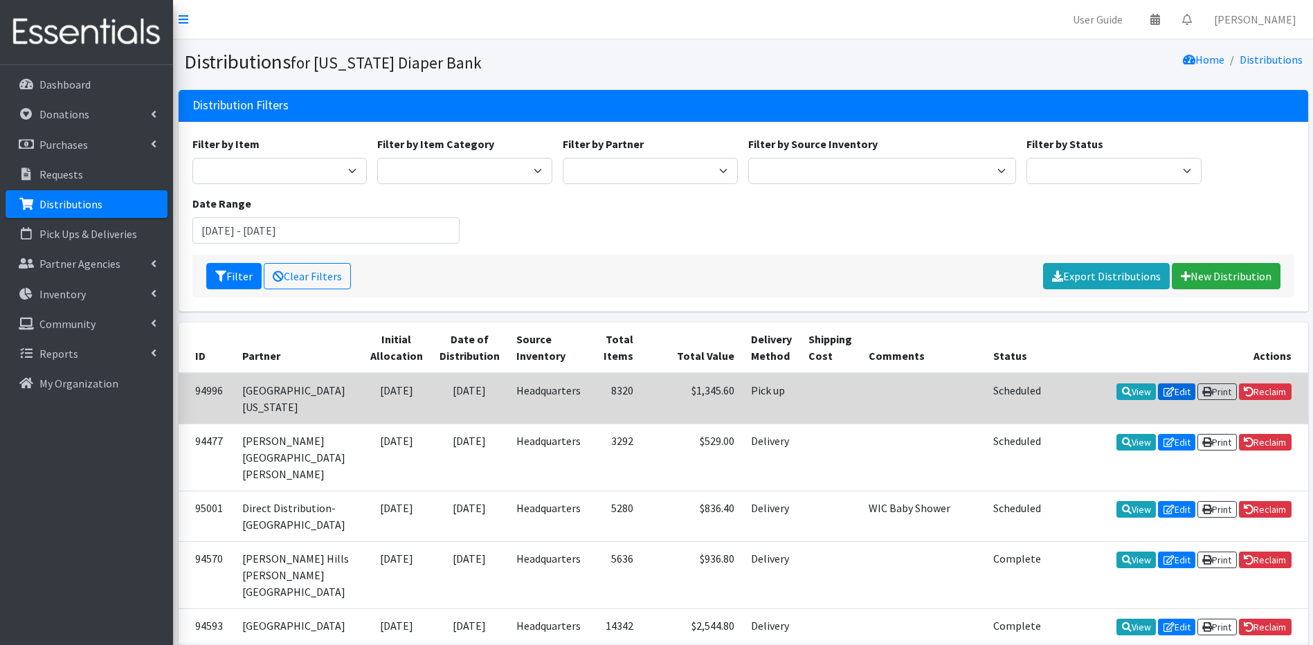
click at [1163, 387] on icon at bounding box center [1168, 392] width 11 height 10
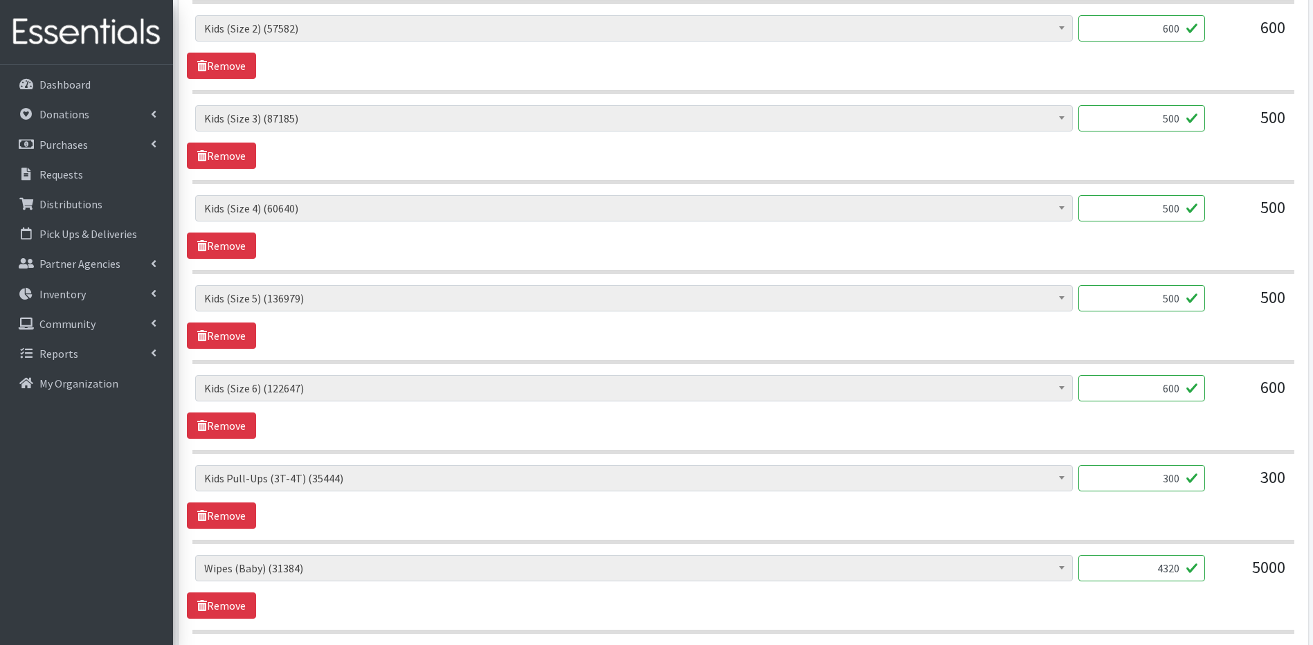
scroll to position [737, 0]
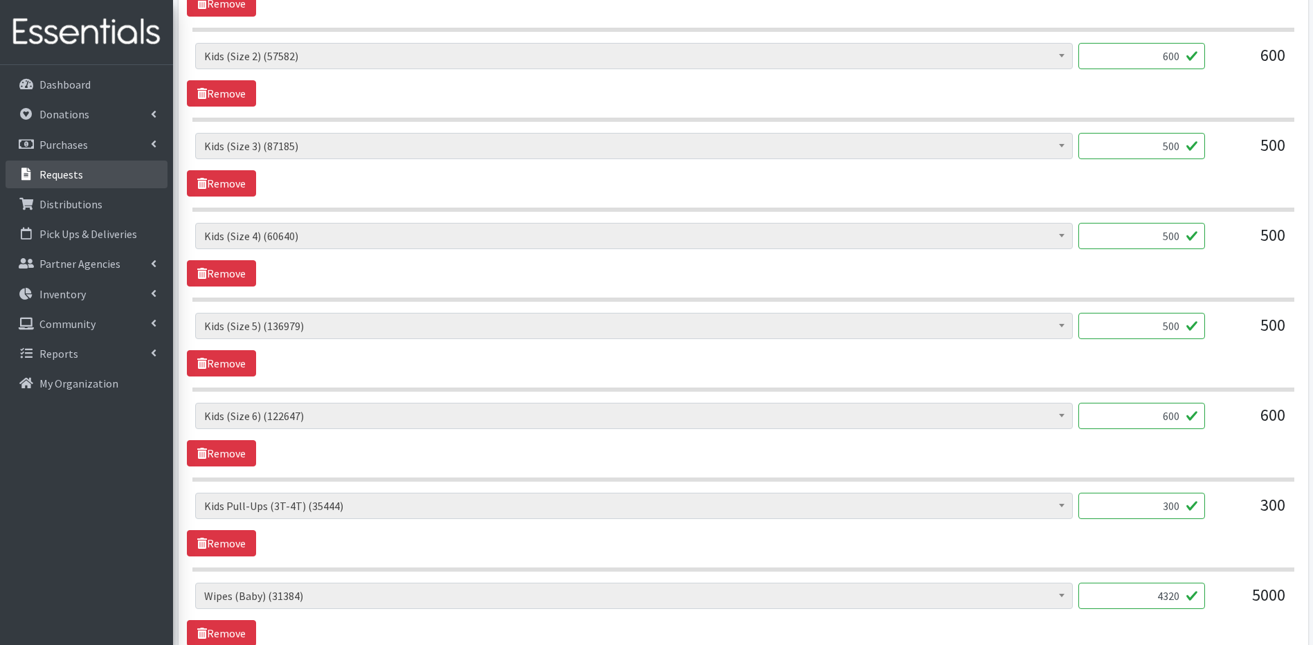
click at [104, 170] on link "Requests" at bounding box center [87, 175] width 162 height 28
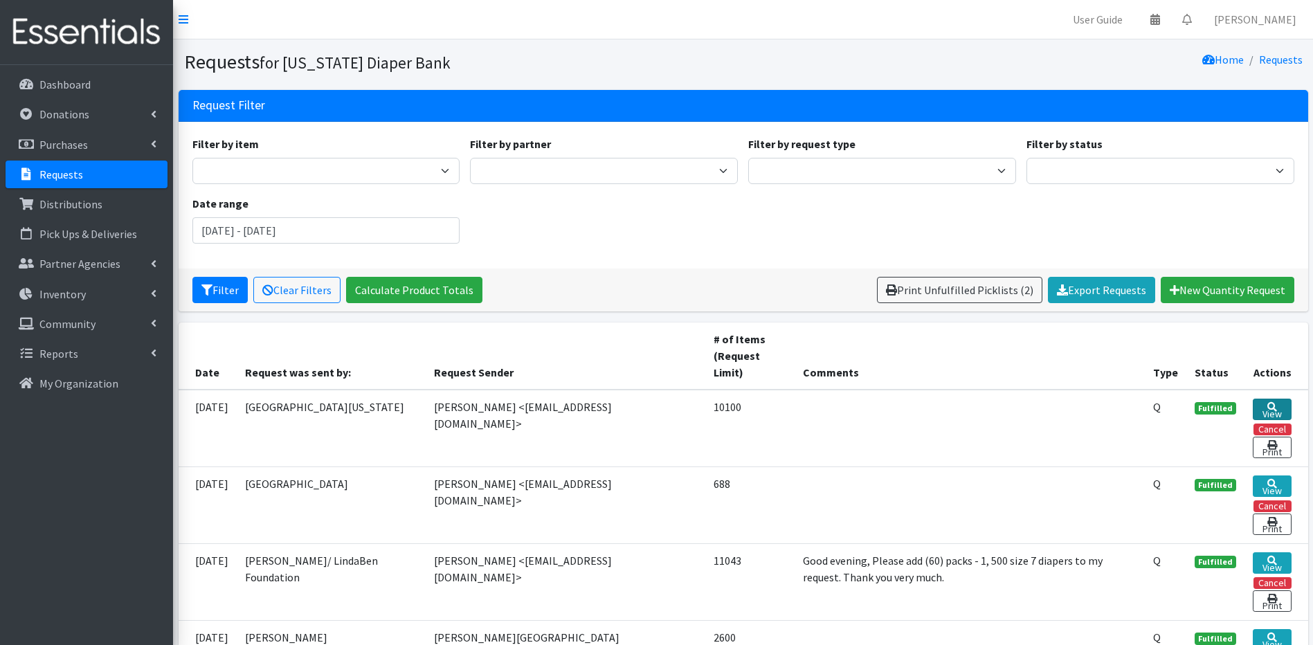
click at [1280, 399] on link "View" at bounding box center [1272, 409] width 39 height 21
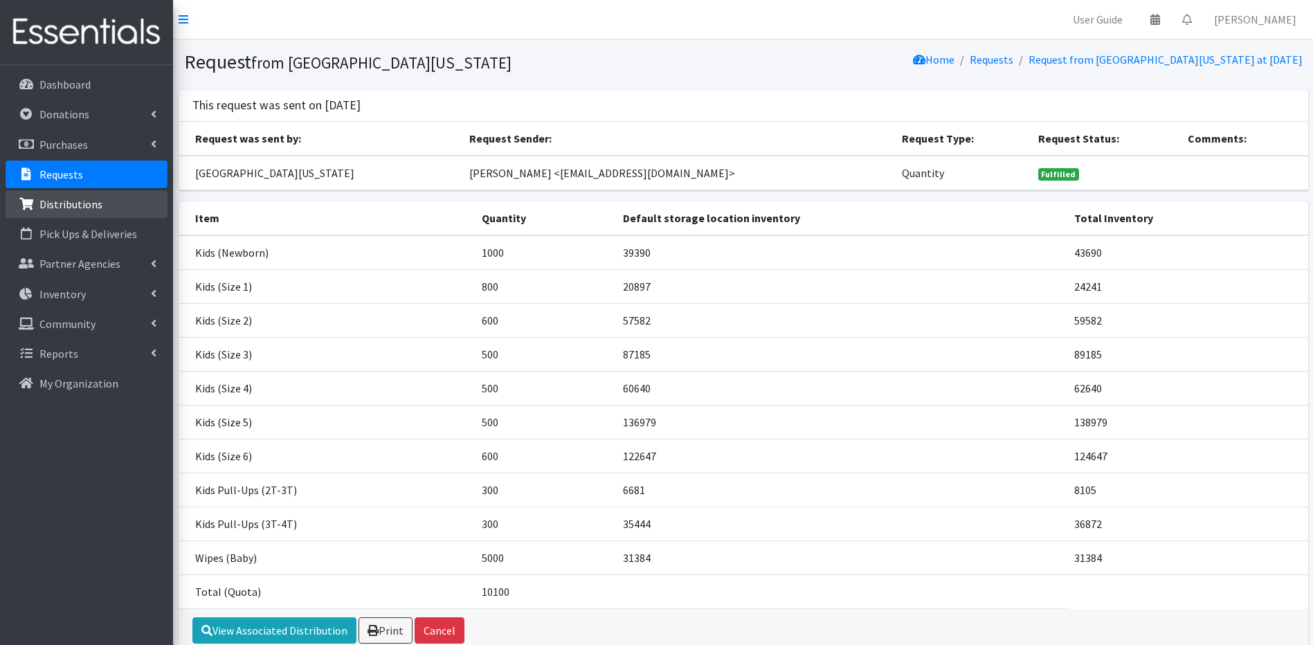
click at [73, 193] on link "Distributions" at bounding box center [87, 204] width 162 height 28
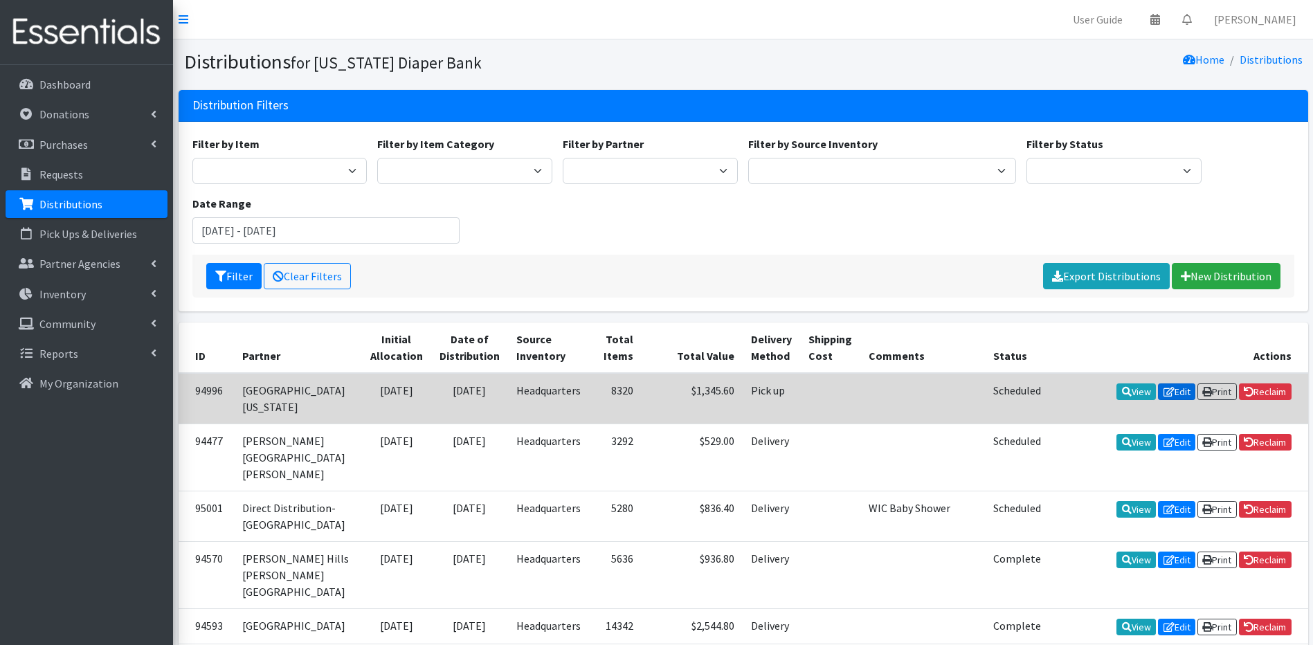
click at [1168, 383] on link "Edit" at bounding box center [1176, 391] width 37 height 17
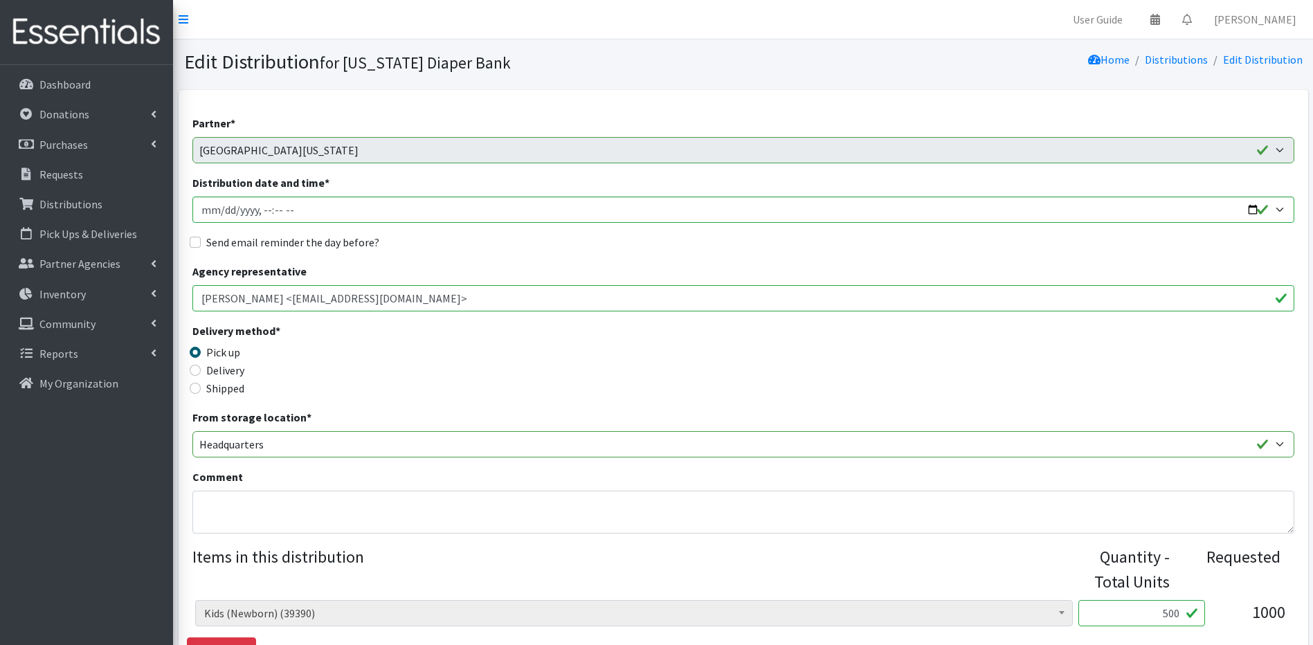
drag, startPoint x: 1311, startPoint y: 635, endPoint x: 1322, endPoint y: 621, distance: 18.7
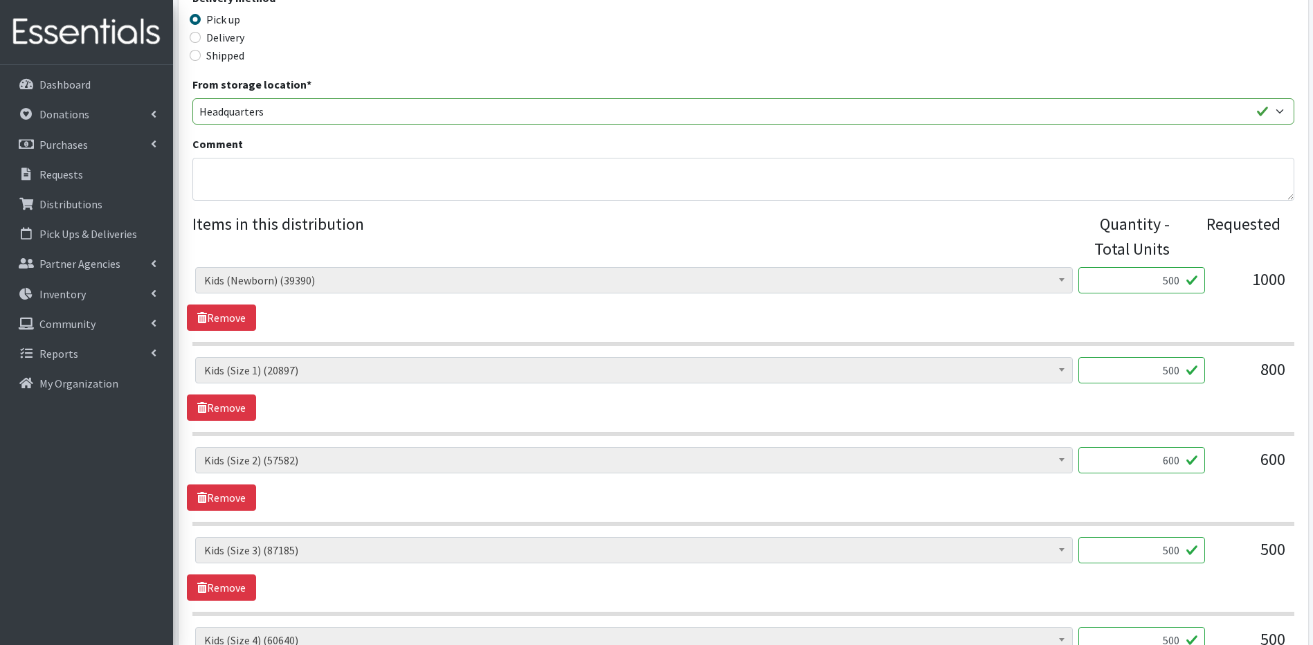
scroll to position [351, 0]
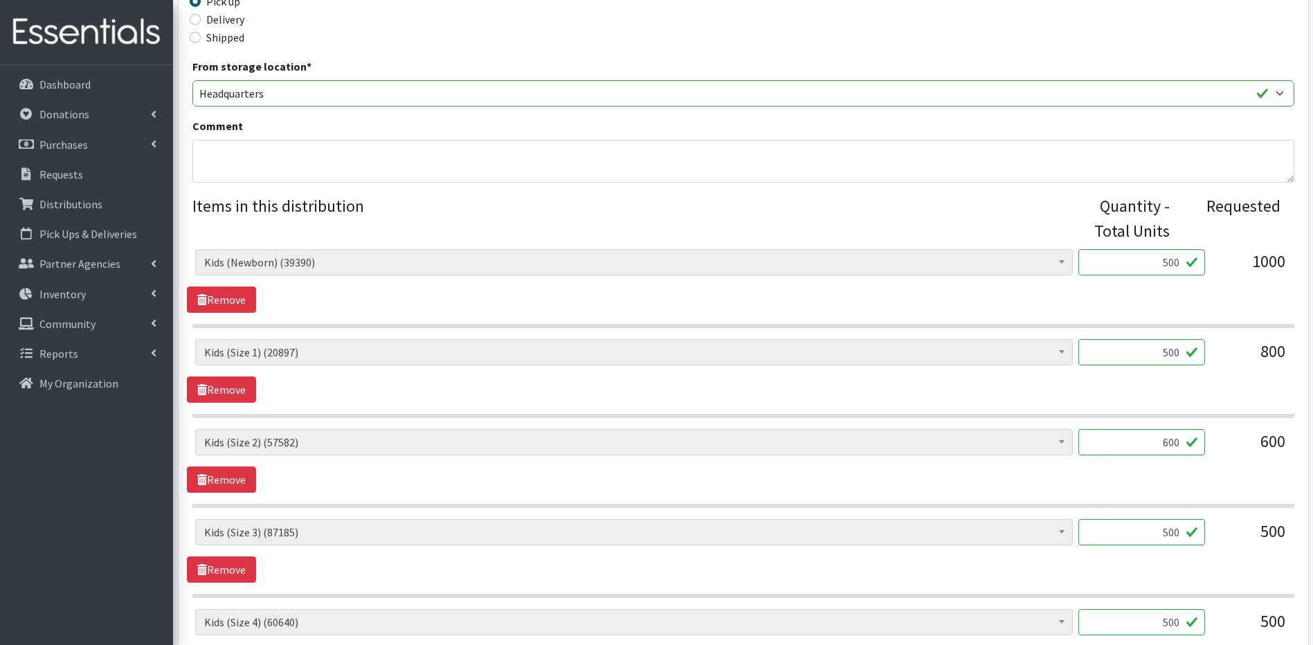
click at [1170, 262] on input "500" at bounding box center [1141, 262] width 127 height 26
type input "1000"
drag, startPoint x: 1163, startPoint y: 345, endPoint x: 1164, endPoint y: 356, distance: 10.5
click at [1164, 356] on input "500" at bounding box center [1141, 352] width 127 height 26
click at [1169, 354] on input "500" at bounding box center [1141, 352] width 127 height 26
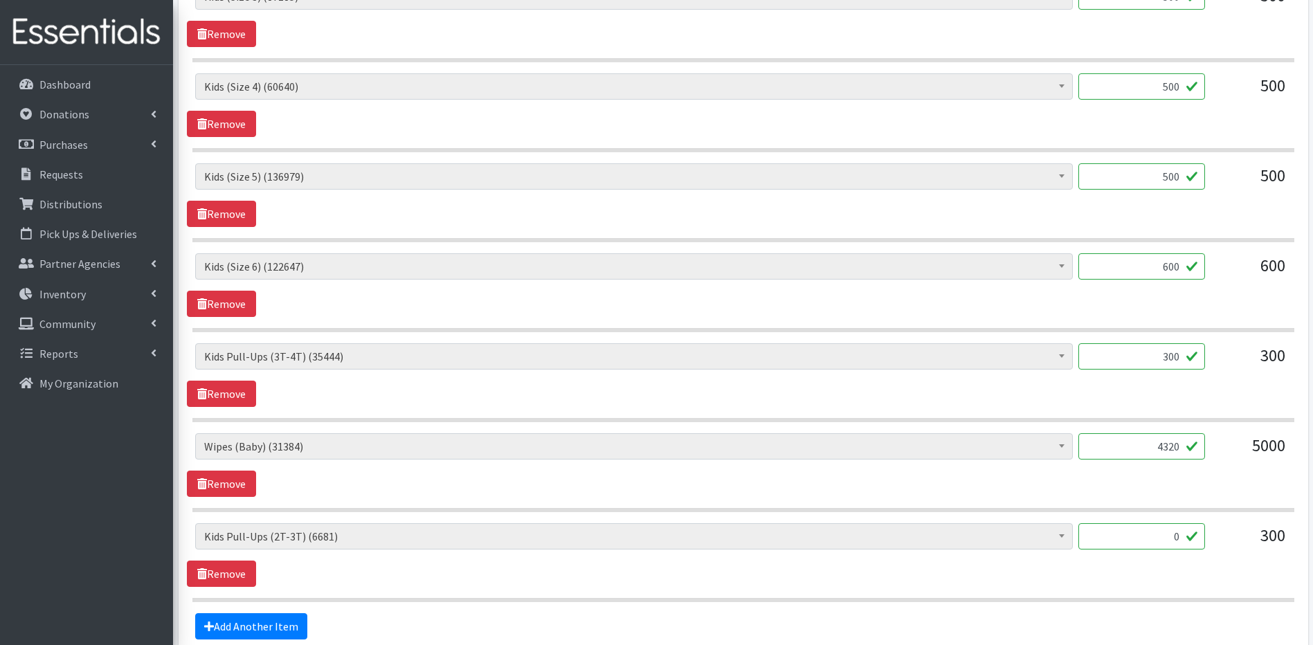
scroll to position [914, 0]
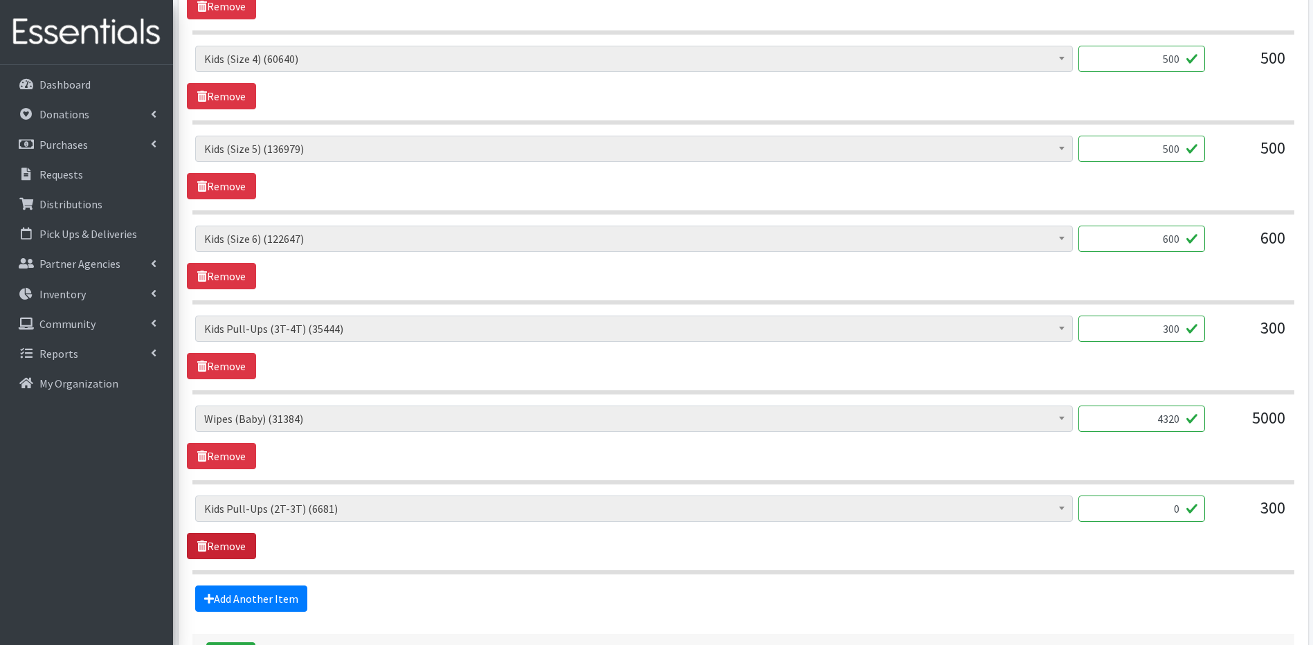
type input "800"
click at [239, 533] on link "Remove" at bounding box center [221, 546] width 69 height 26
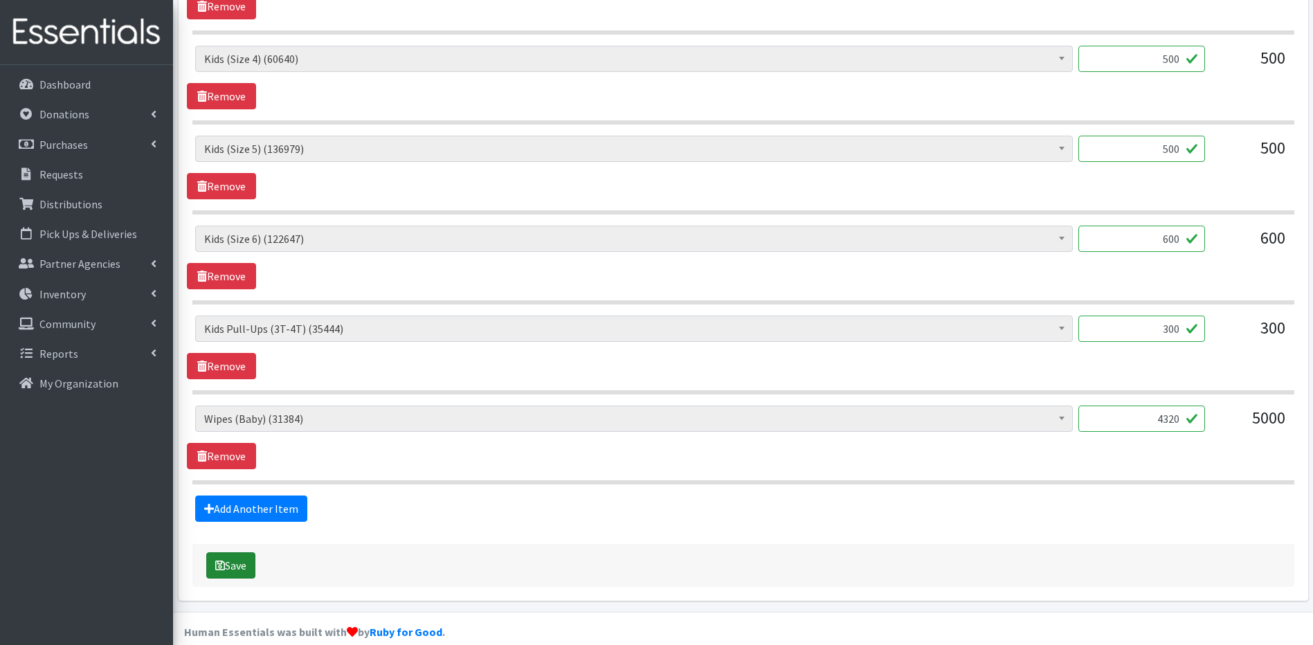
click at [251, 560] on button "Save" at bounding box center [230, 565] width 49 height 26
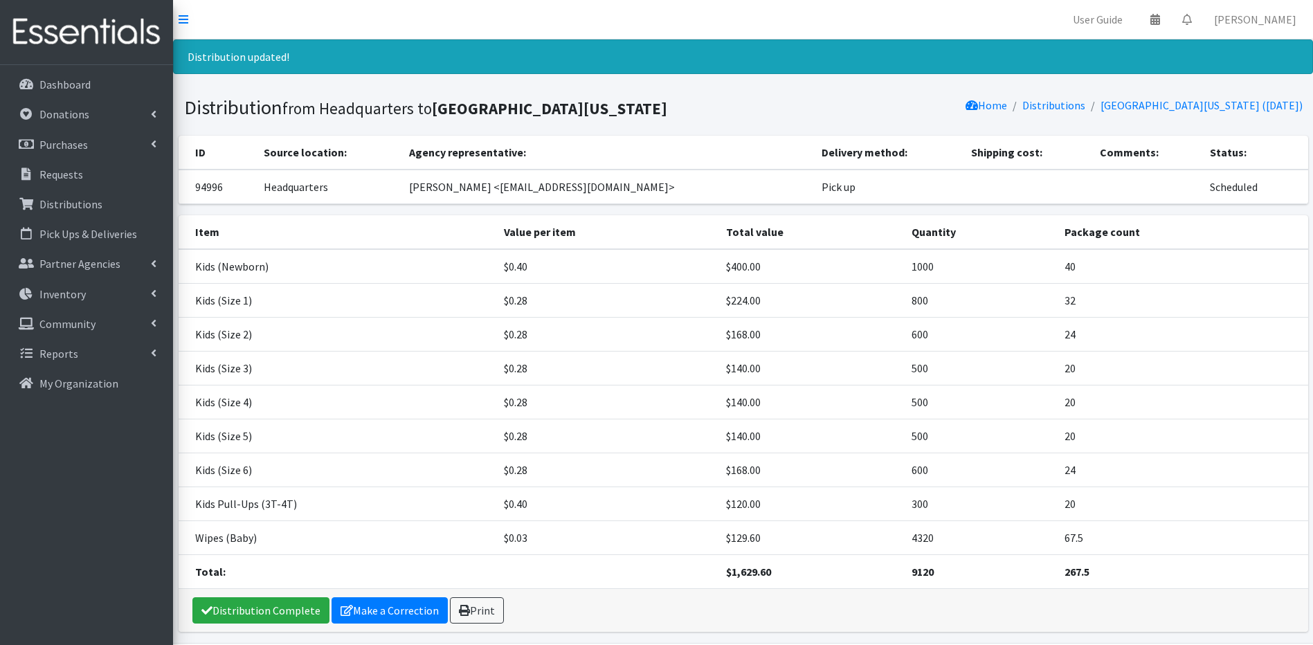
drag, startPoint x: 44, startPoint y: 259, endPoint x: -1, endPoint y: 264, distance: 45.9
drag, startPoint x: 59, startPoint y: 271, endPoint x: 54, endPoint y: 259, distance: 13.4
click at [54, 259] on p "Partner Agencies" at bounding box center [79, 264] width 81 height 14
click at [73, 265] on p "Partner Agencies" at bounding box center [79, 264] width 81 height 14
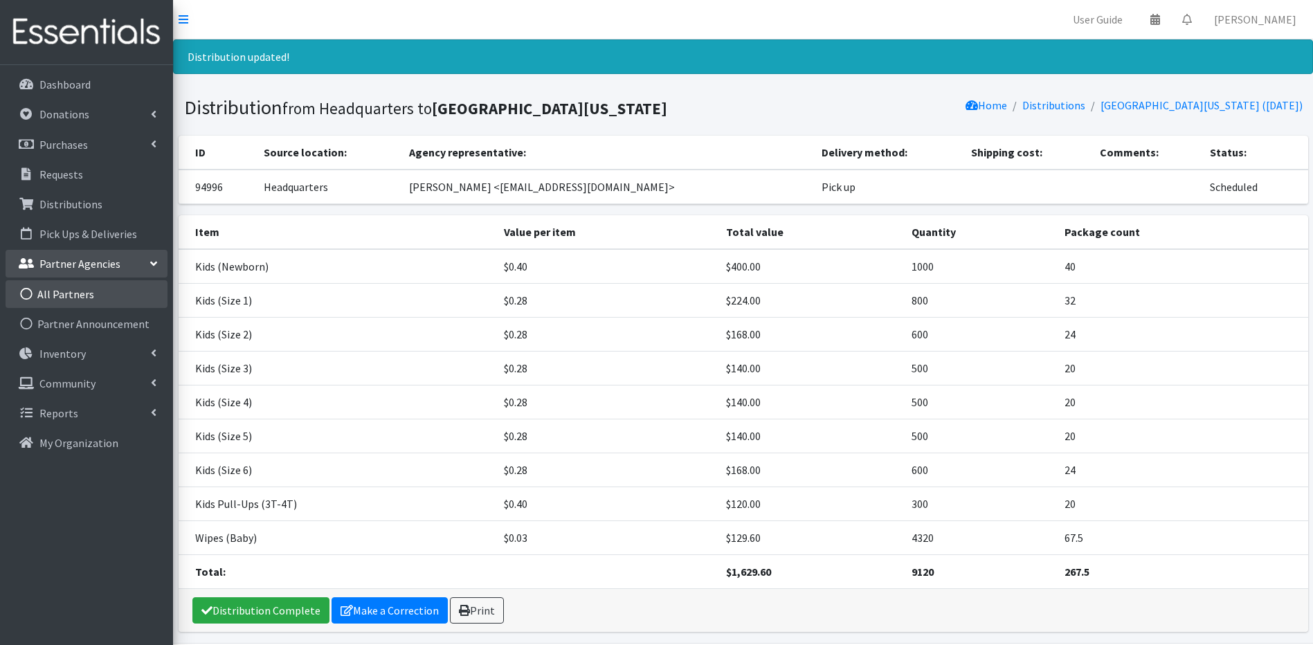
click at [88, 293] on link "All Partners" at bounding box center [87, 294] width 162 height 28
click at [78, 289] on link "All Partners" at bounding box center [87, 294] width 162 height 28
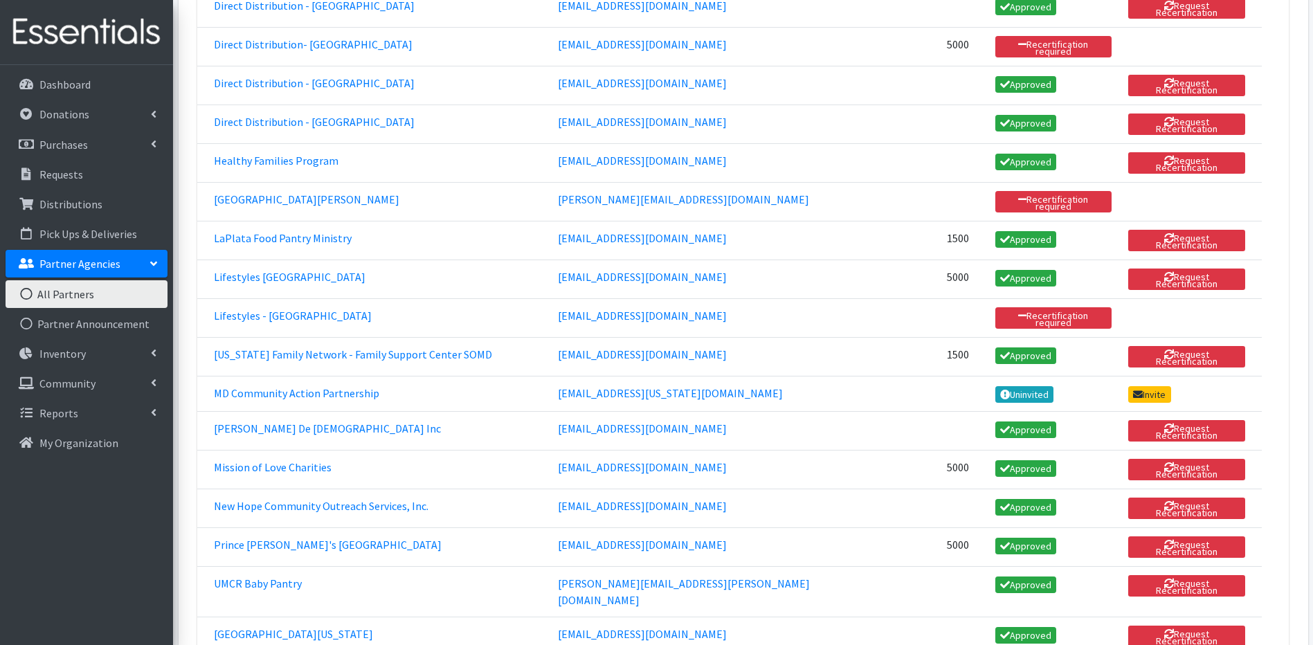
scroll to position [812, 0]
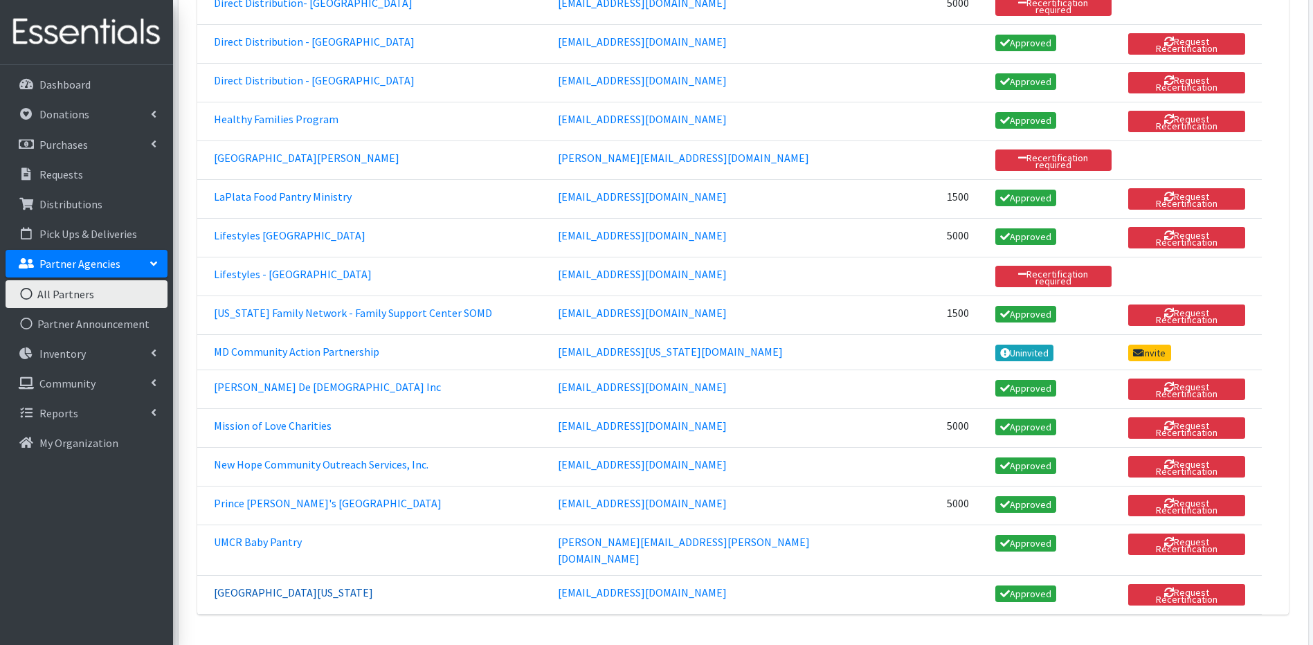
click at [291, 585] on link "[GEOGRAPHIC_DATA][US_STATE]" at bounding box center [293, 592] width 159 height 14
click at [601, 585] on link "[EMAIL_ADDRESS][DOMAIN_NAME]" at bounding box center [642, 592] width 169 height 14
click at [134, 317] on link "Partner Announcement" at bounding box center [87, 324] width 162 height 28
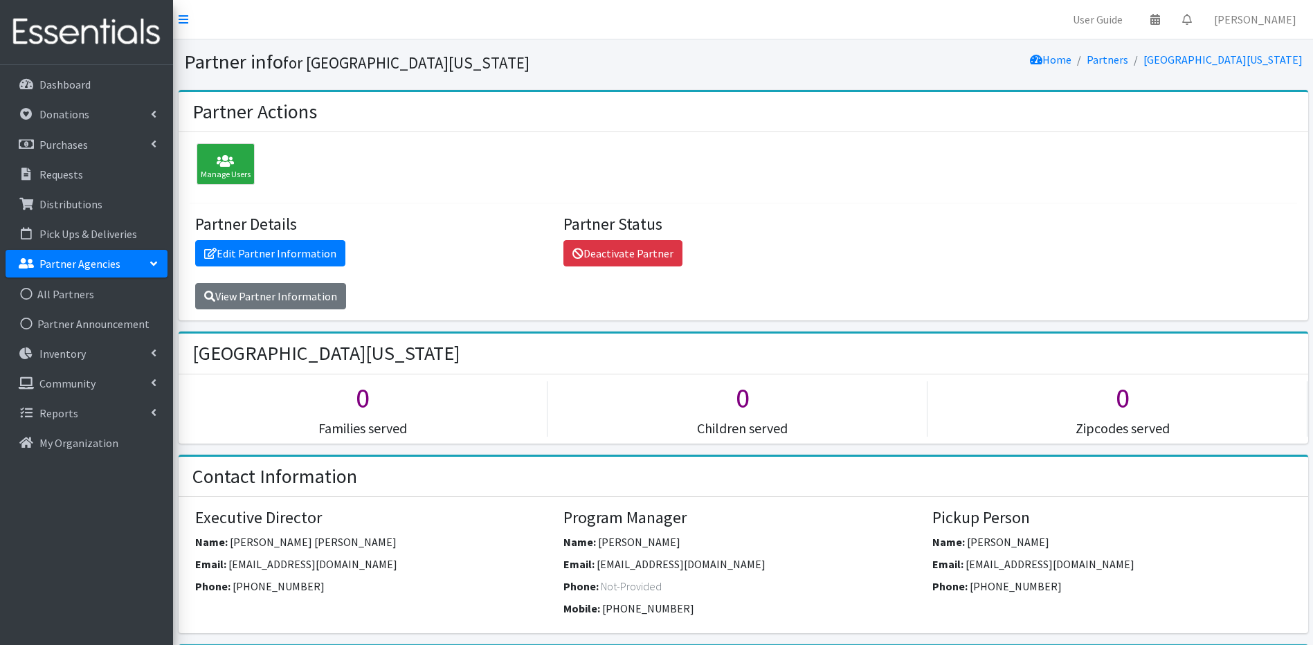
click at [608, 567] on span "[EMAIL_ADDRESS][DOMAIN_NAME]" at bounding box center [681, 564] width 169 height 14
click at [610, 565] on span "[EMAIL_ADDRESS][DOMAIN_NAME]" at bounding box center [681, 564] width 169 height 14
drag, startPoint x: 610, startPoint y: 565, endPoint x: 575, endPoint y: 561, distance: 34.9
click at [575, 561] on label "Email:" at bounding box center [578, 564] width 31 height 17
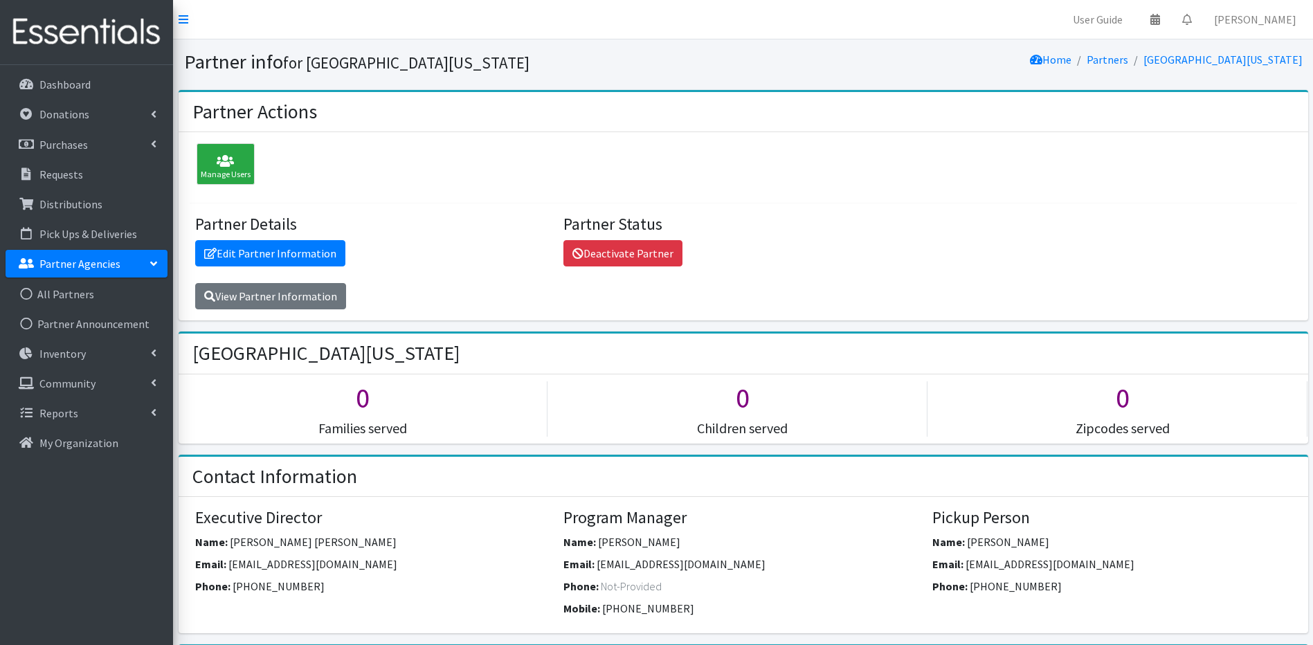
click at [575, 561] on label "Email:" at bounding box center [578, 564] width 31 height 17
drag, startPoint x: 575, startPoint y: 561, endPoint x: 491, endPoint y: 561, distance: 84.4
click at [491, 561] on div "Email: Bjharden@umd.edu" at bounding box center [374, 567] width 358 height 22
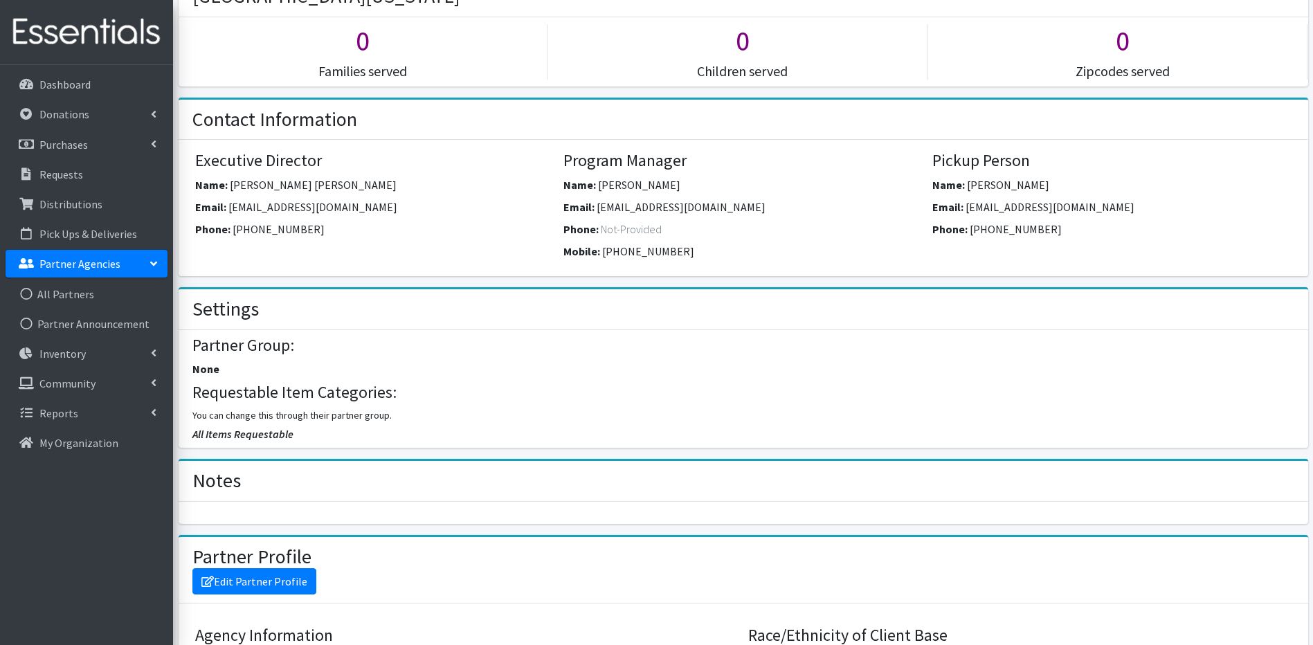
scroll to position [383, 0]
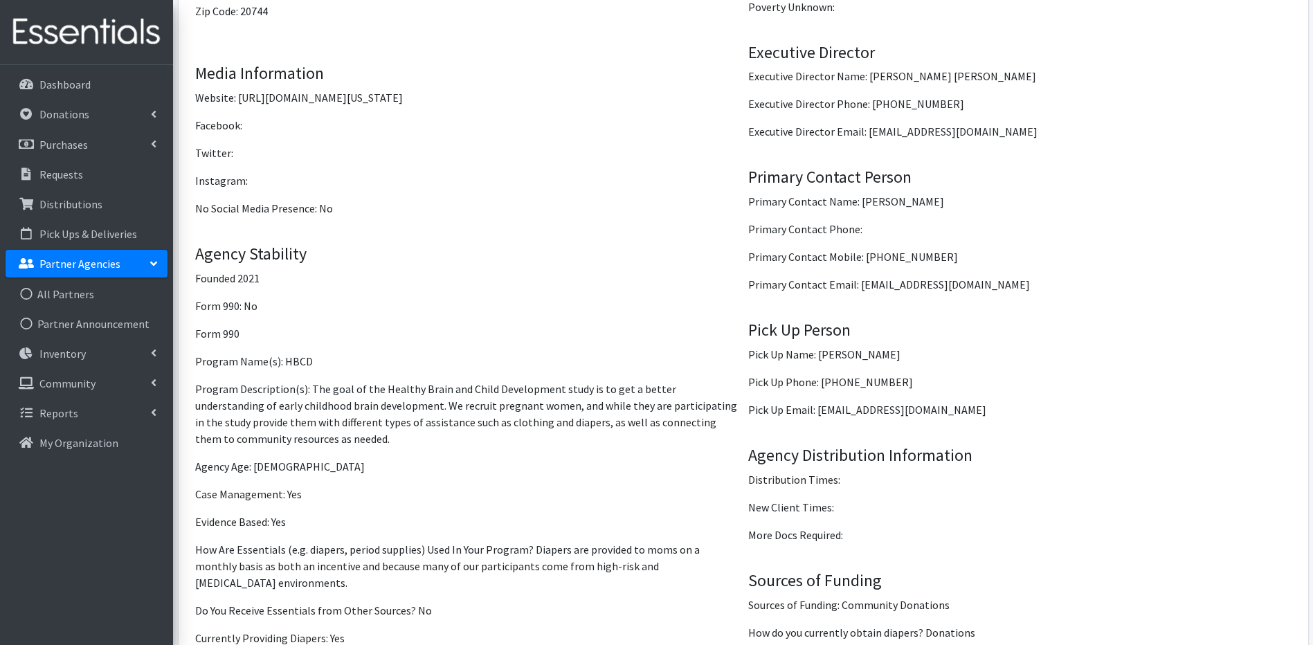
scroll to position [1443, 0]
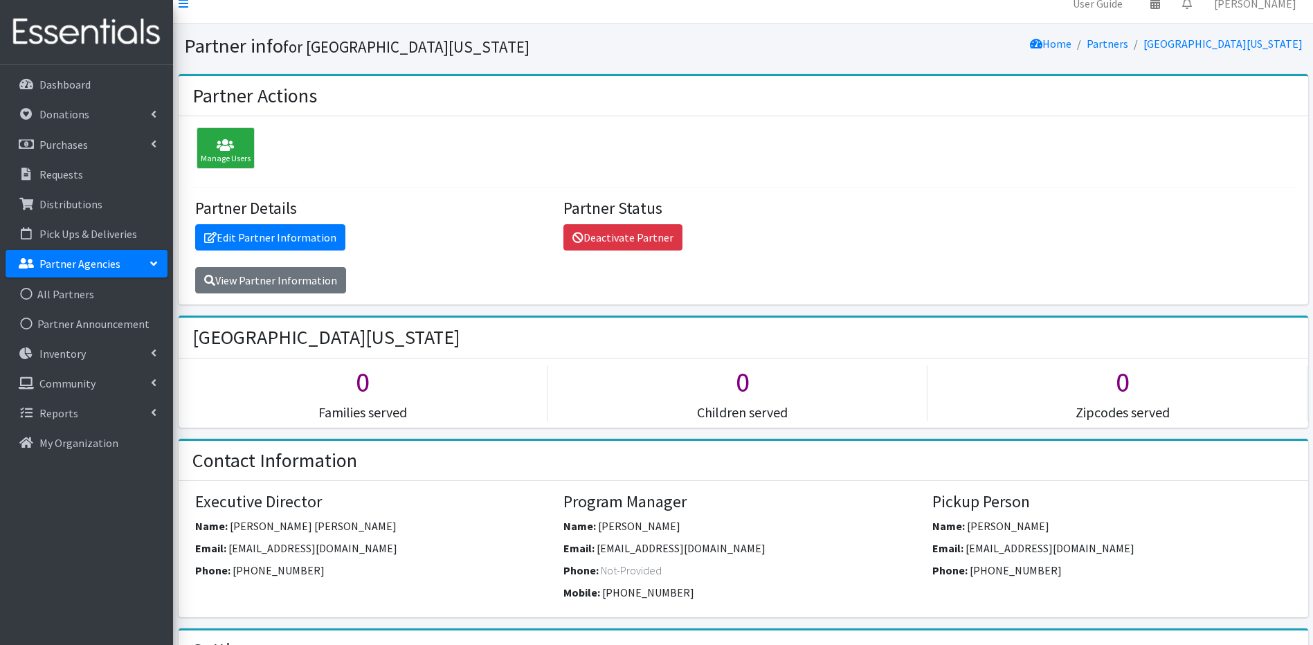
scroll to position [0, 0]
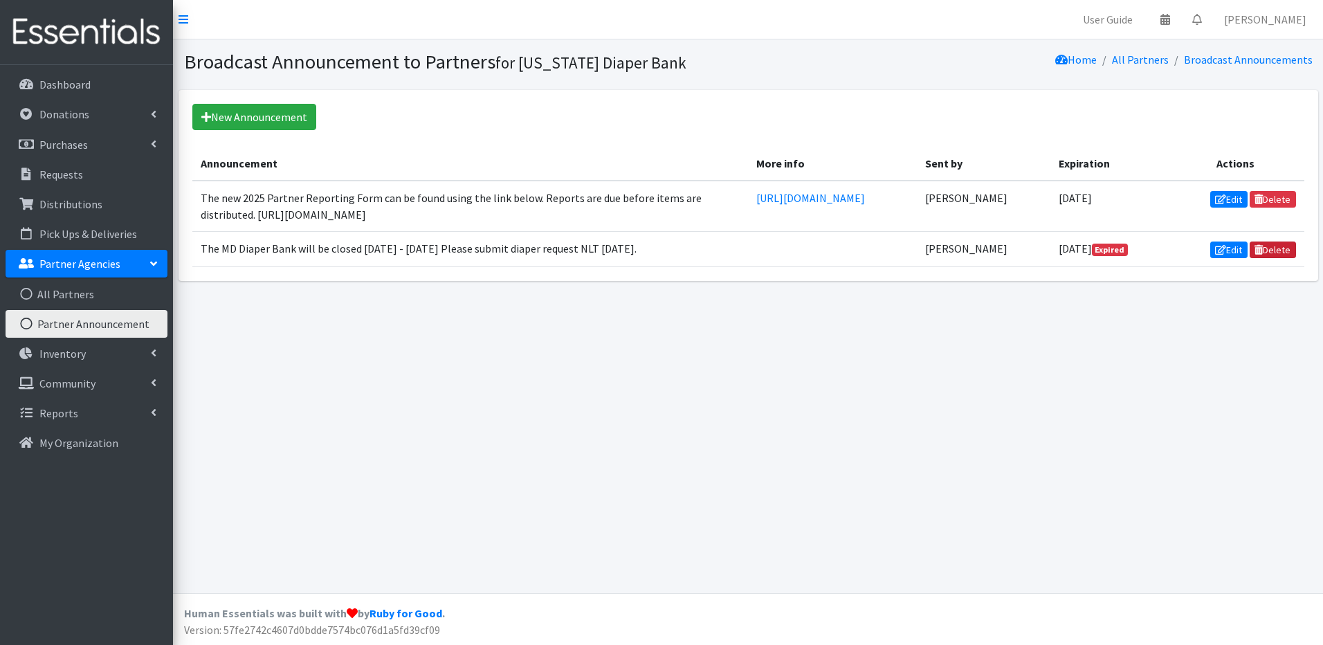
click at [1256, 247] on icon at bounding box center [1259, 250] width 8 height 10
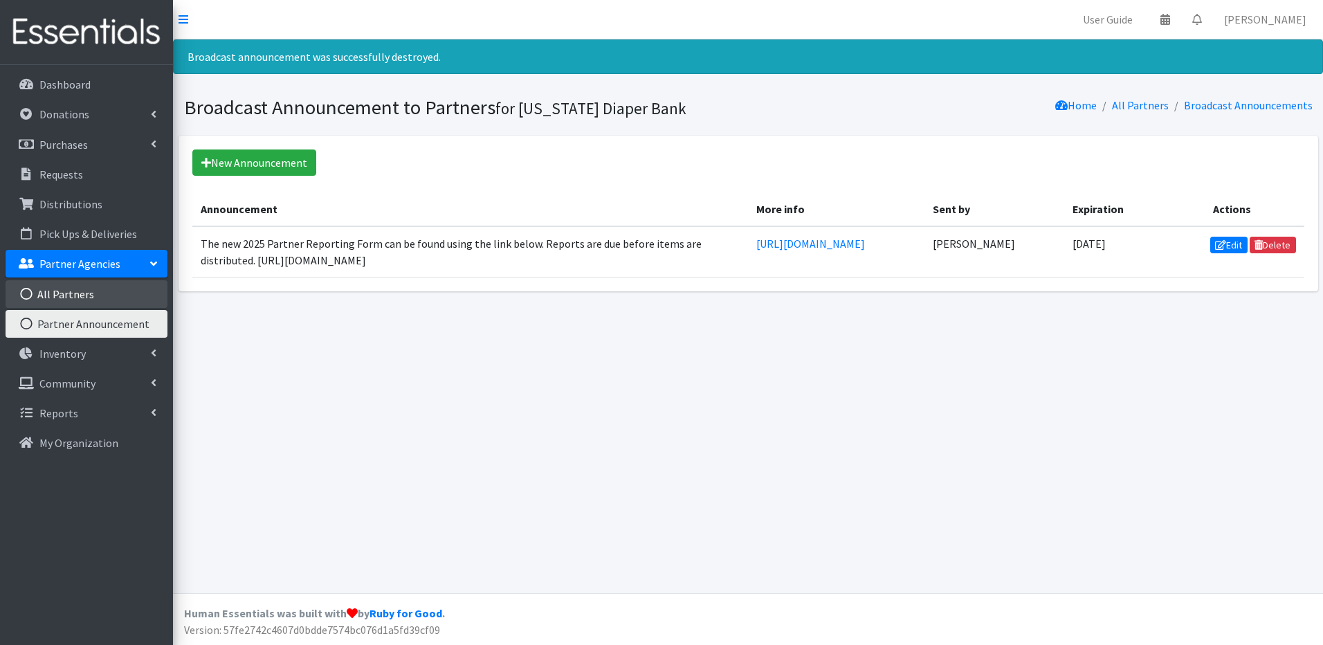
click at [80, 287] on link "All Partners" at bounding box center [87, 294] width 162 height 28
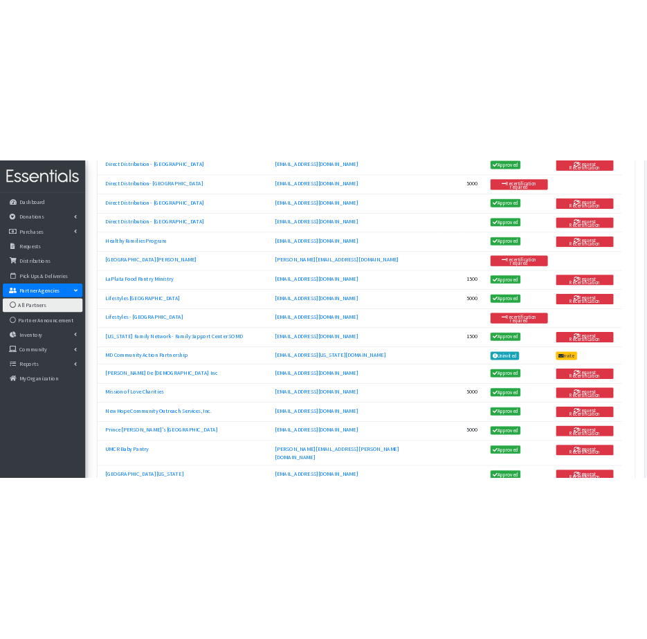
scroll to position [812, 0]
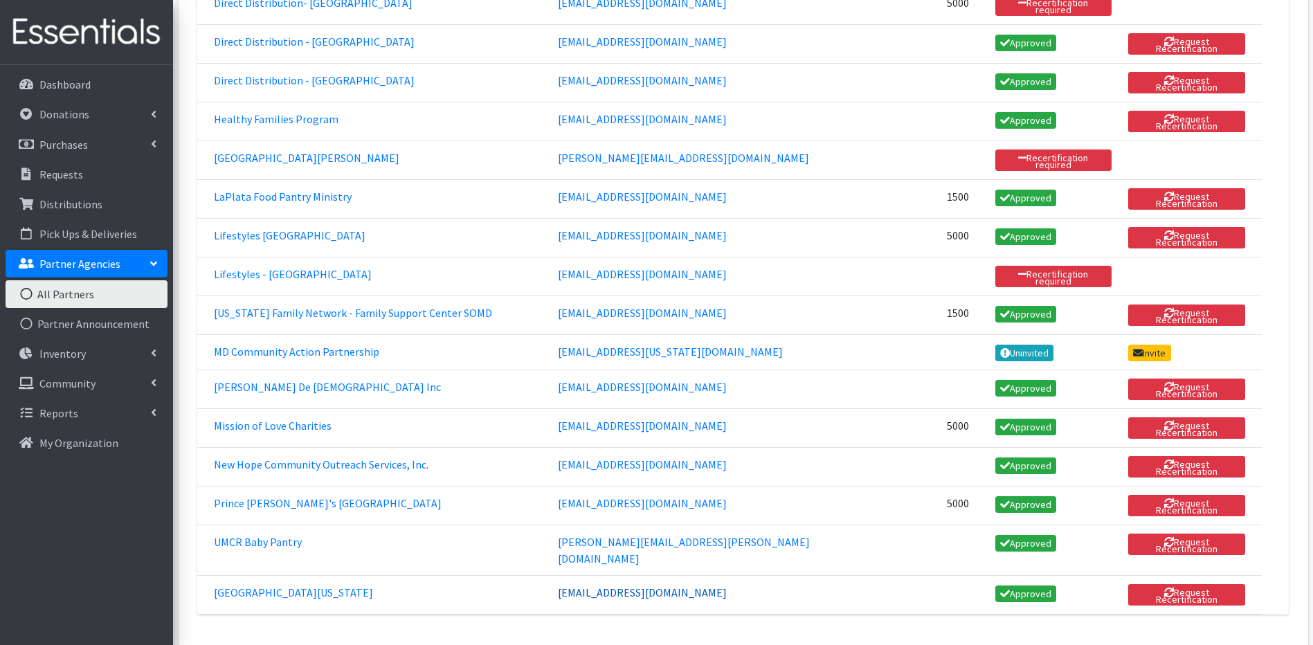
click at [558, 585] on link "[EMAIL_ADDRESS][DOMAIN_NAME]" at bounding box center [642, 592] width 169 height 14
click at [638, 585] on link "[EMAIL_ADDRESS][DOMAIN_NAME]" at bounding box center [642, 592] width 169 height 14
